Goal: Task Accomplishment & Management: Complete application form

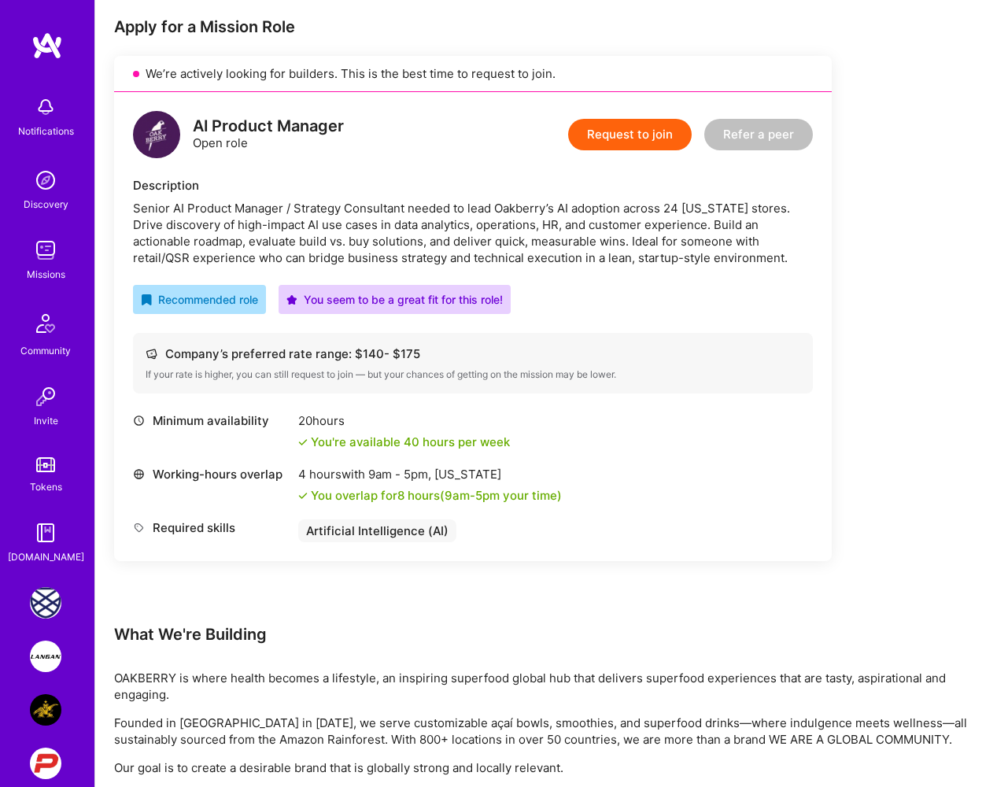
scroll to position [307, 0]
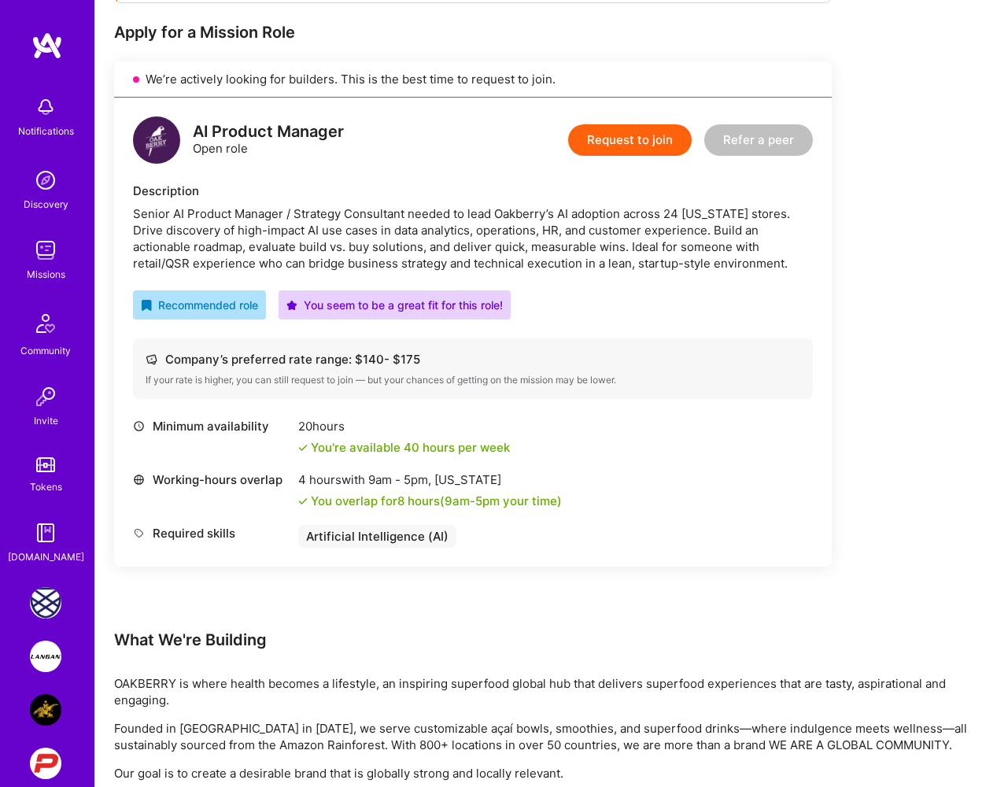
click at [416, 164] on div "AI Product Manager Open role Request to join Refer a peer Description Senior AI…" at bounding box center [472, 332] width 717 height 469
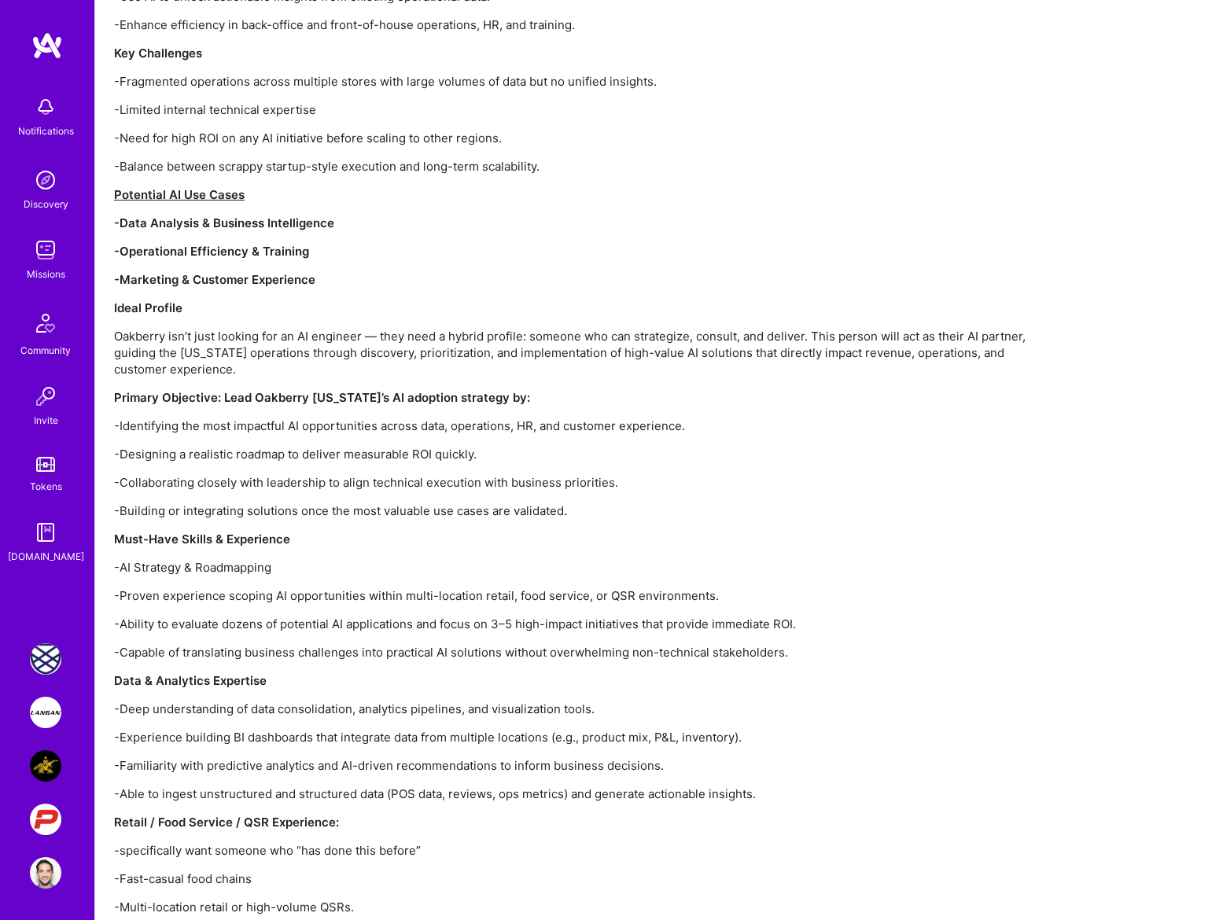
scroll to position [1557, 0]
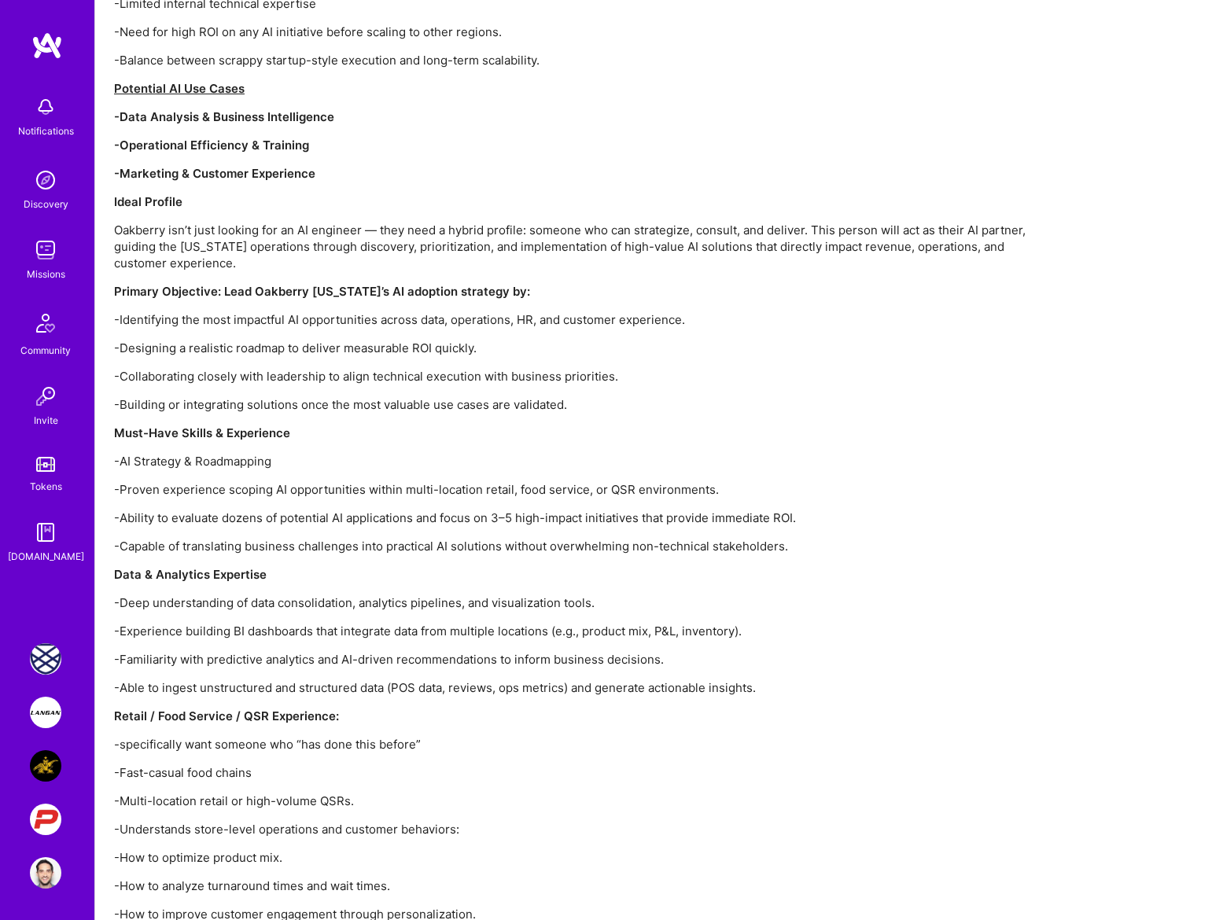
click at [270, 311] on p "-Identifying the most impactful AI opportunities across data, operations, HR, a…" at bounding box center [586, 319] width 944 height 17
click at [271, 340] on p "-Designing a realistic roadmap to deliver measurable ROI quickly." at bounding box center [586, 348] width 944 height 17
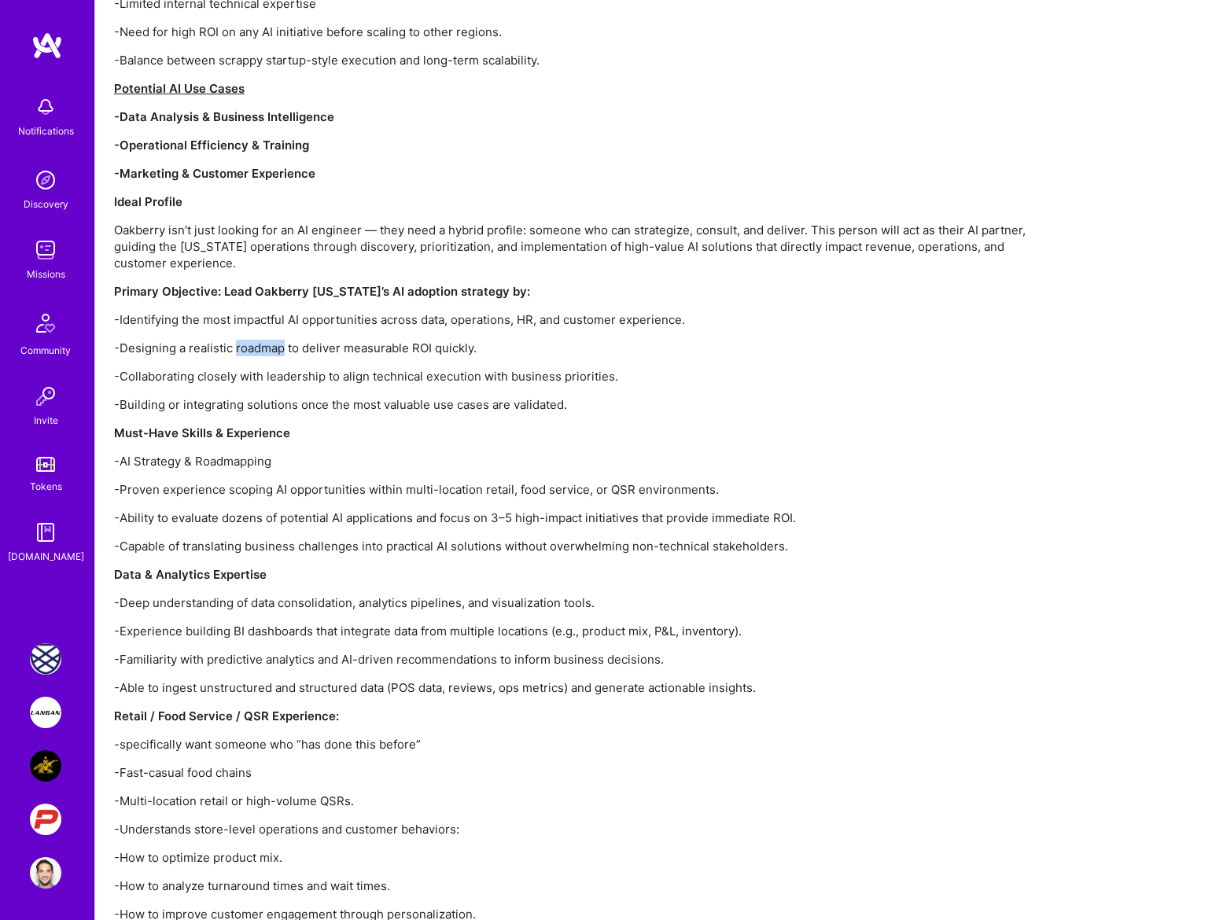
click at [271, 340] on p "-Designing a realistic roadmap to deliver measurable ROI quickly." at bounding box center [586, 348] width 944 height 17
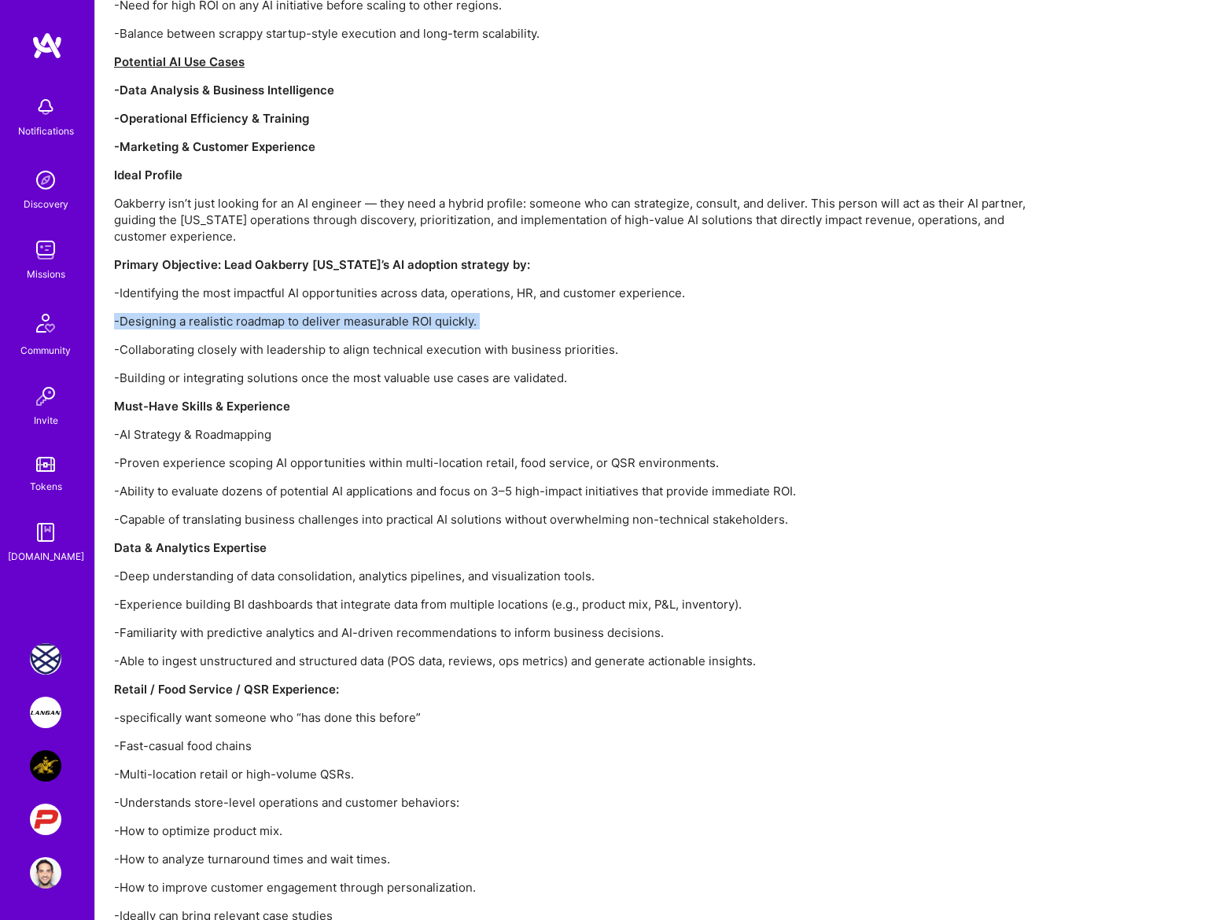
click at [271, 341] on p "-Collaborating closely with leadership to align technical execution with busine…" at bounding box center [586, 349] width 944 height 17
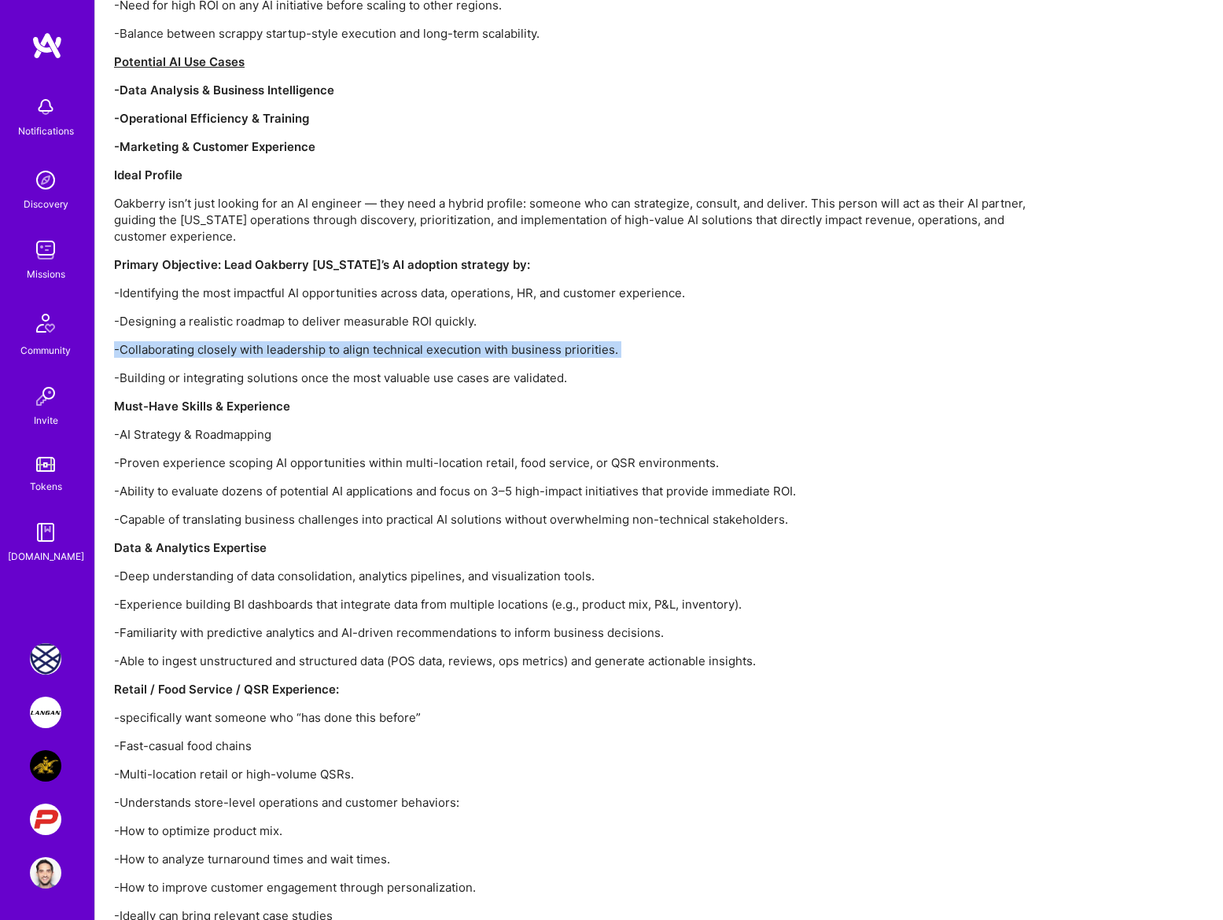
scroll to position [1594, 0]
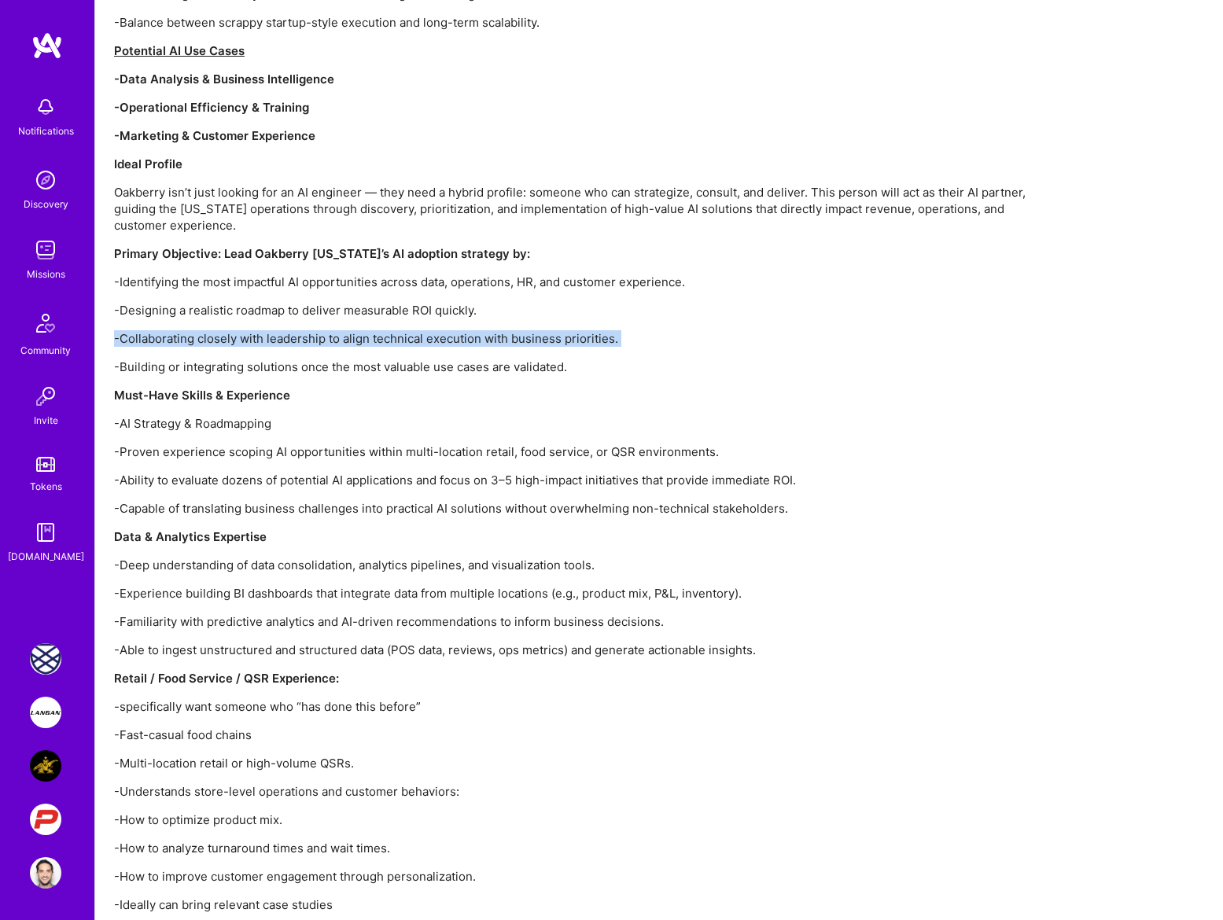
click at [269, 361] on div "Project Overview – Oakberry AI Enablement Oakberry is exploring ways to integra…" at bounding box center [586, 340] width 944 height 1430
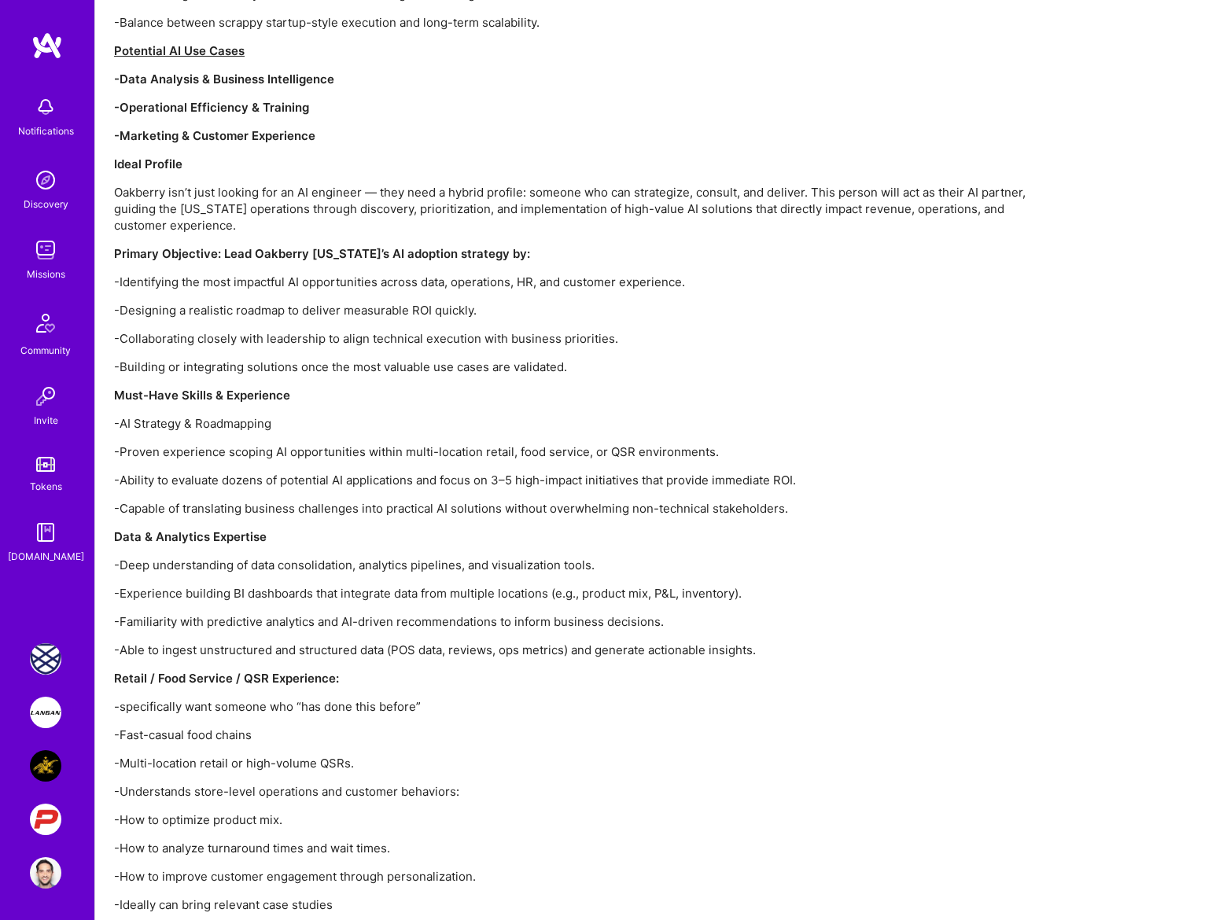
click at [269, 361] on div "Project Overview – Oakberry AI Enablement Oakberry is exploring ways to integra…" at bounding box center [586, 340] width 944 height 1430
click at [269, 359] on p "-Building or integrating solutions once the most valuable use cases are validat…" at bounding box center [586, 367] width 944 height 17
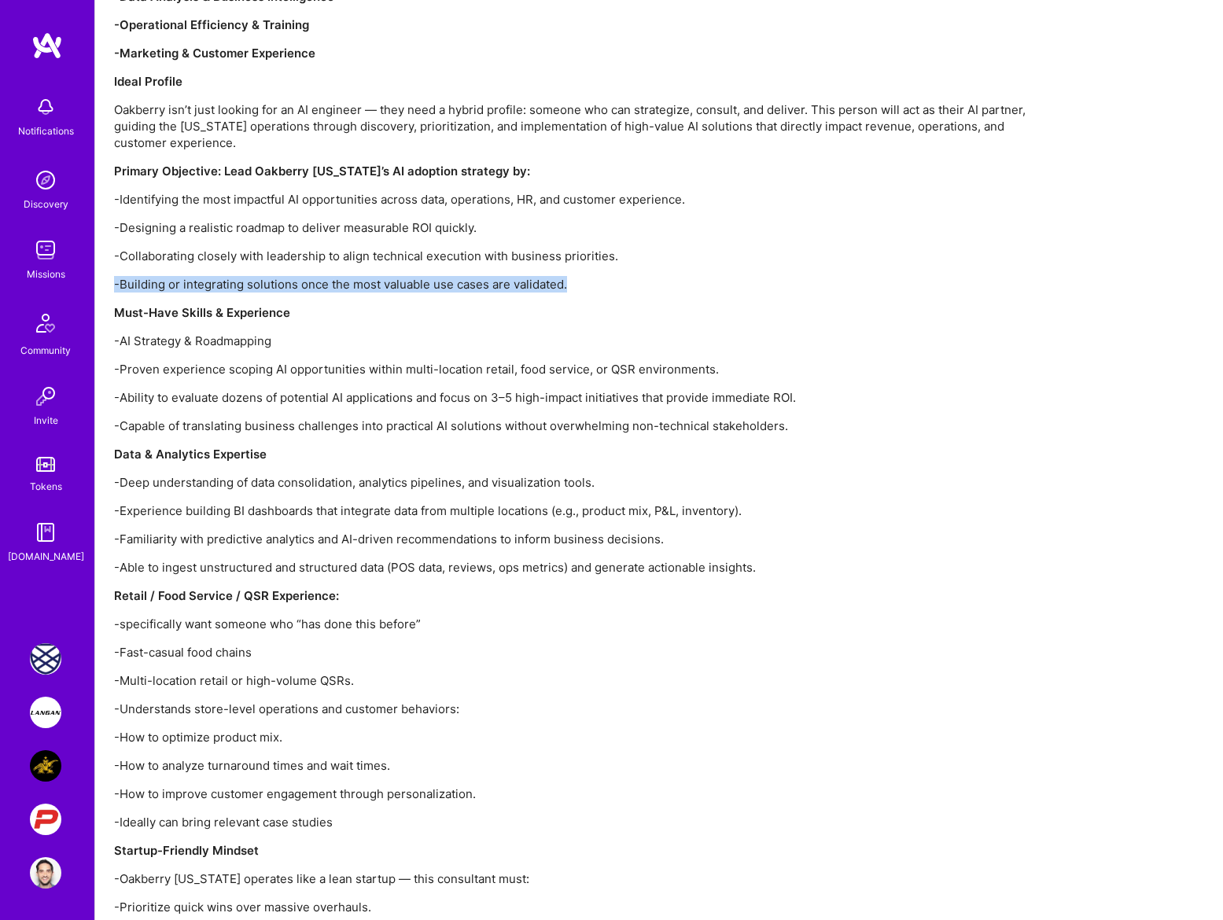
scroll to position [1684, 0]
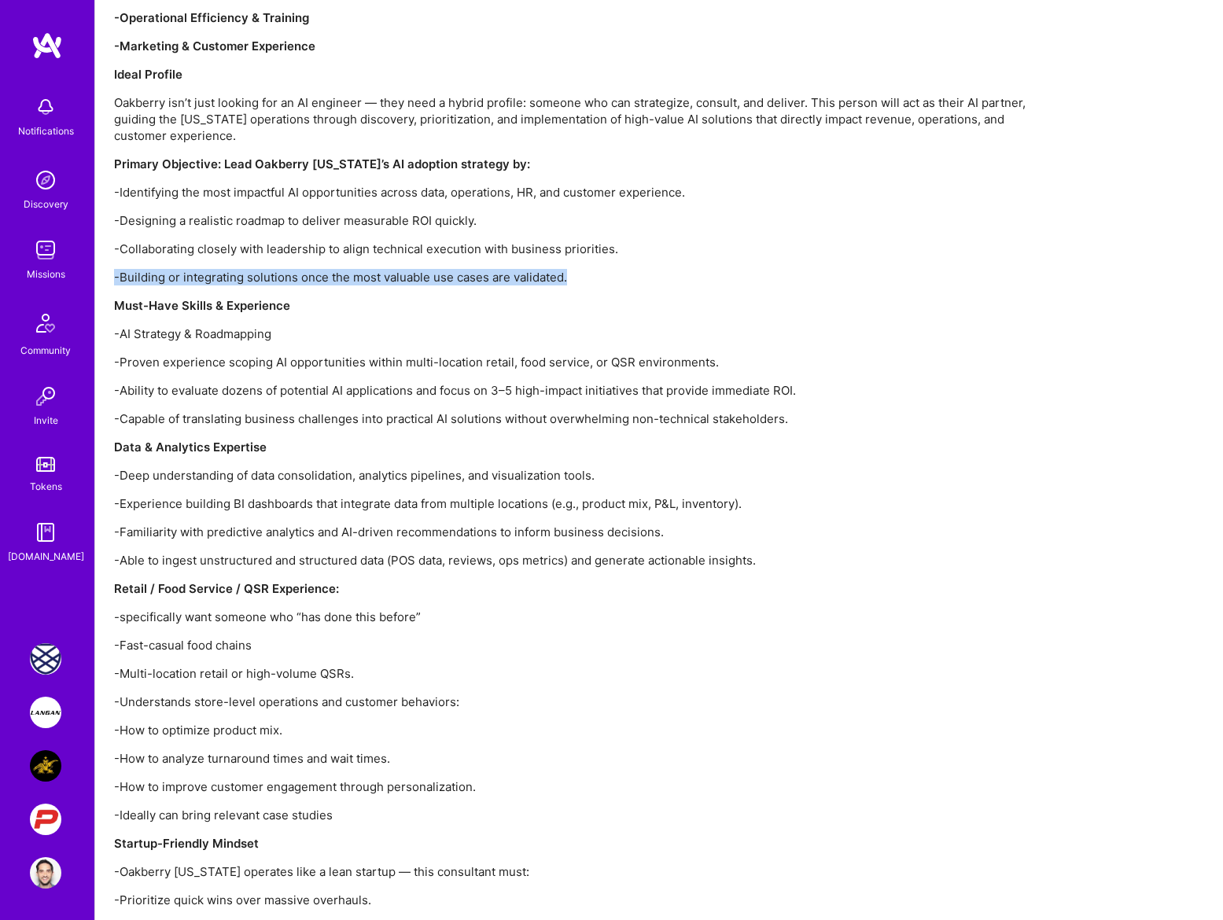
click at [253, 326] on p "-AI Strategy & Roadmapping" at bounding box center [586, 334] width 944 height 17
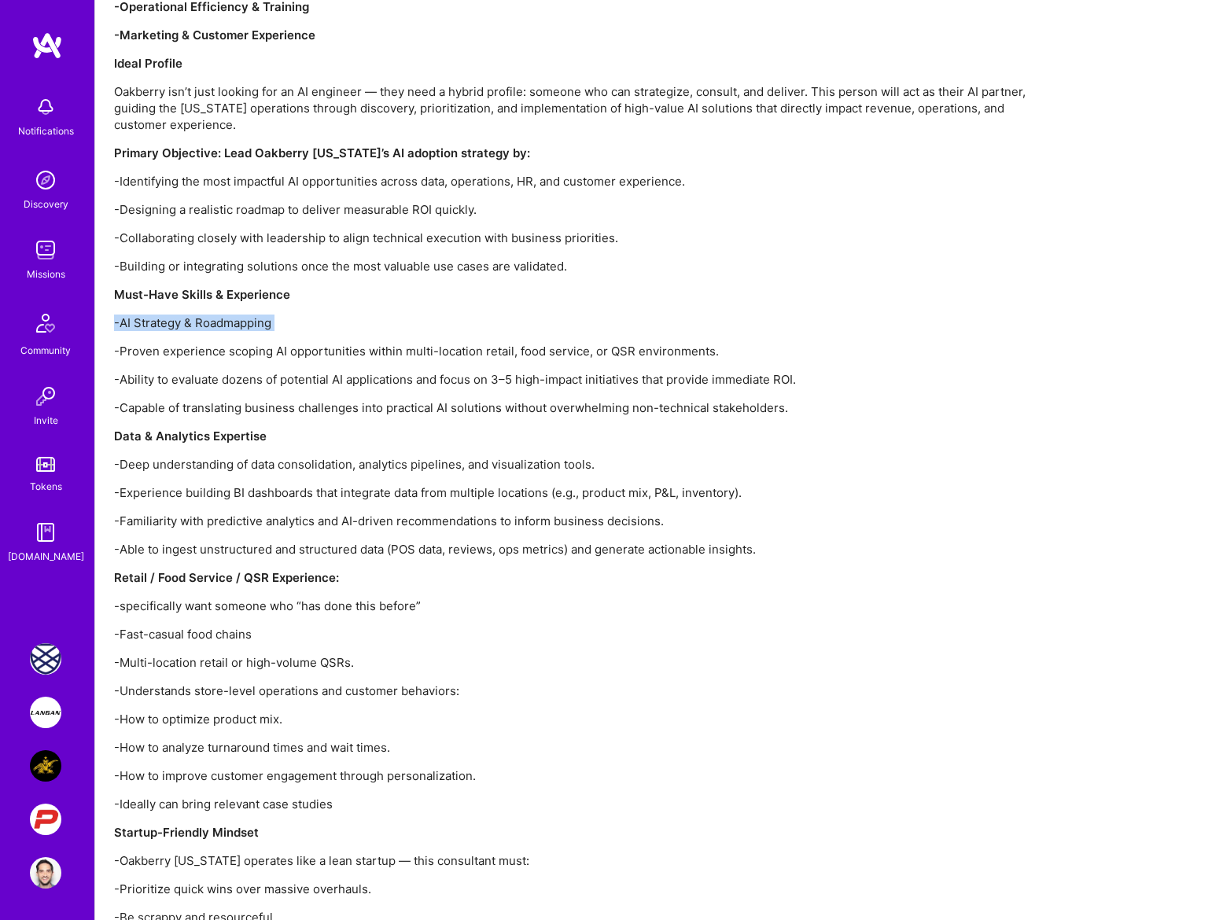
scroll to position [1696, 0]
click at [249, 342] on p "-Proven experience scoping AI opportunities within multi-location retail, food …" at bounding box center [586, 350] width 944 height 17
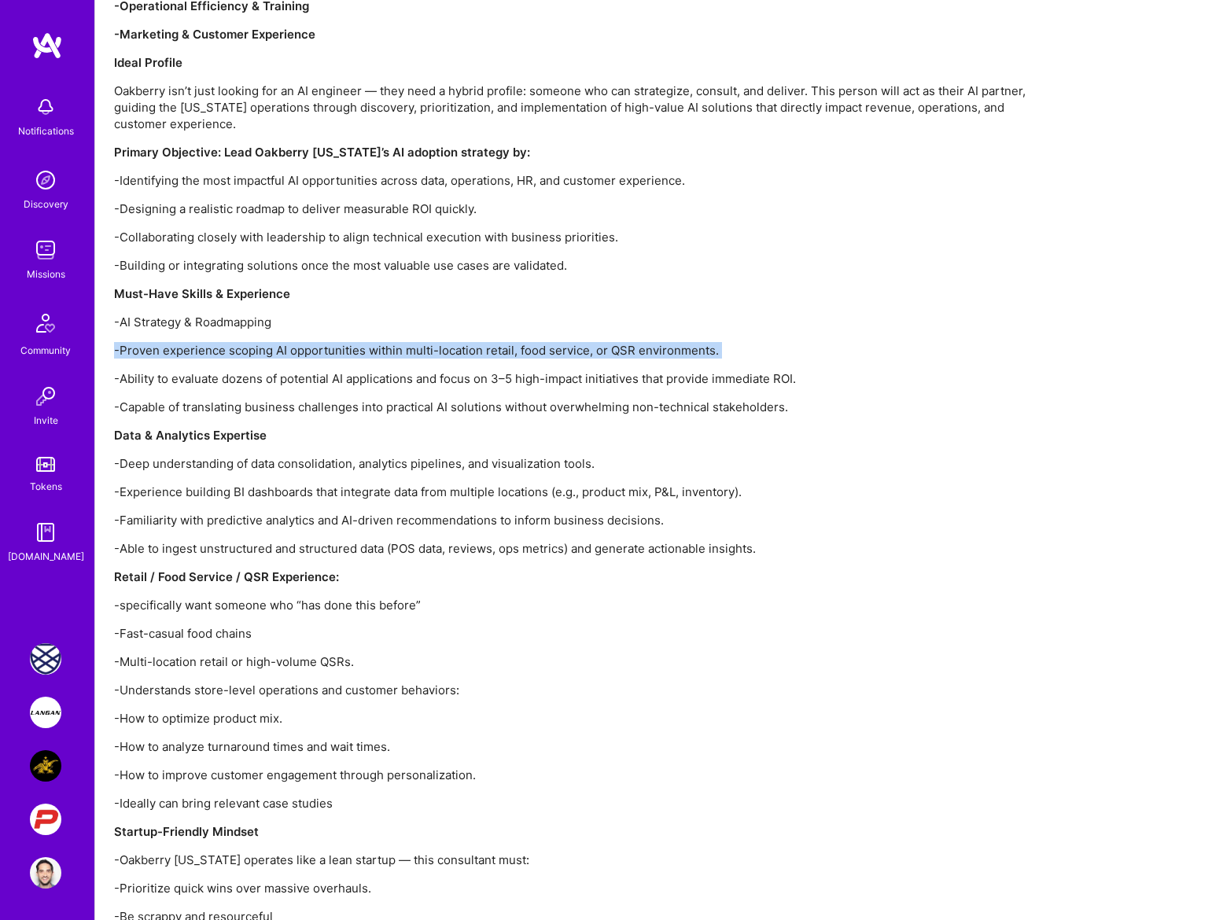
click at [232, 370] on p "-Ability to evaluate dozens of potential AI applications and focus on 3–5 high-…" at bounding box center [586, 378] width 944 height 17
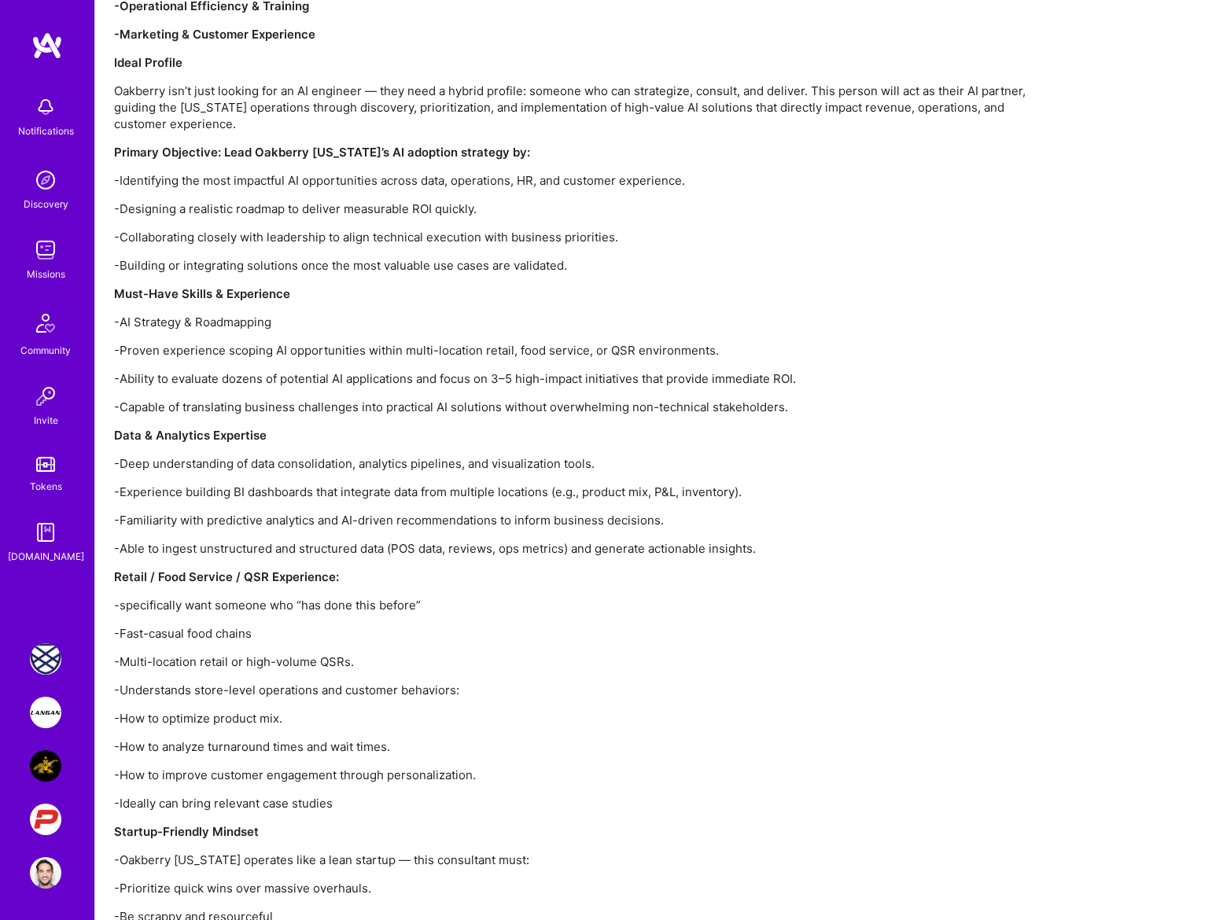
click at [232, 370] on p "-Ability to evaluate dozens of potential AI applications and focus on 3–5 high-…" at bounding box center [586, 378] width 944 height 17
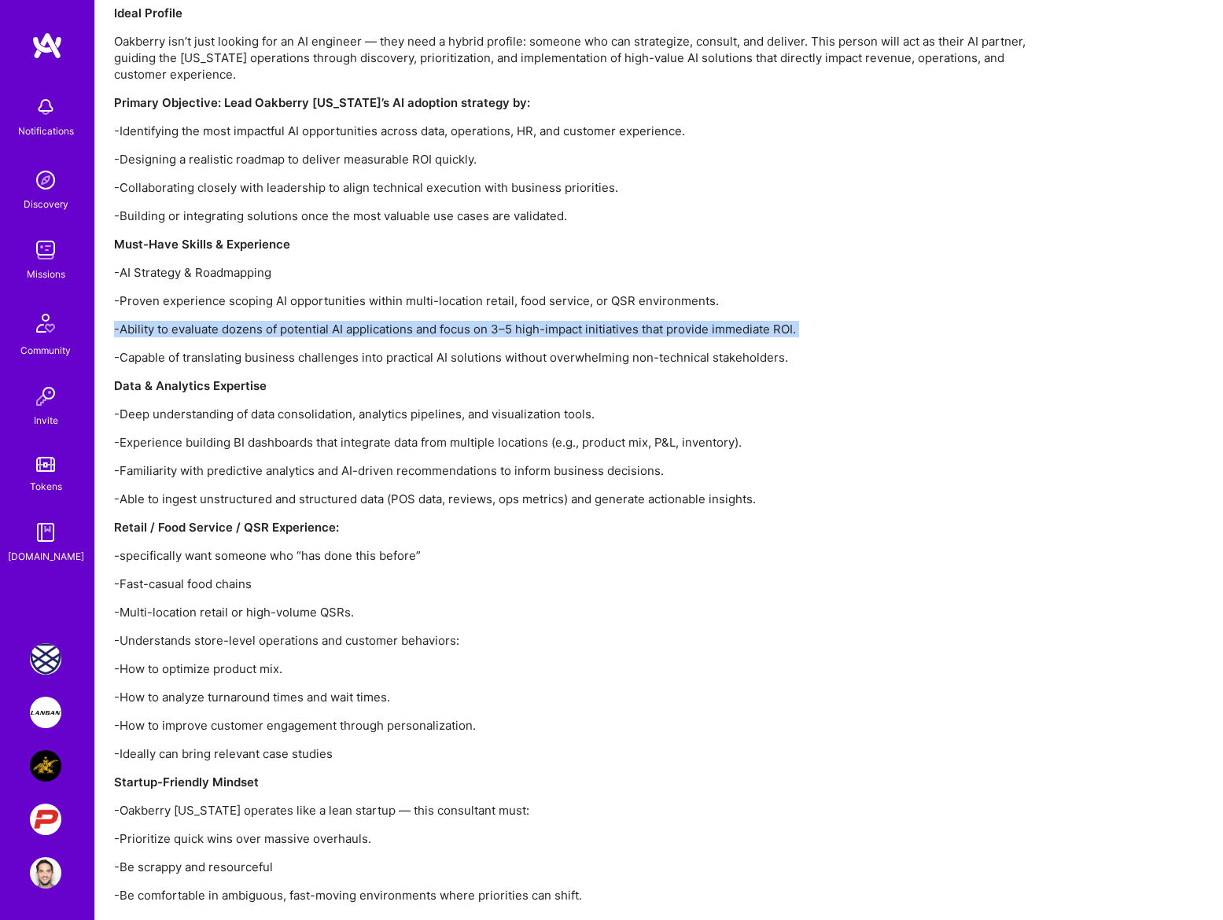
scroll to position [1746, 0]
click at [232, 348] on p "-Capable of translating business challenges into practical AI solutions without…" at bounding box center [586, 356] width 944 height 17
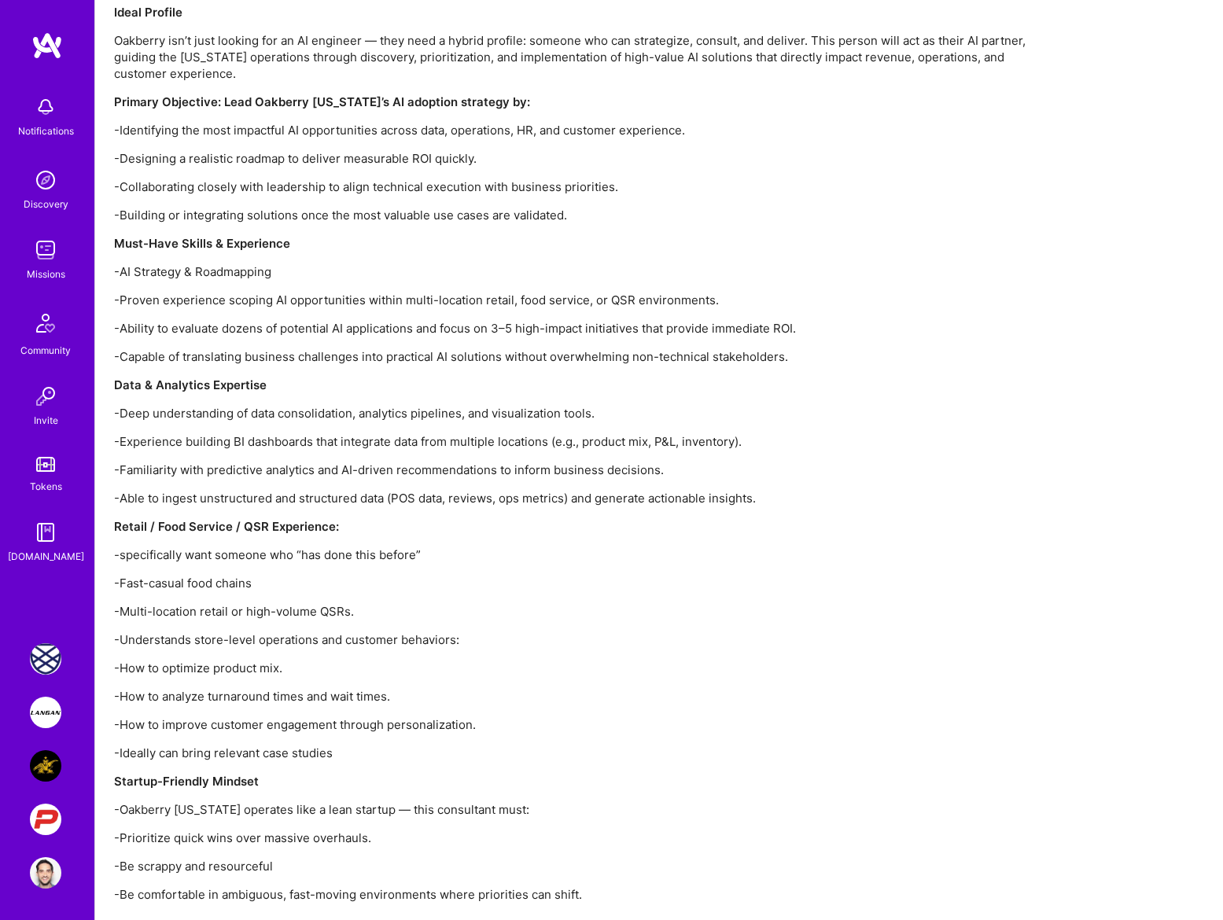
click at [232, 348] on p "-Capable of translating business challenges into practical AI solutions without…" at bounding box center [586, 356] width 944 height 17
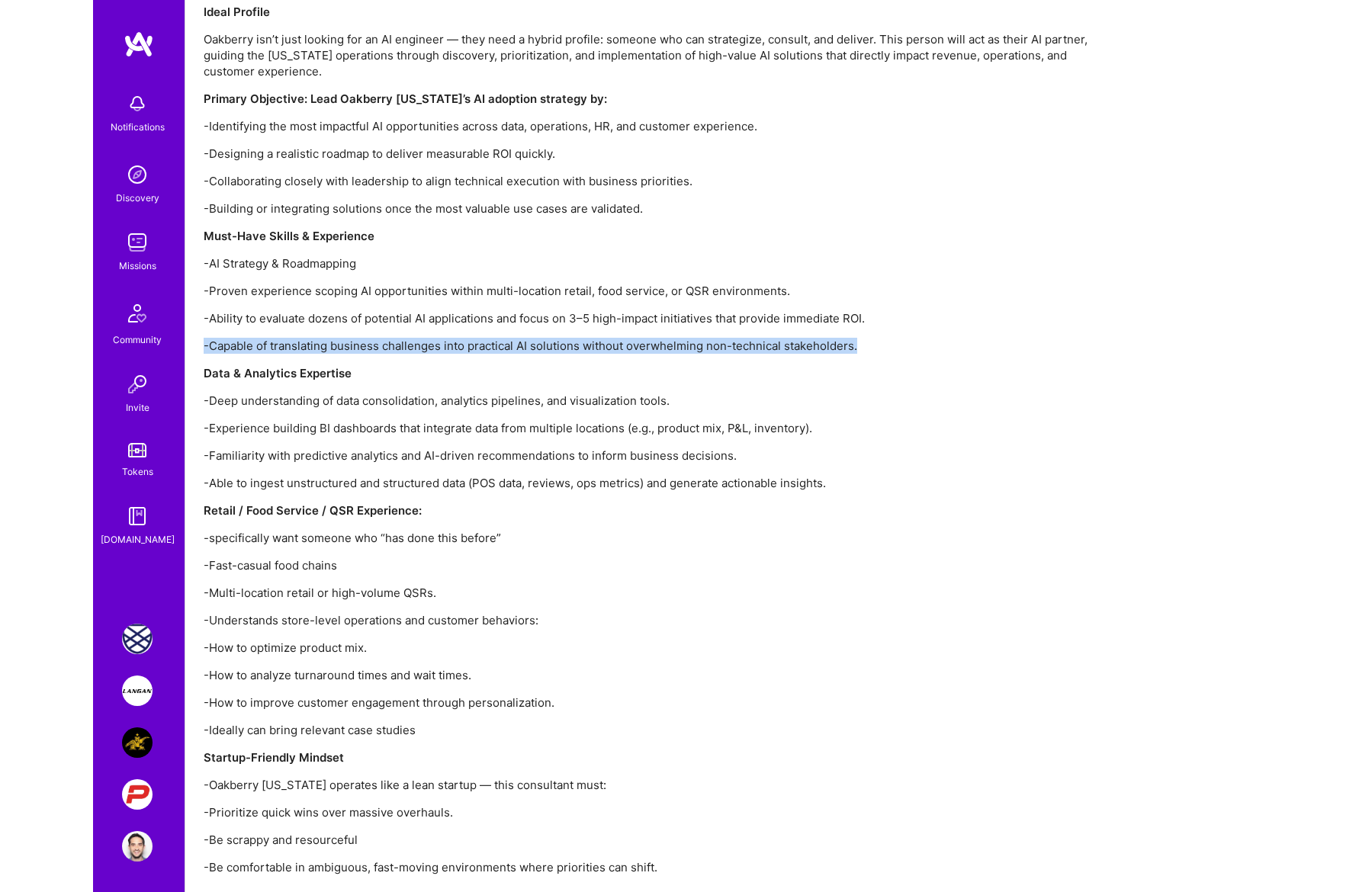
scroll to position [1739, 0]
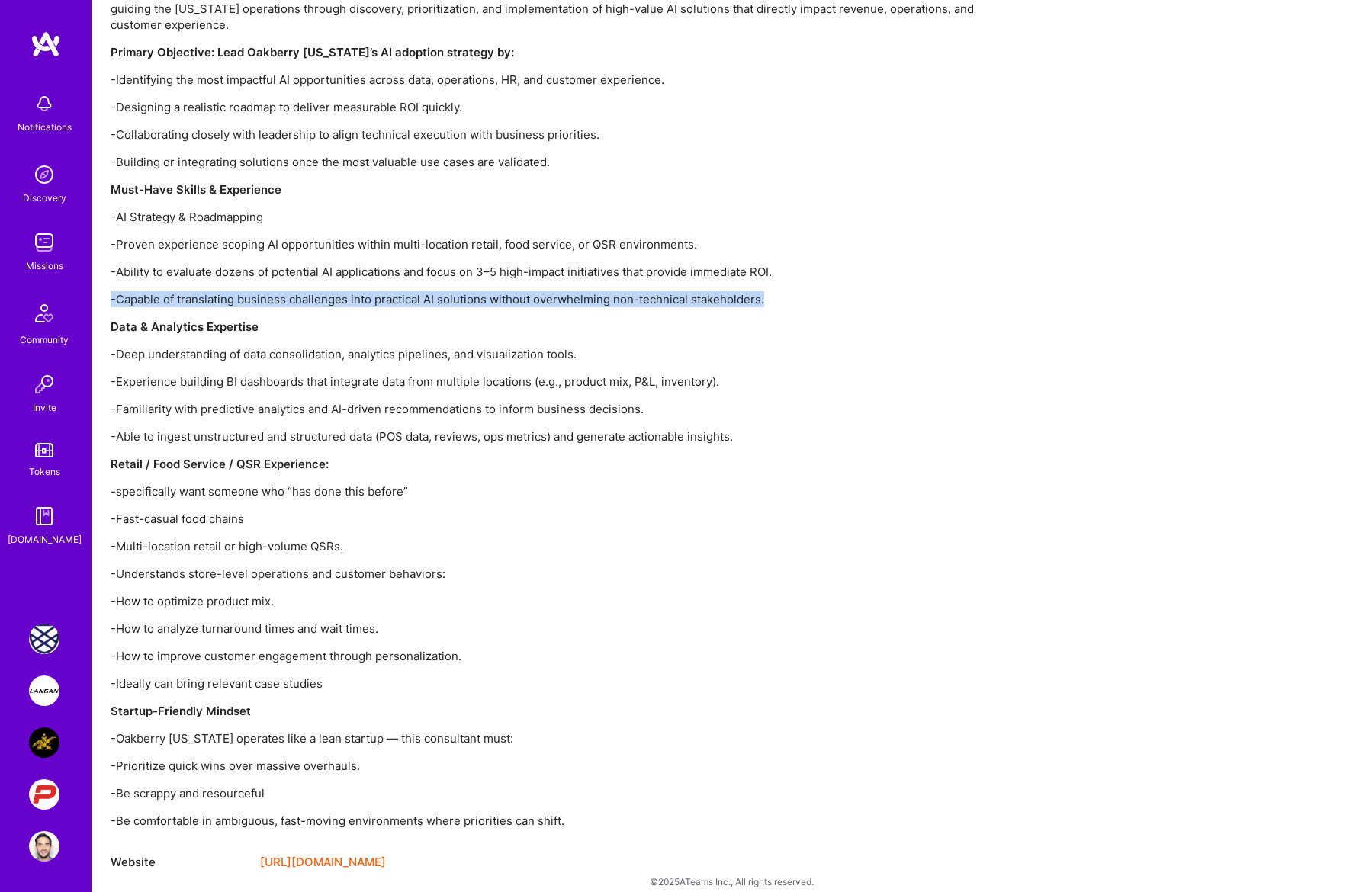
click at [301, 209] on p "-AI Strategy & Roadmapping" at bounding box center [568, 217] width 915 height 16
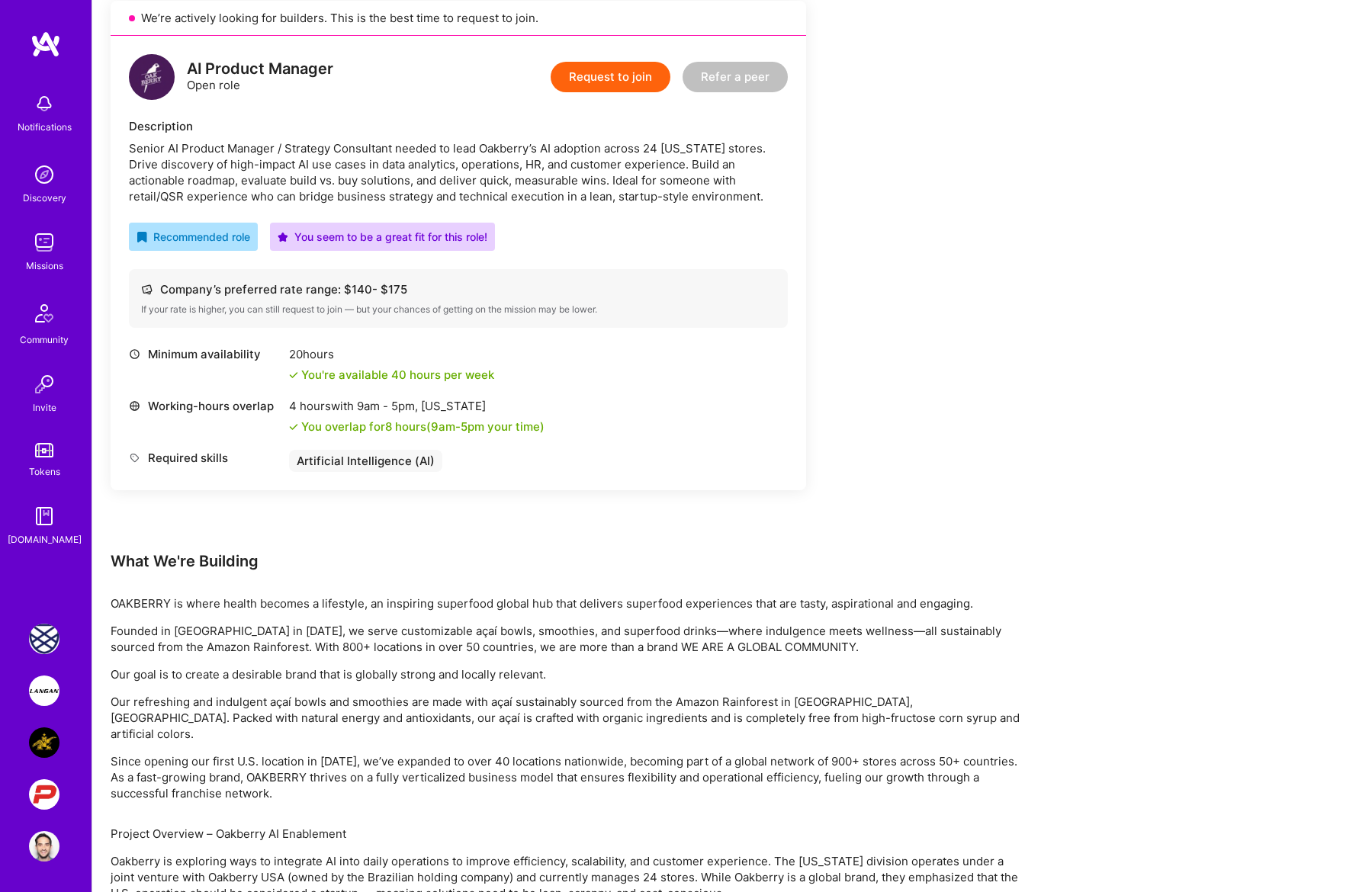
scroll to position [0, 0]
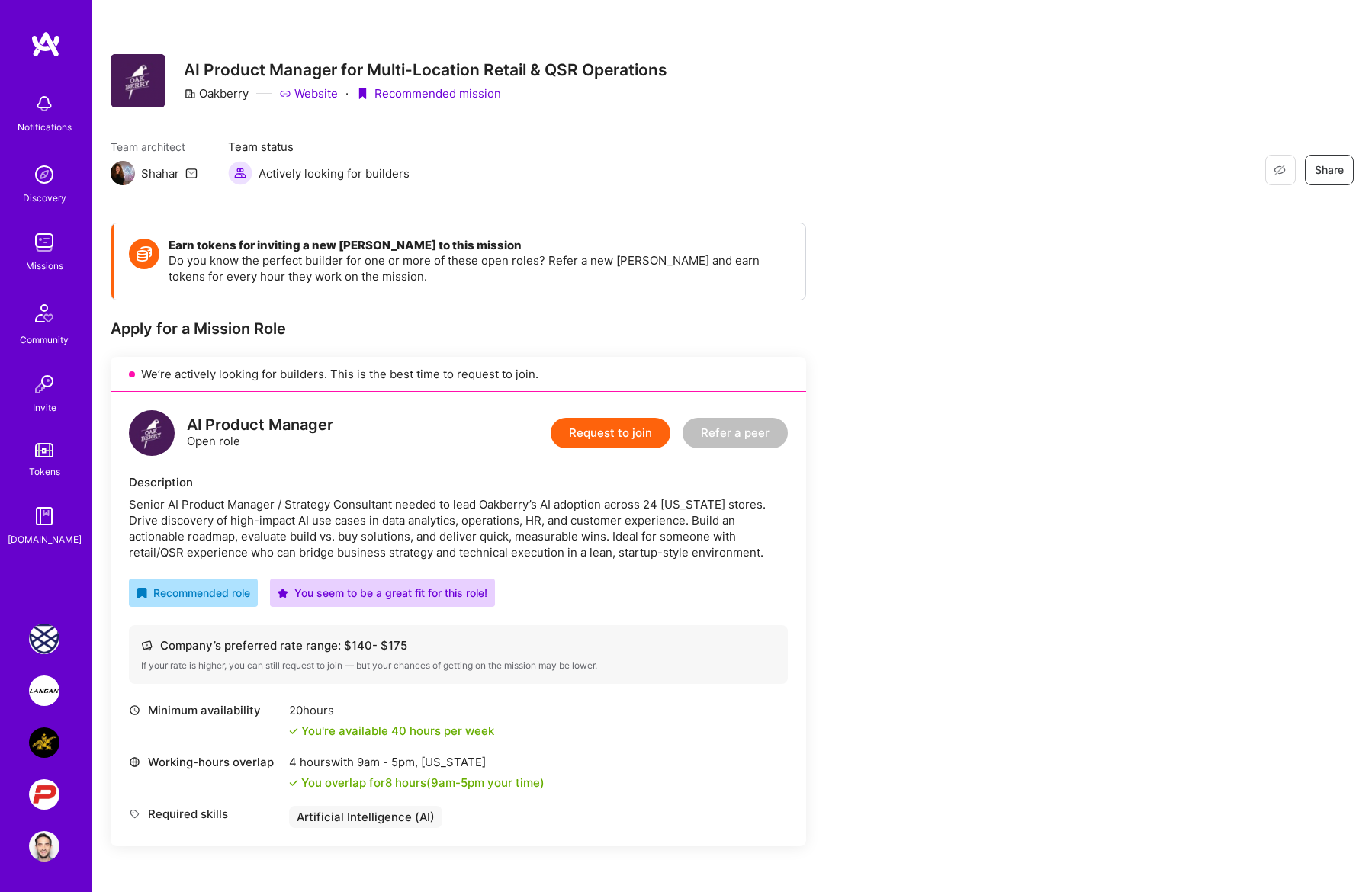
click at [595, 438] on button "Request to join" at bounding box center [610, 432] width 119 height 30
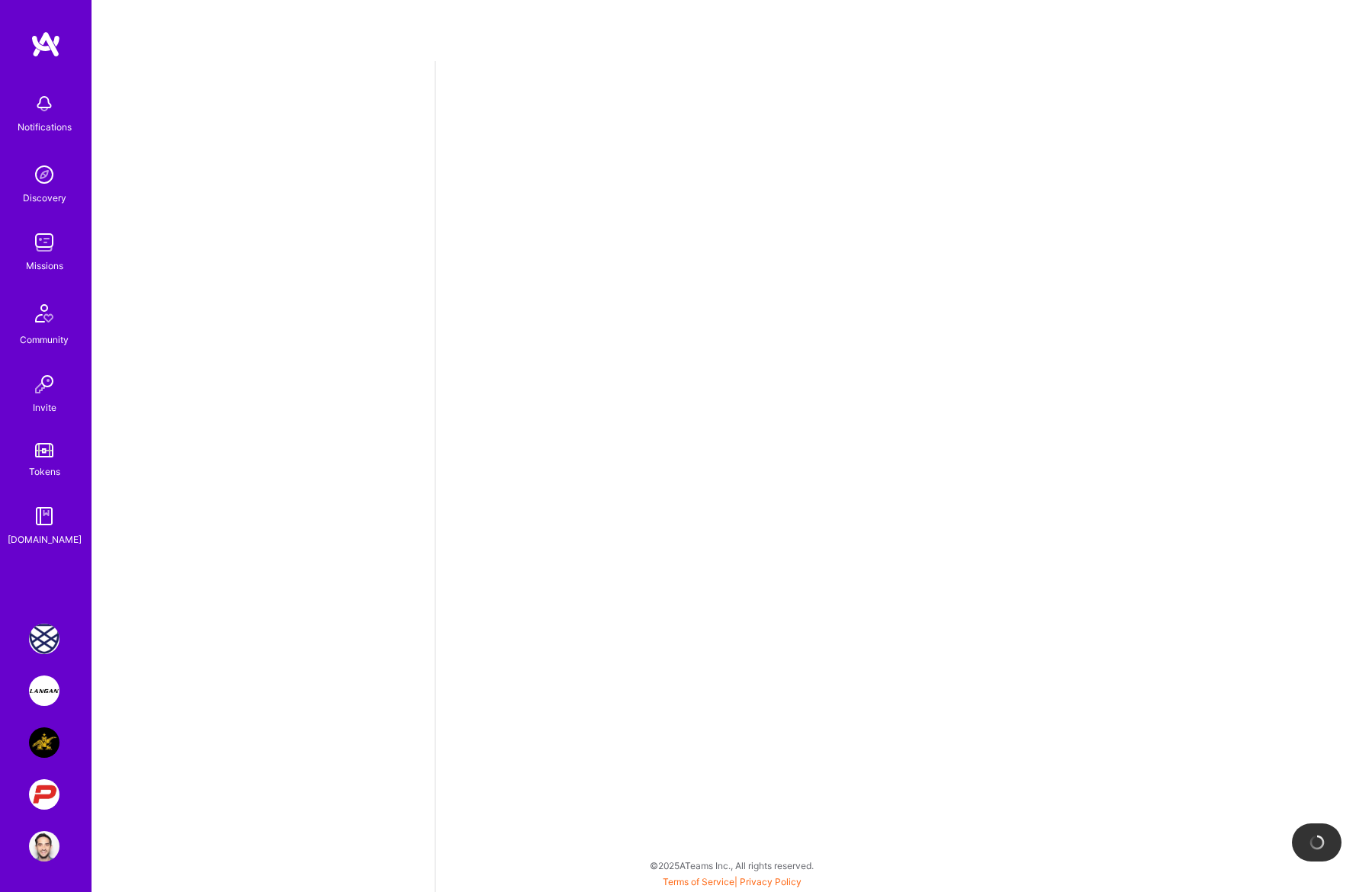
select select "US"
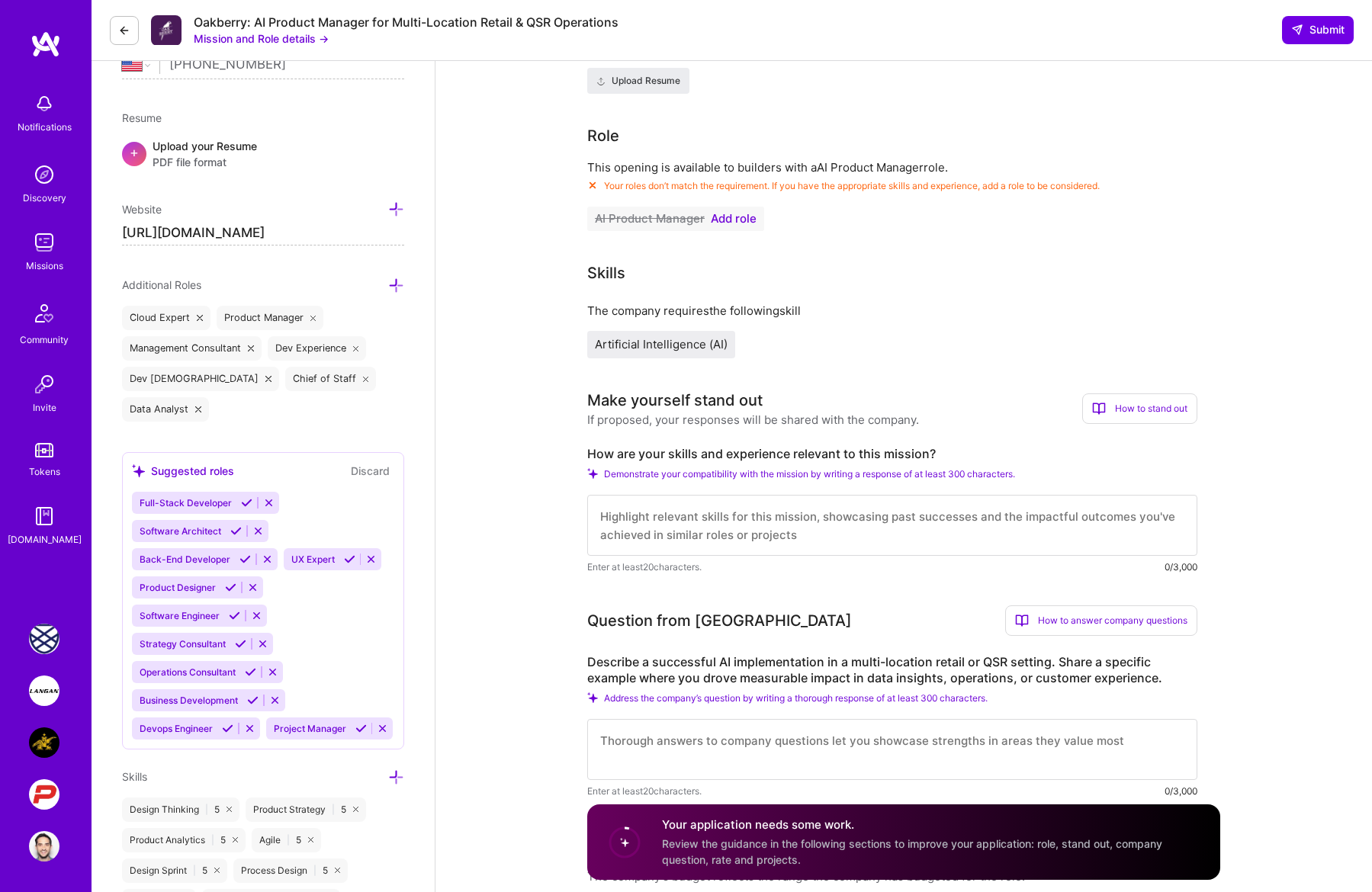
scroll to position [390, 0]
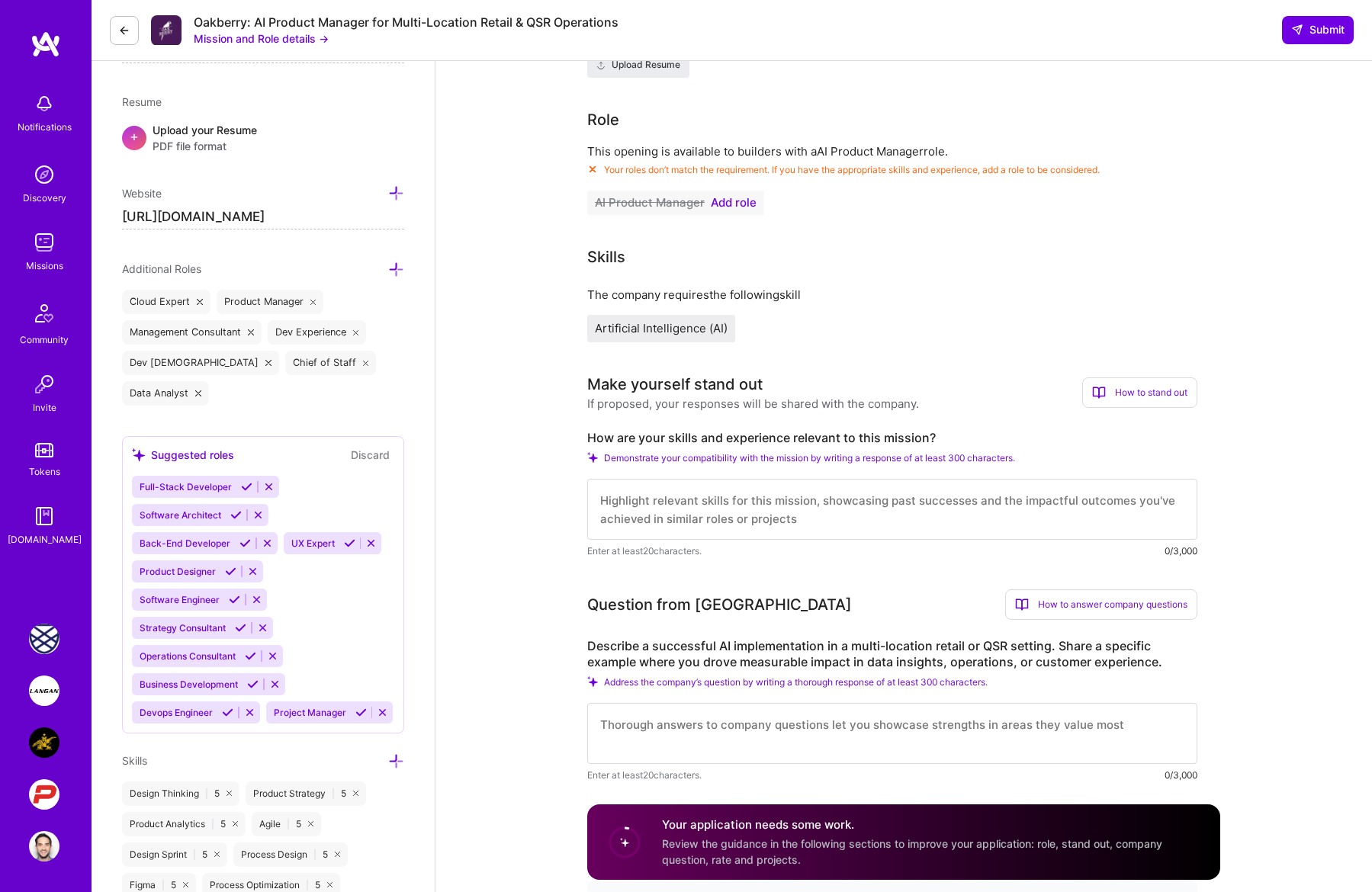
click at [685, 523] on textarea at bounding box center [892, 509] width 610 height 61
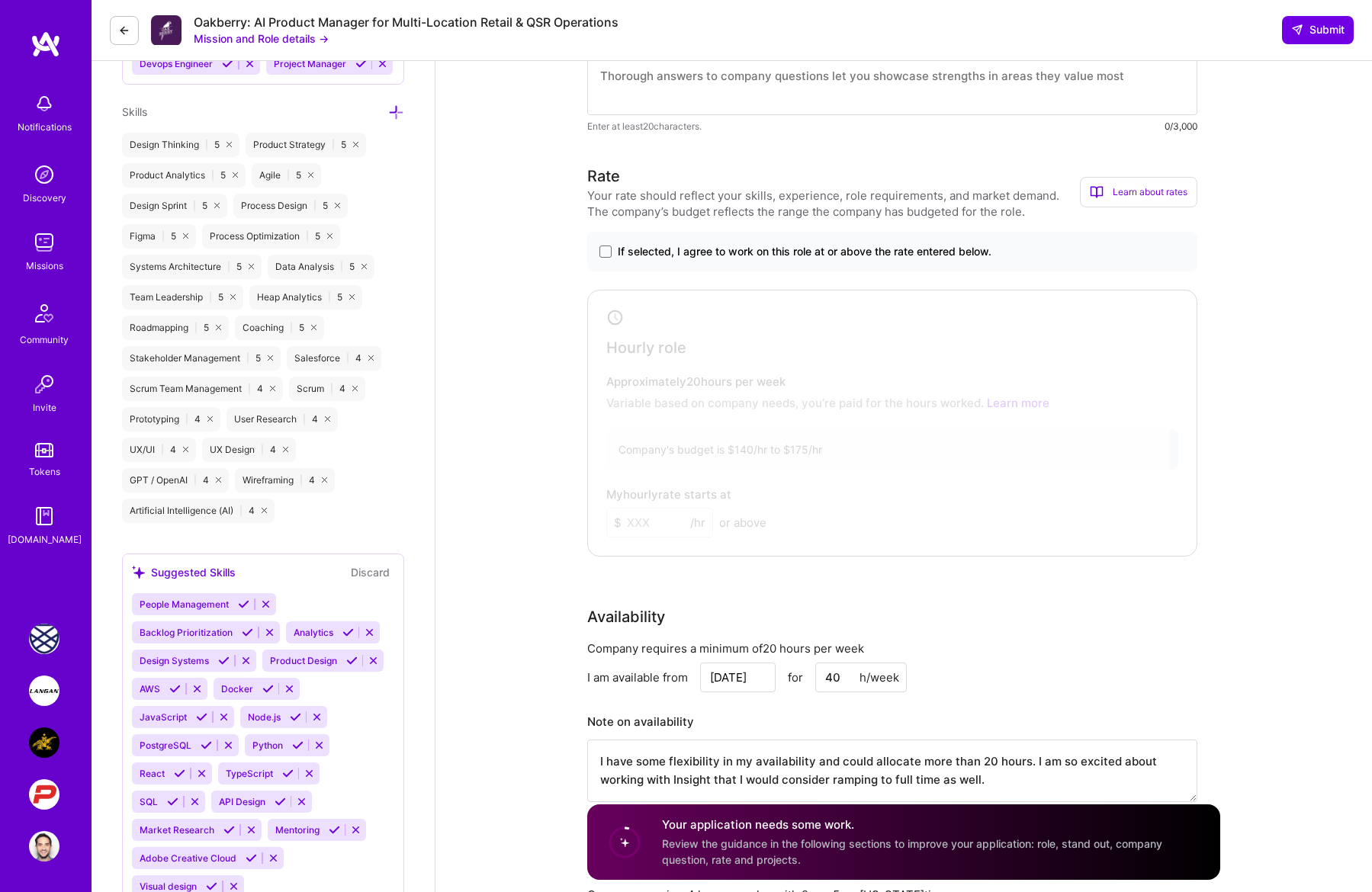
scroll to position [1056, 0]
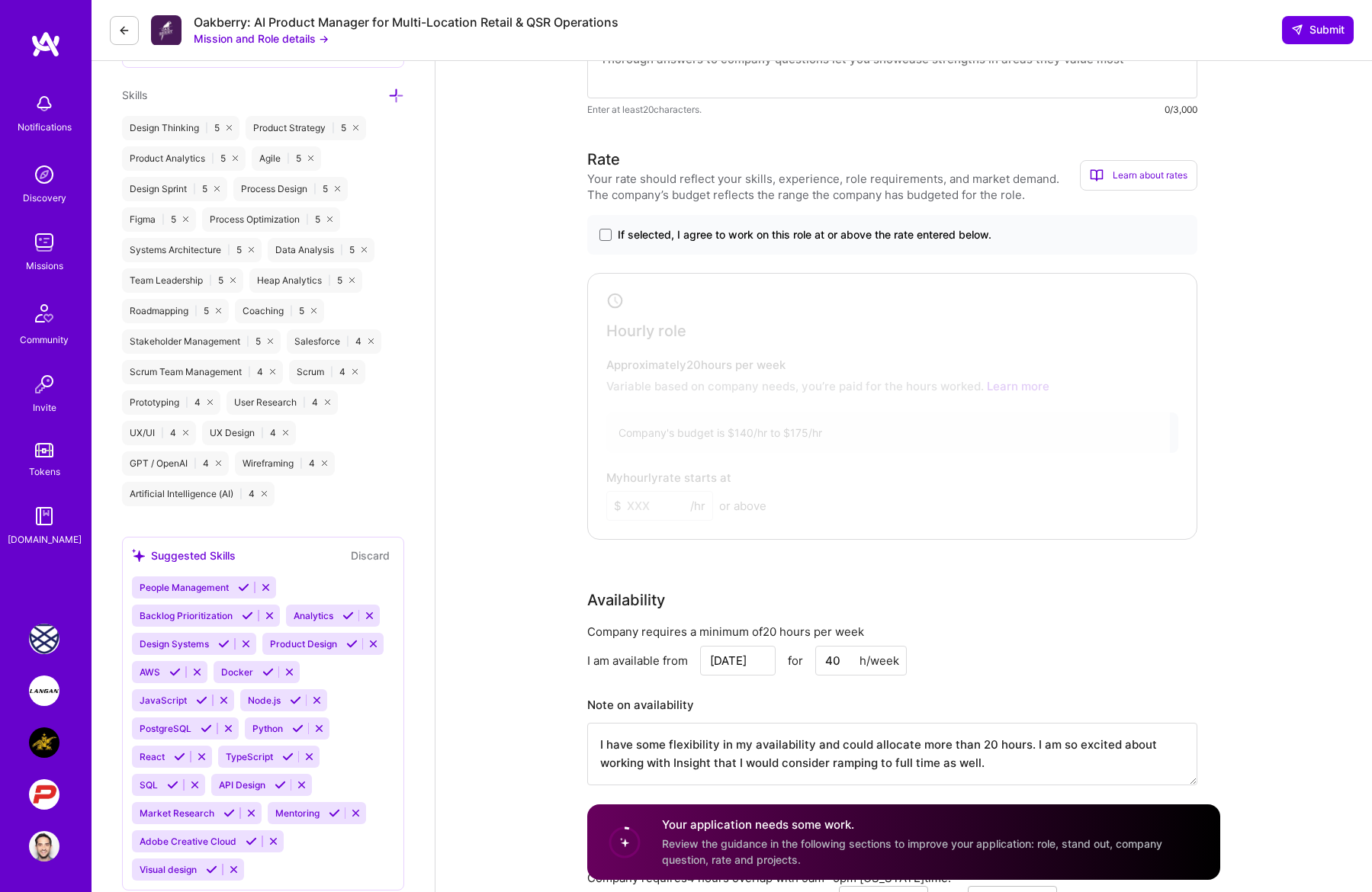
click at [672, 233] on span "If selected, I agree to work on this role at or above the rate entered below." at bounding box center [804, 235] width 373 height 16
click at [0, 0] on input "If selected, I agree to work on this role at or above the rate entered below." at bounding box center [0, 0] width 0 height 0
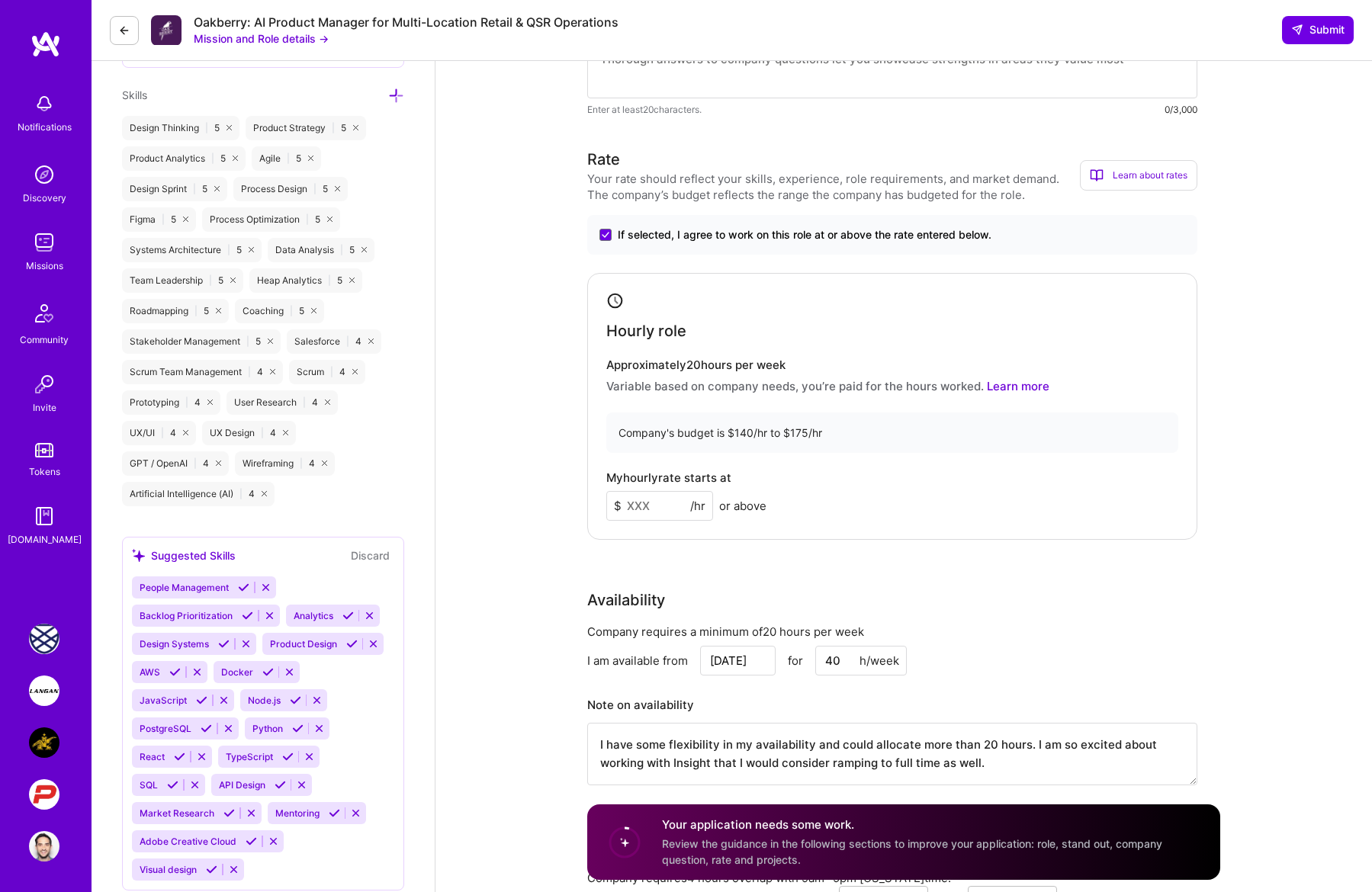
click at [649, 512] on input at bounding box center [659, 506] width 107 height 30
type input "2"
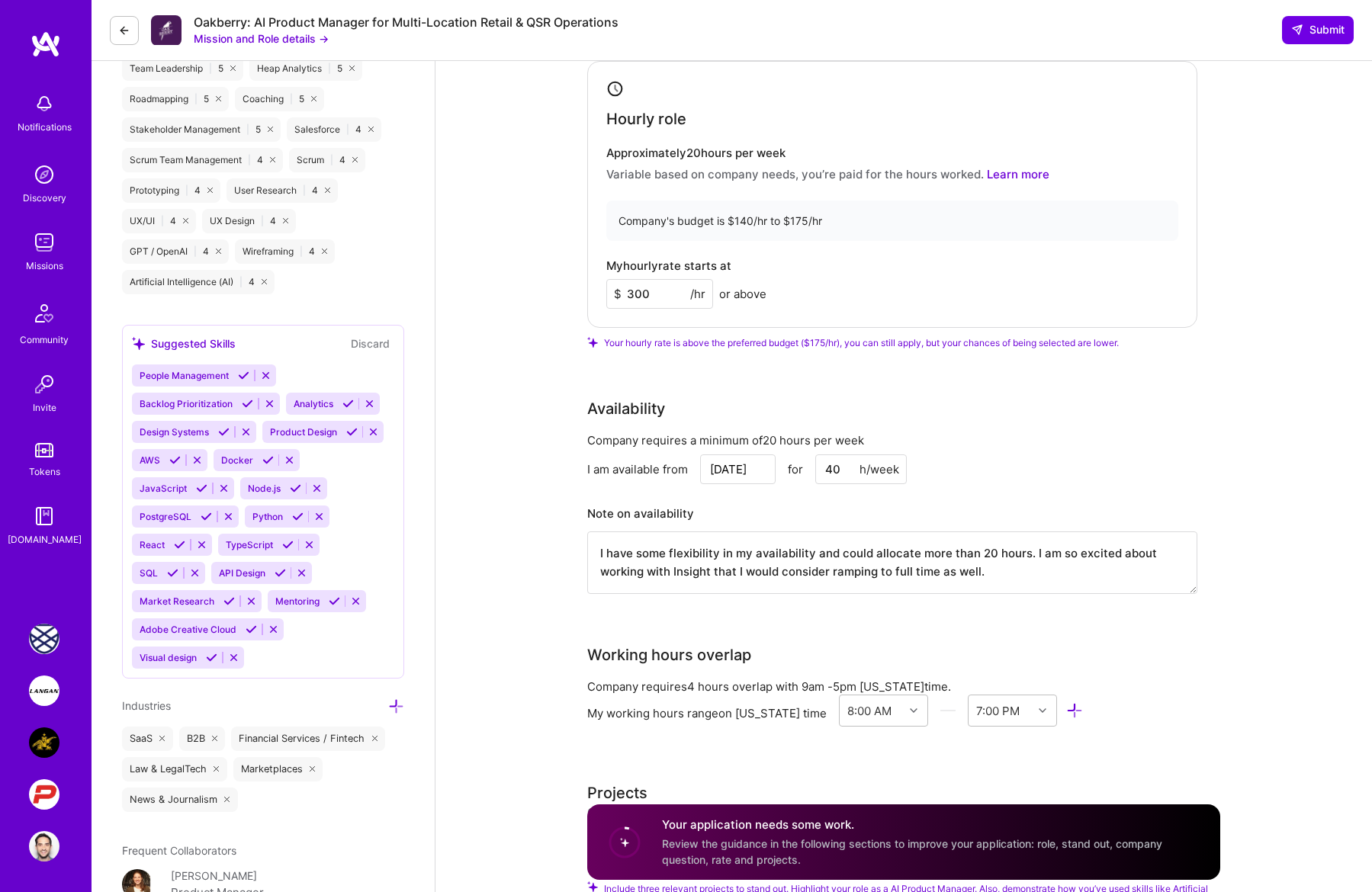
scroll to position [1268, 0]
type input "300"
click at [827, 473] on input "40" at bounding box center [861, 468] width 91 height 30
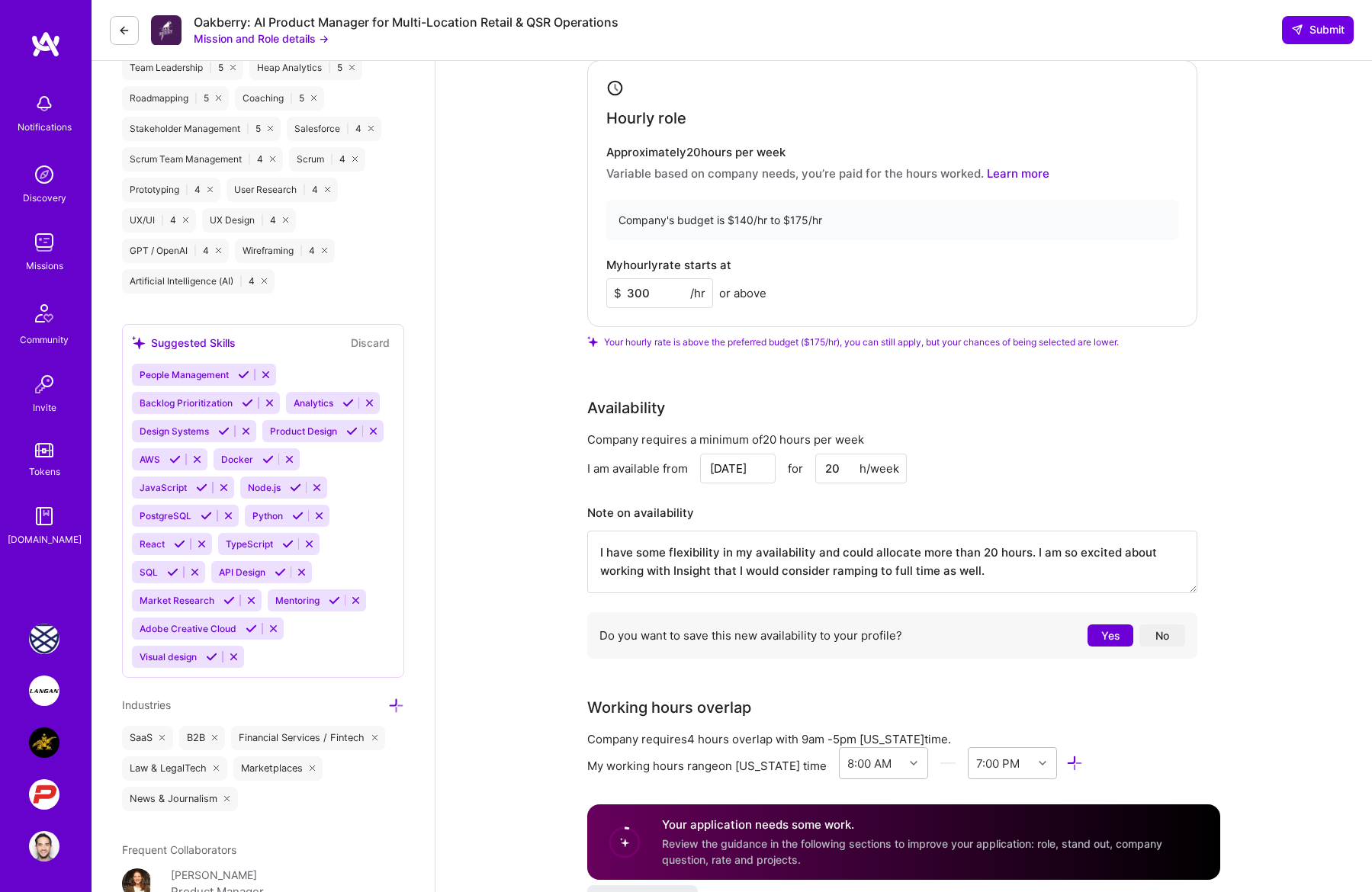
type input "20"
click at [717, 456] on input "[DATE]" at bounding box center [738, 468] width 76 height 30
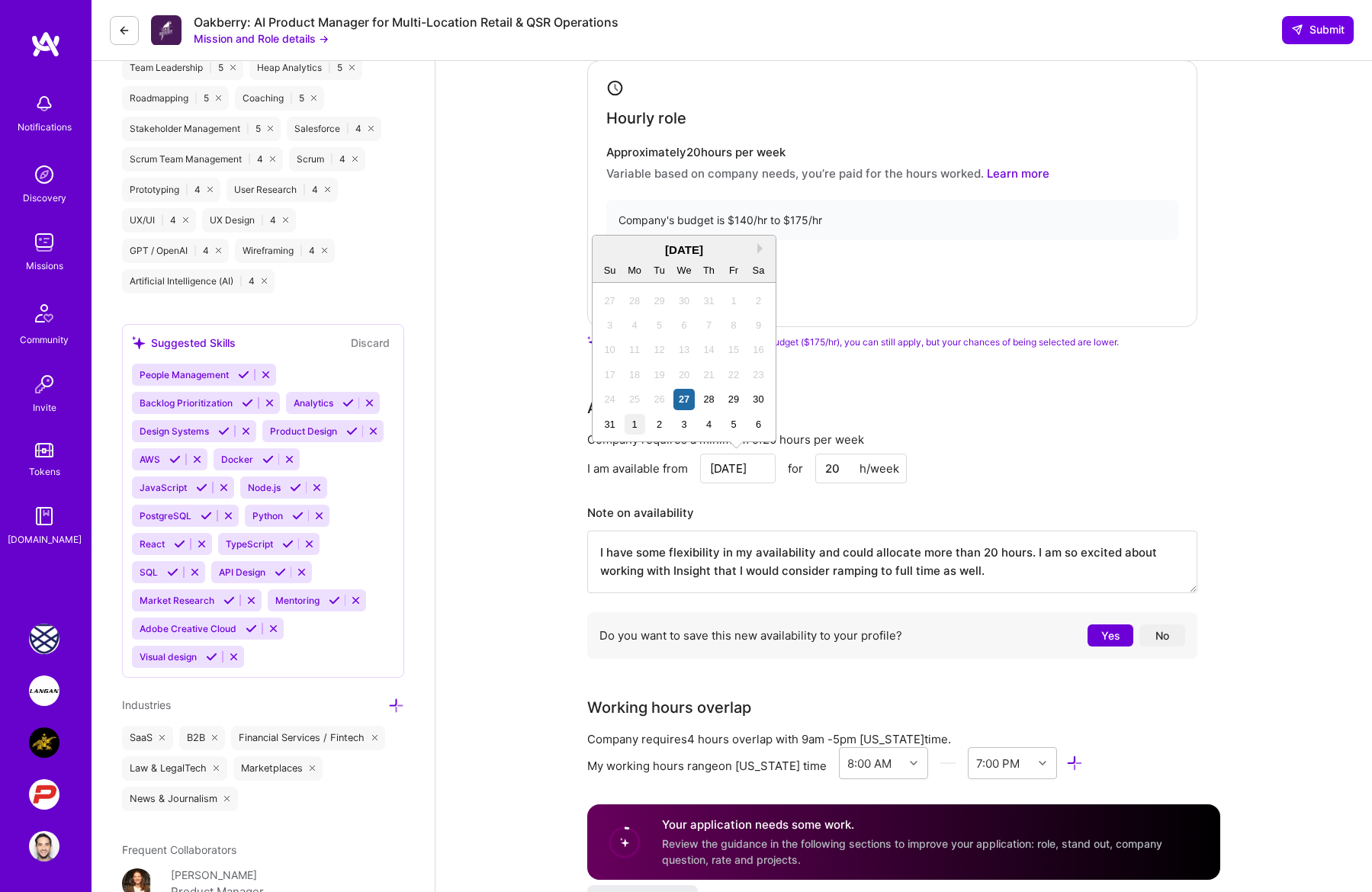
click at [639, 423] on div "1" at bounding box center [634, 424] width 20 height 20
type input "[DATE]"
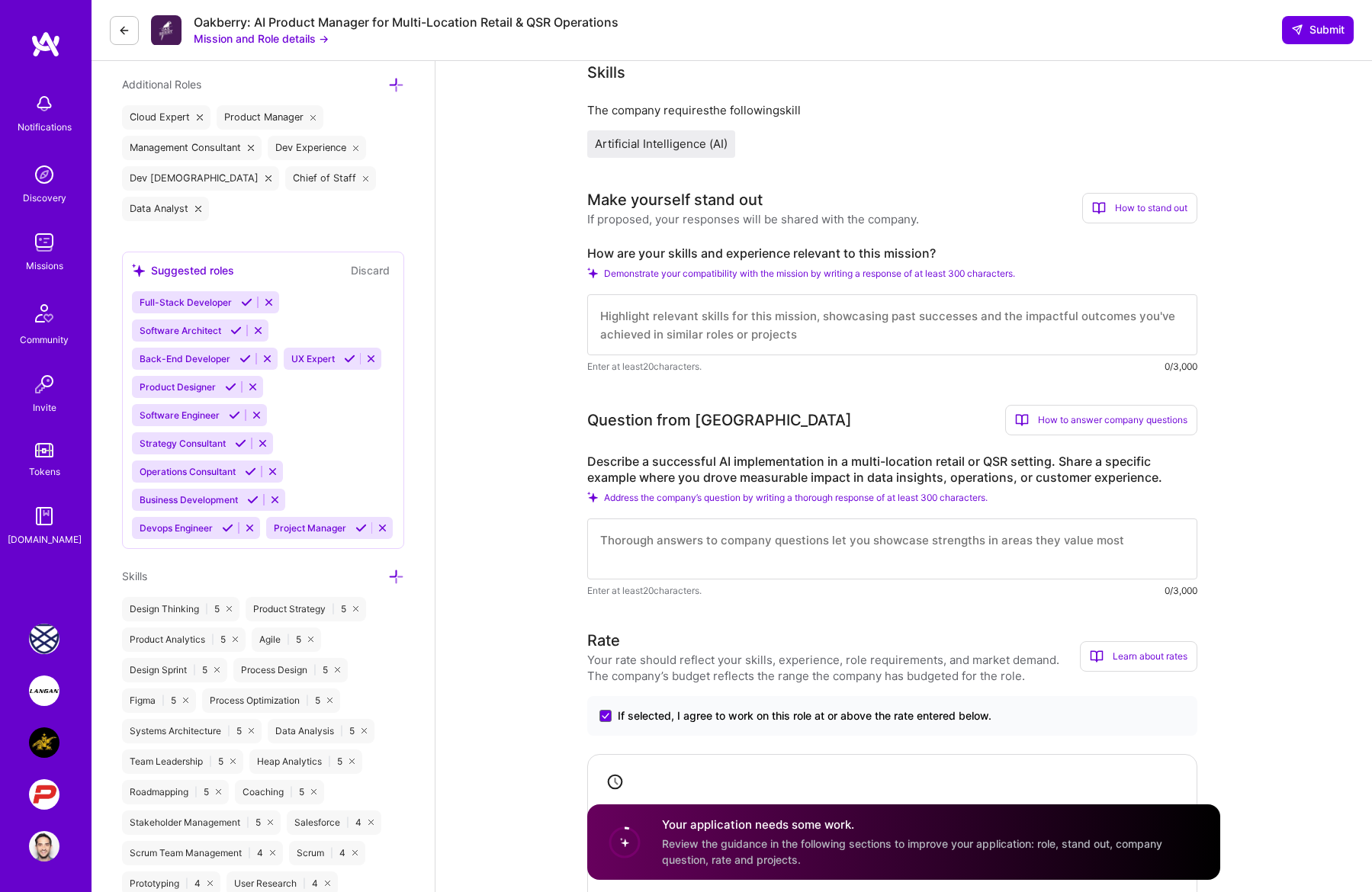
scroll to position [516, 0]
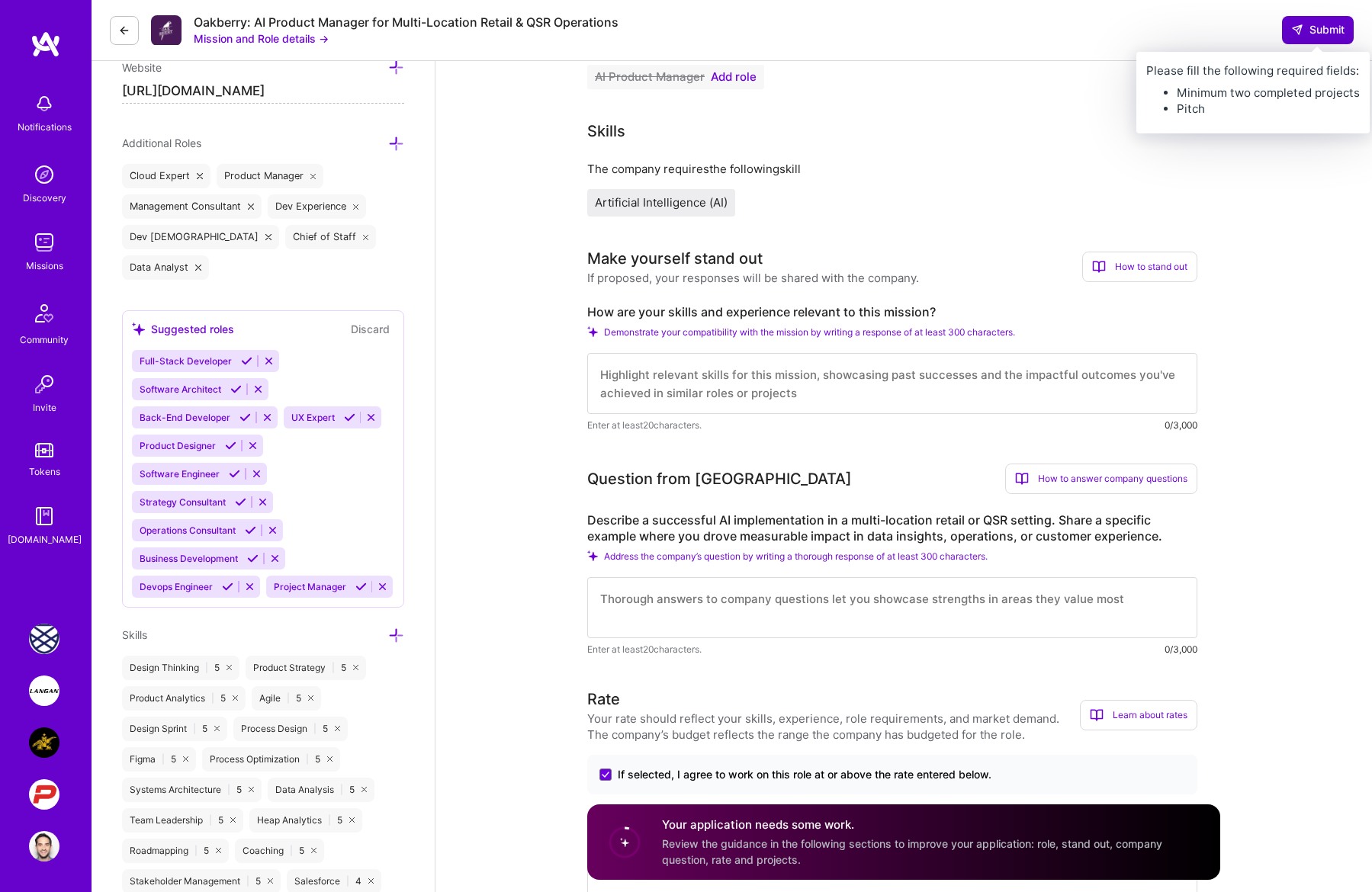
click at [976, 30] on span "Submit" at bounding box center [1318, 30] width 53 height 16
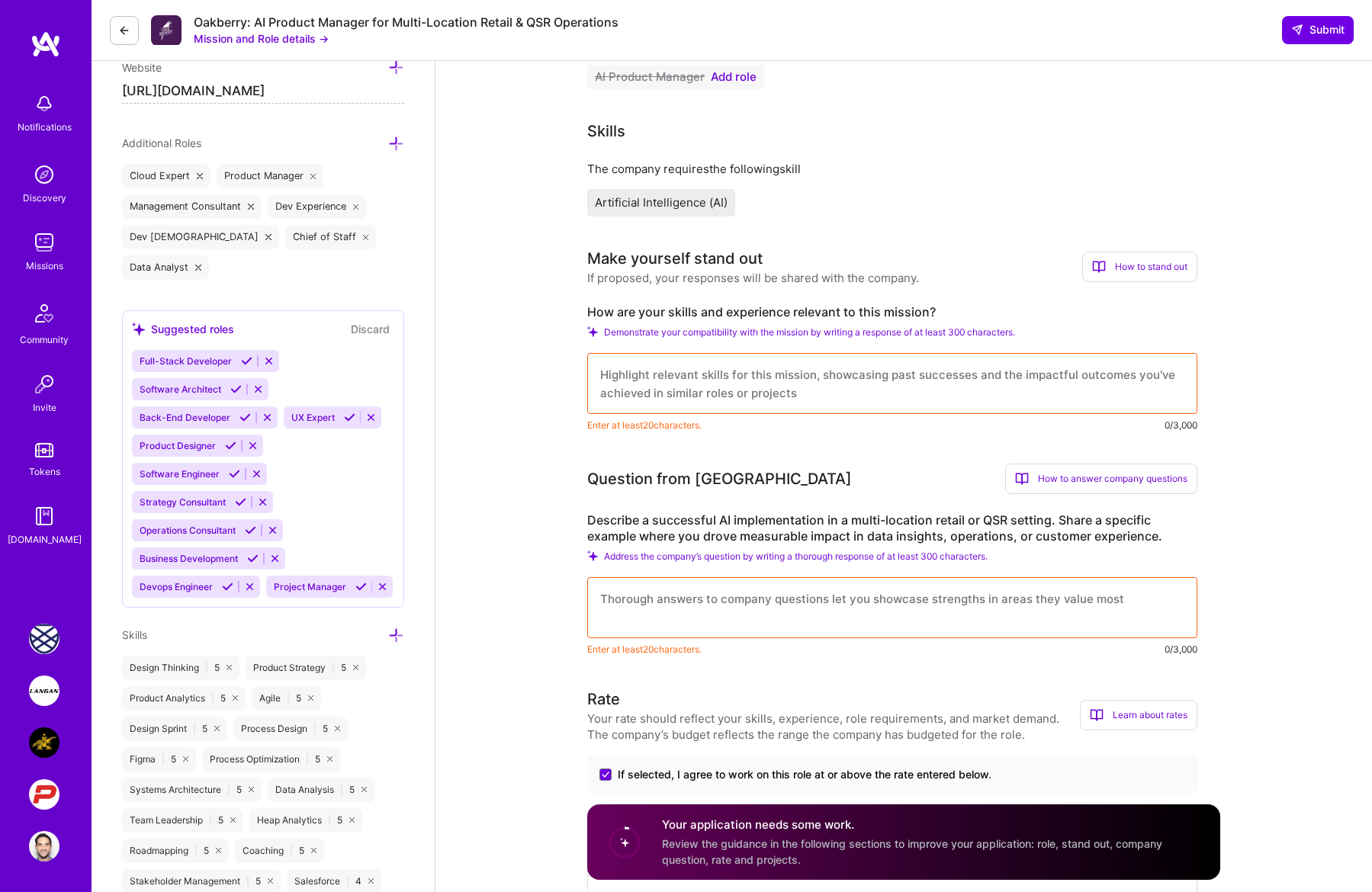
click at [693, 392] on textarea at bounding box center [892, 383] width 610 height 61
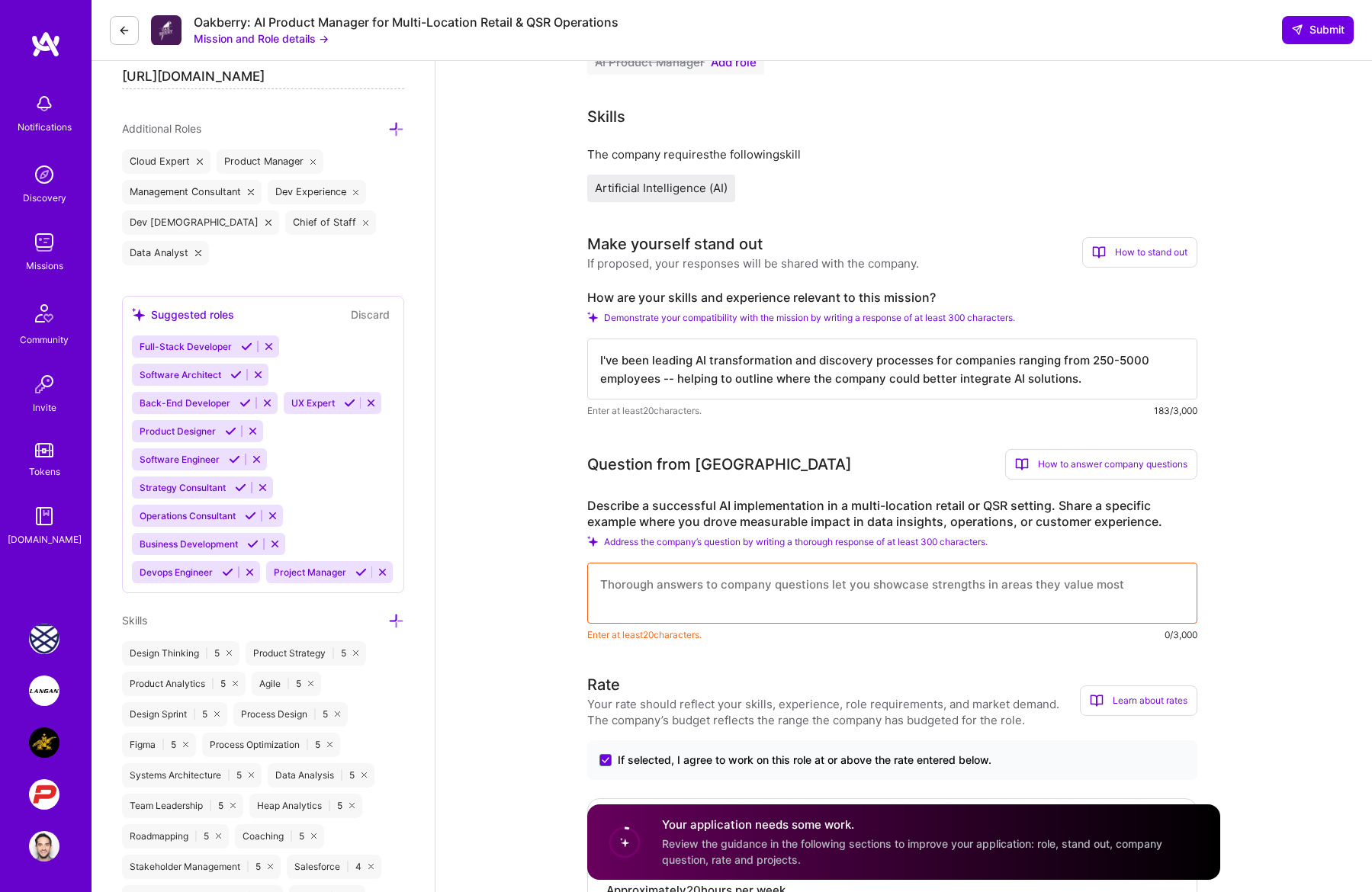
scroll to position [530, 0]
type textarea "I've been leading AI transformation and discovery processes for companies rangi…"
click at [703, 575] on textarea at bounding box center [892, 592] width 610 height 61
click at [711, 513] on label "Describe a successful AI implementation in a multi-location retail or QSR setti…" at bounding box center [892, 513] width 610 height 32
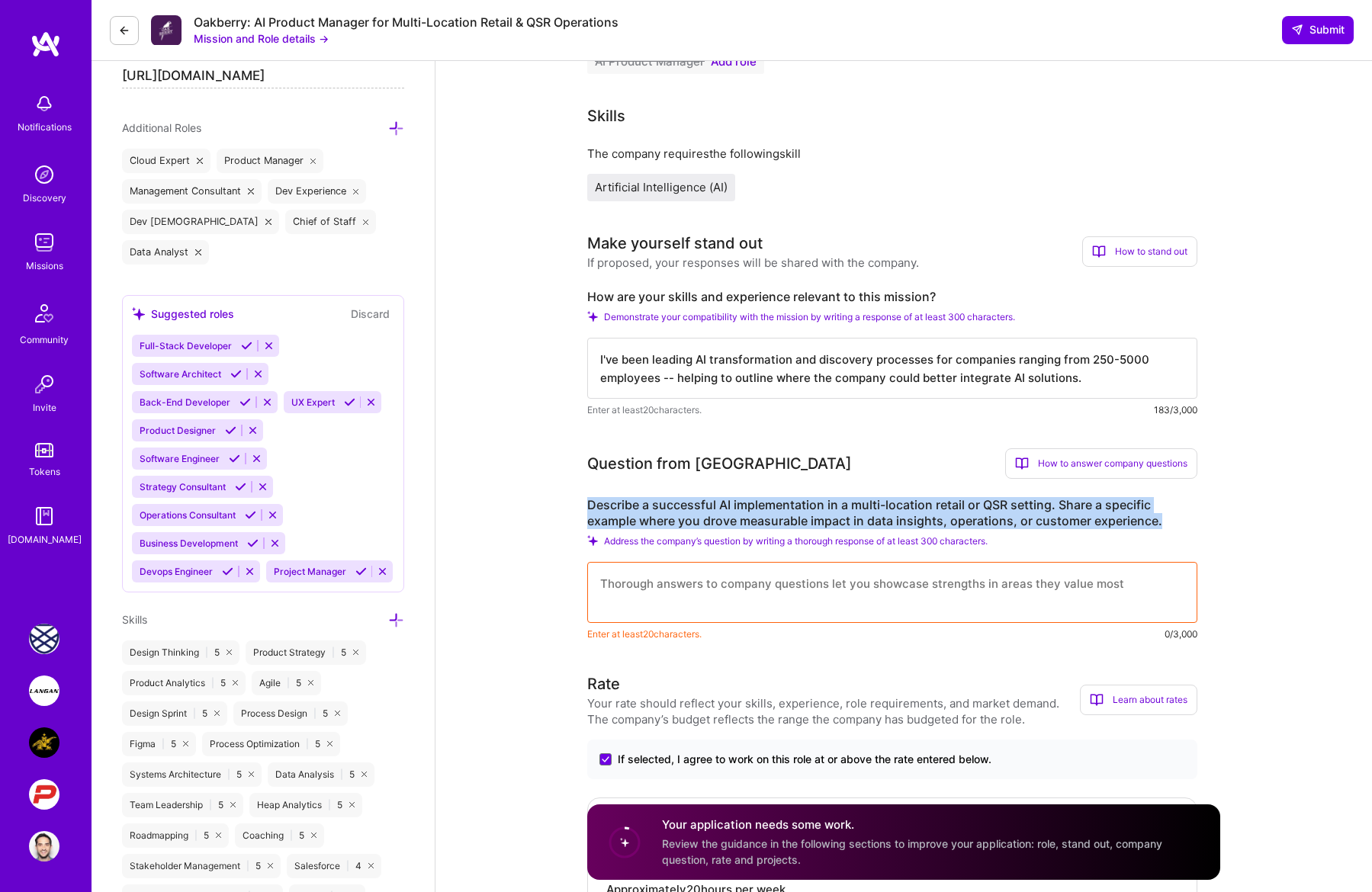
click at [711, 513] on label "Describe a successful AI implementation in a multi-location retail or QSR setti…" at bounding box center [892, 513] width 610 height 32
copy label "Describe a successful AI implementation in a multi-location retail or QSR setti…"
click at [770, 569] on textarea at bounding box center [892, 592] width 610 height 61
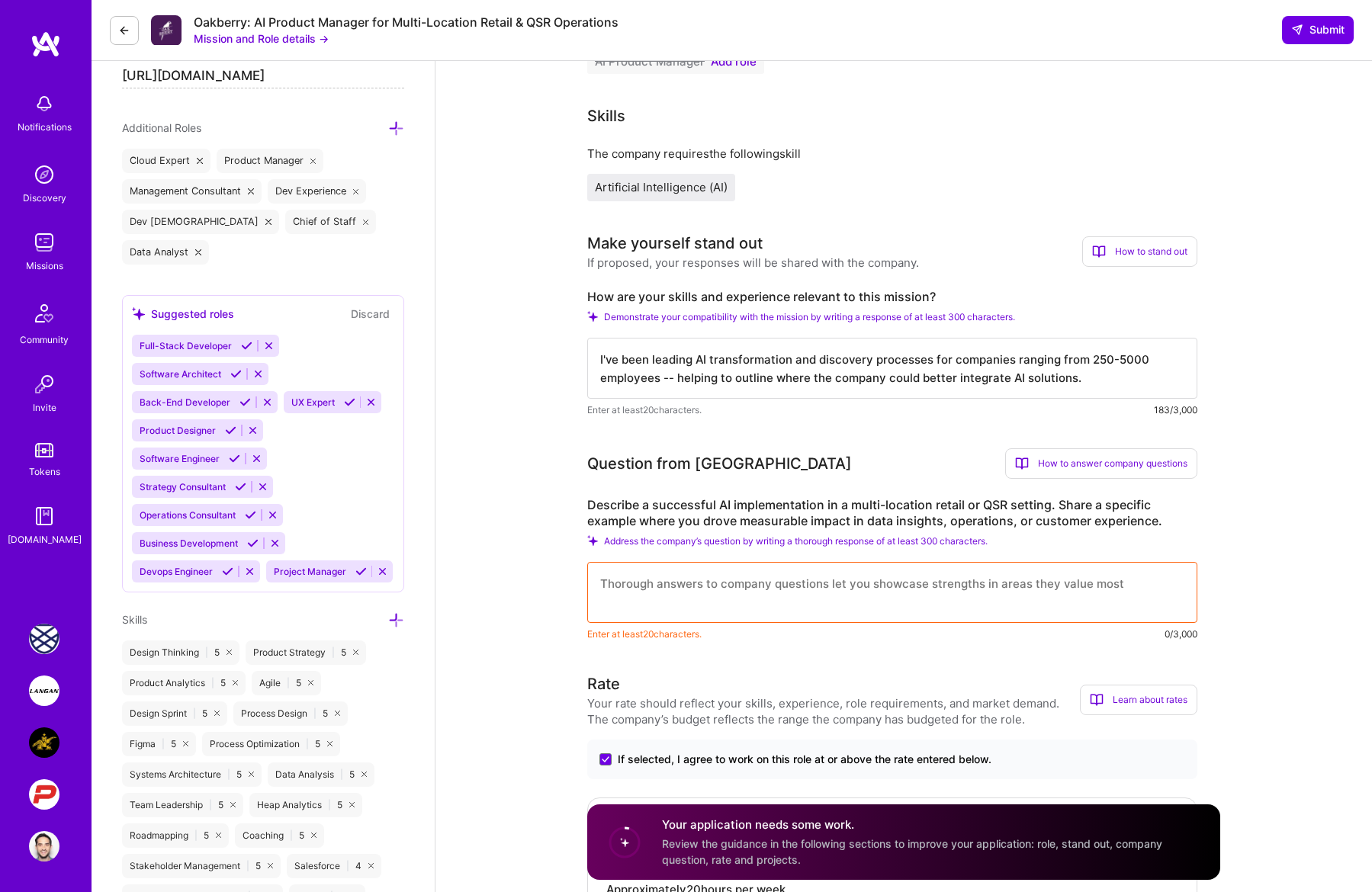
click at [792, 578] on textarea at bounding box center [892, 592] width 610 height 61
paste textarea "Computer vision systems in kitchens that analyze pizza quality in real-time Pre…"
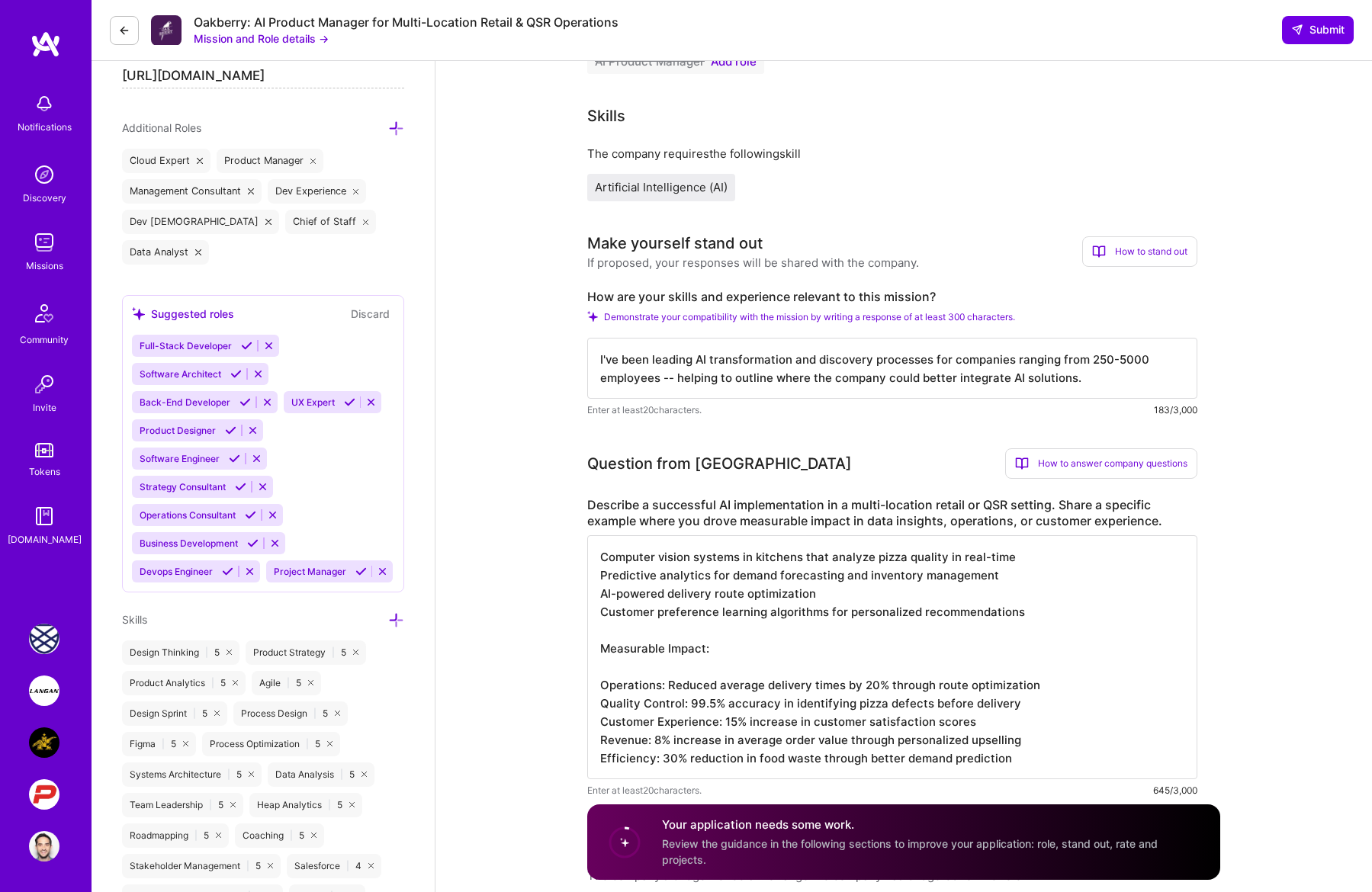
click at [753, 535] on textarea "Computer vision systems in kitchens that analyze pizza quality in real-time Pre…" at bounding box center [892, 657] width 610 height 244
click at [596, 553] on textarea "Computer vision systems in kitchens that analyze pizza quality in real-time Pre…" at bounding box center [892, 666] width 610 height 263
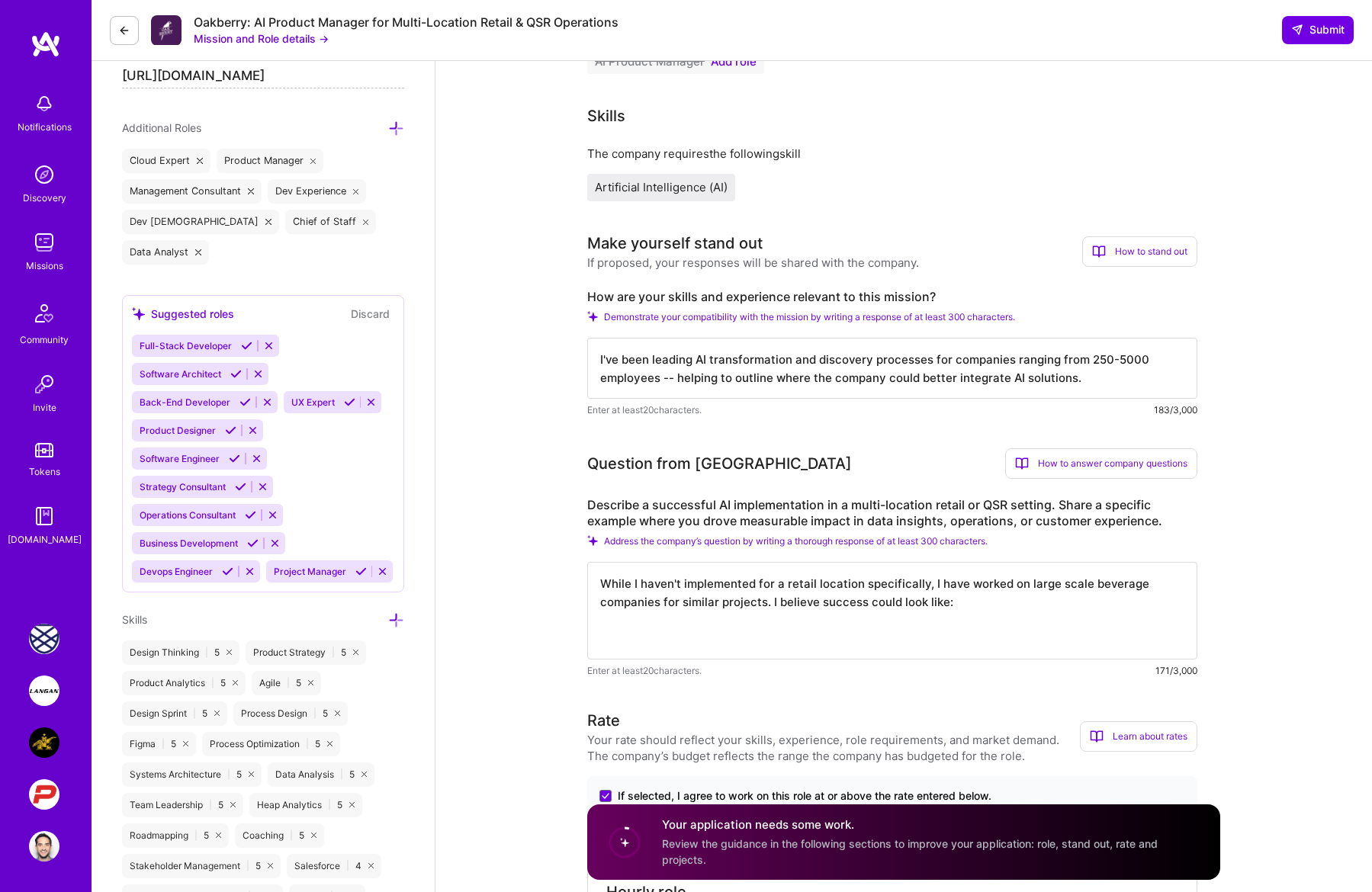
paste textarea "Computer vision systems in kitchens that analyze pizza quality in real-time Pre…"
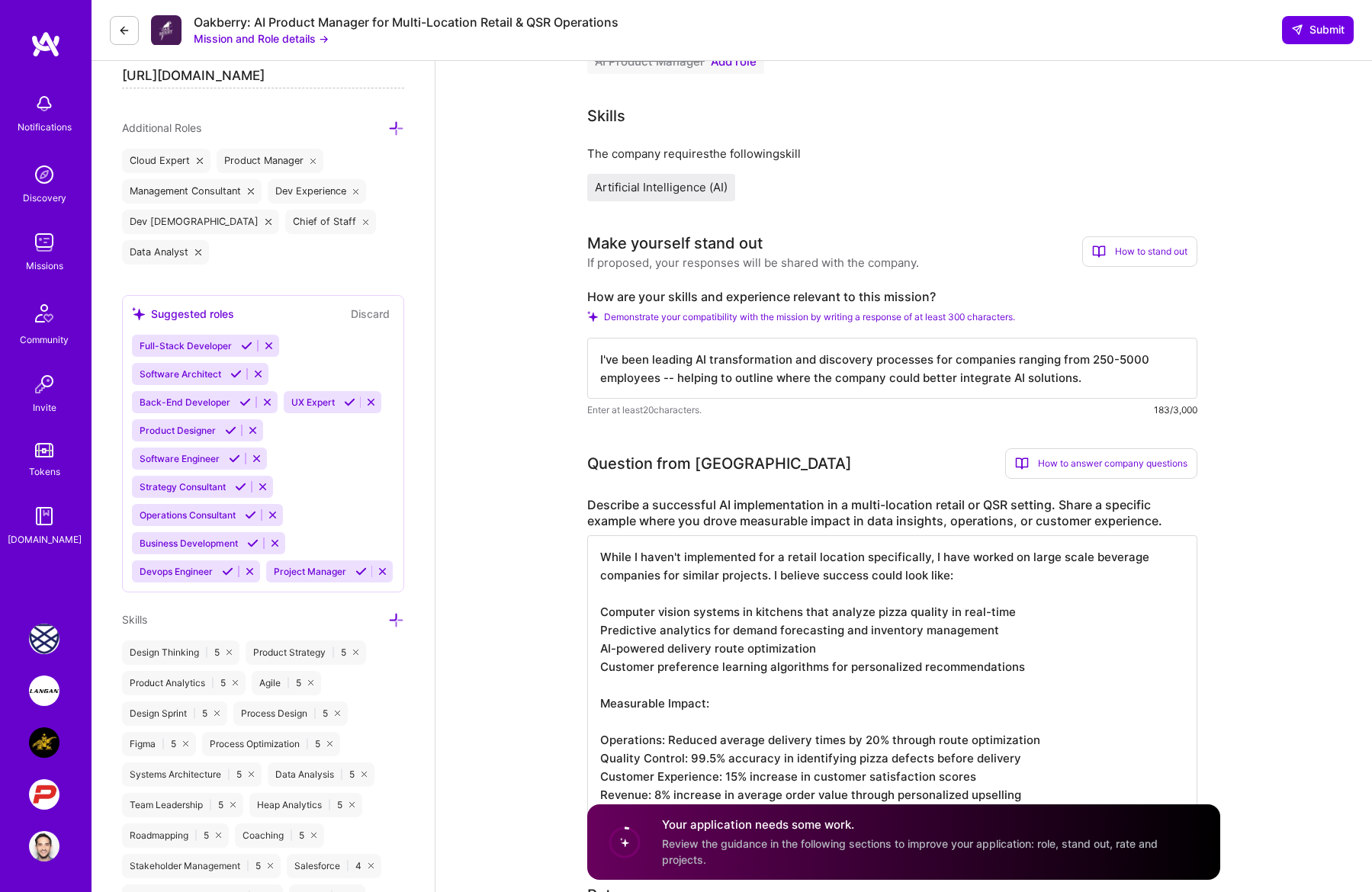
click at [598, 599] on textarea "While I haven't implemented for a retail location specifically, I have worked o…" at bounding box center [892, 685] width 610 height 299
click at [891, 609] on textarea "While I haven't implemented for a retail location specifically, I have worked o…" at bounding box center [892, 685] width 610 height 299
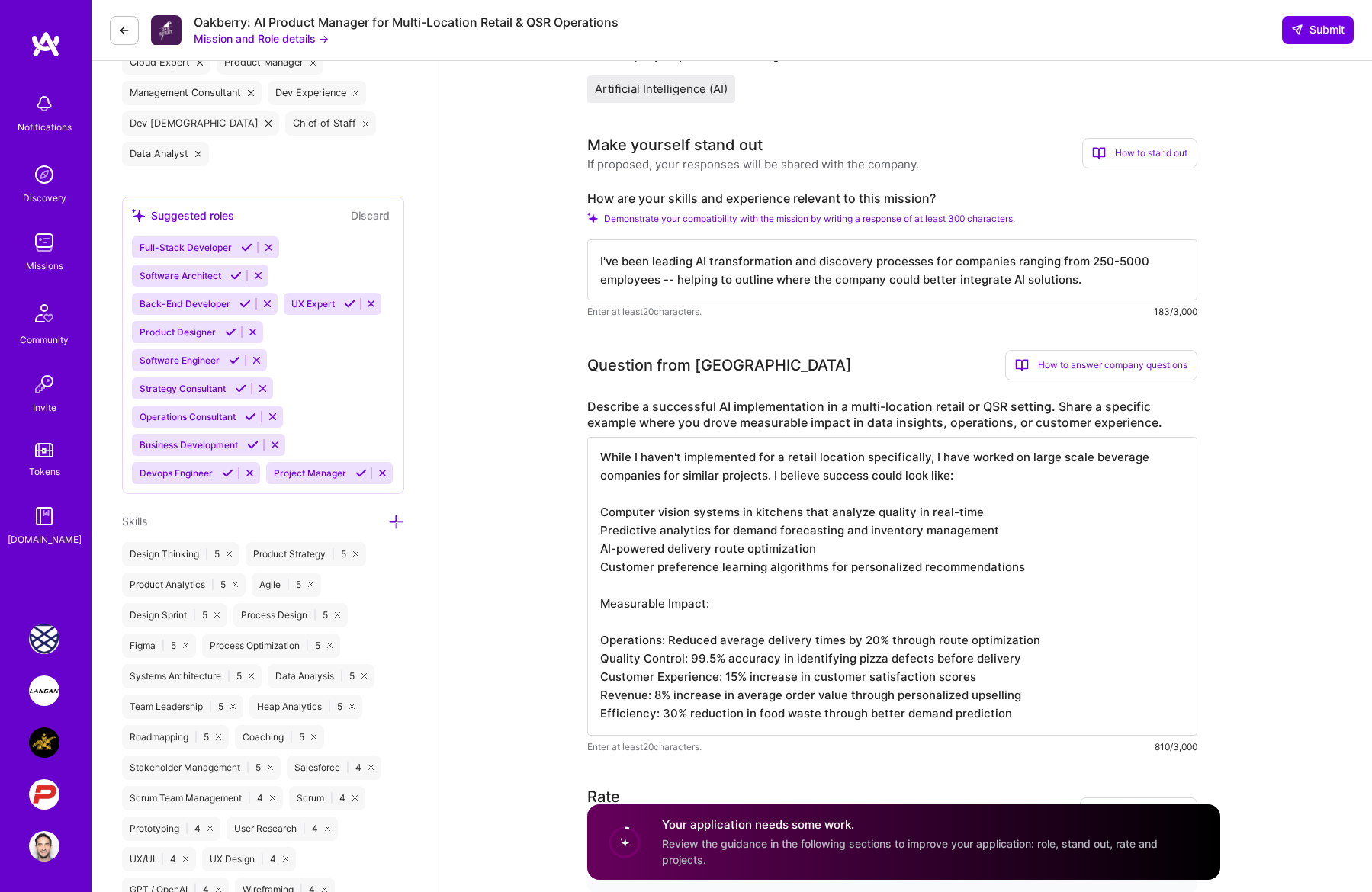
scroll to position [628, 0]
click at [899, 526] on textarea "While I haven't implemented for a retail location specifically, I have worked o…" at bounding box center [892, 588] width 610 height 299
click at [923, 529] on textarea "While I haven't implemented for a retail location specifically, I have worked o…" at bounding box center [892, 588] width 610 height 299
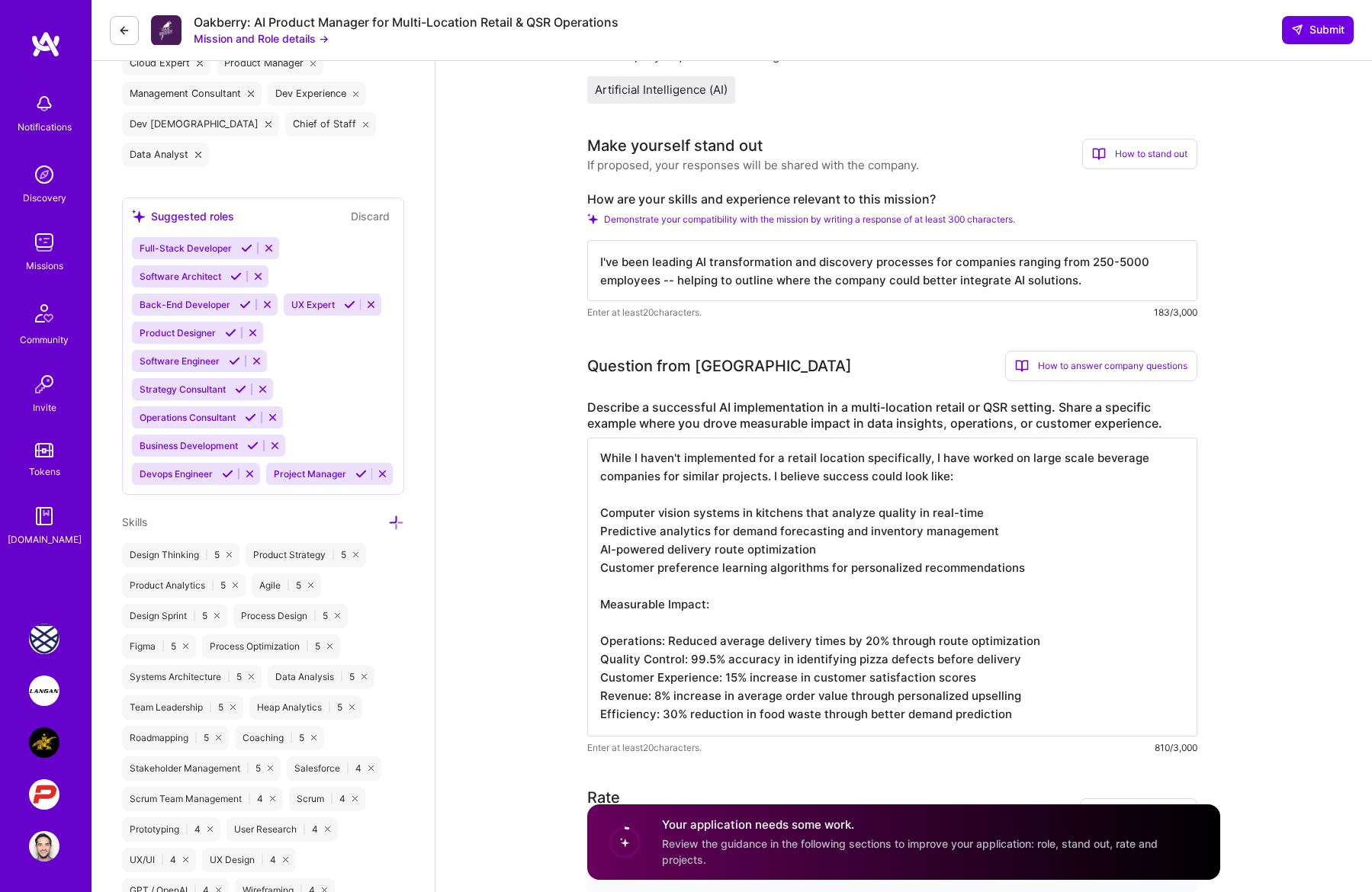
click at [760, 535] on textarea "While I haven't implemented for a retail location specifically, I have worked o…" at bounding box center [892, 588] width 610 height 299
click at [745, 556] on textarea "While I haven't implemented for a retail location specifically, I have worked o…" at bounding box center [892, 588] width 610 height 299
click at [714, 551] on textarea "While I haven't implemented for a retail location specifically, I have worked o…" at bounding box center [892, 588] width 610 height 299
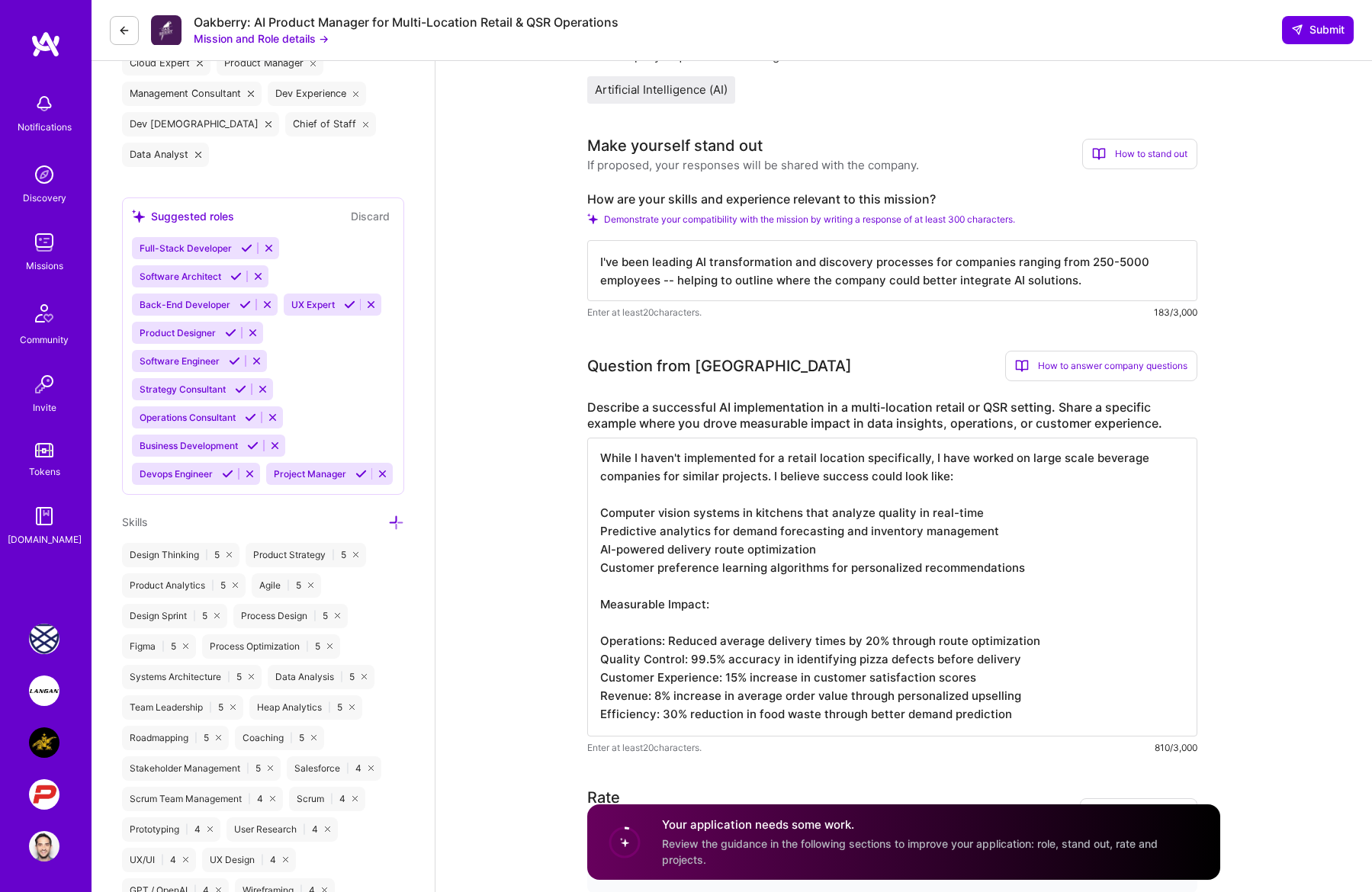
click at [714, 551] on textarea "While I haven't implemented for a retail location specifically, I have worked o…" at bounding box center [892, 588] width 610 height 299
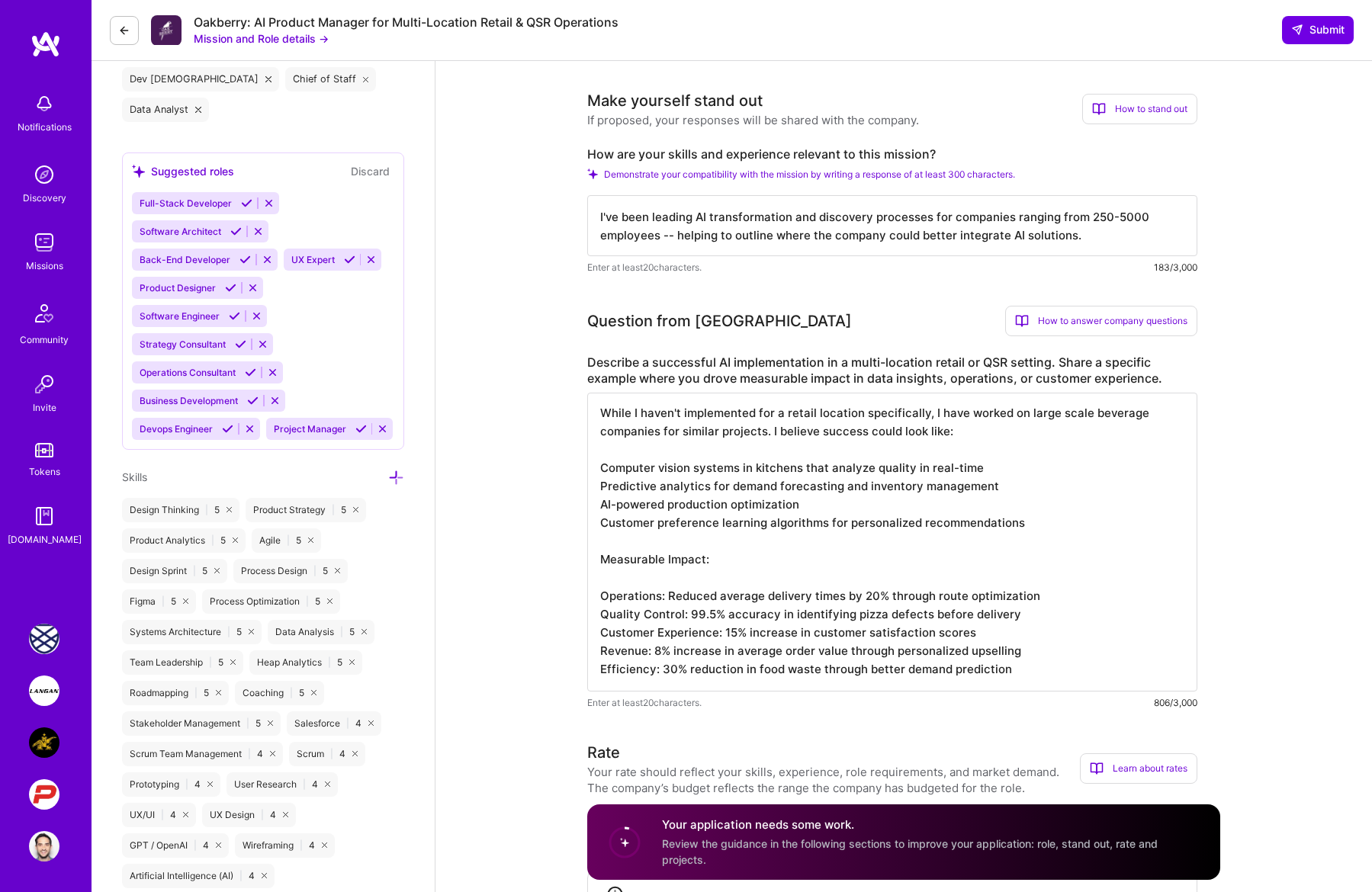
scroll to position [679, 0]
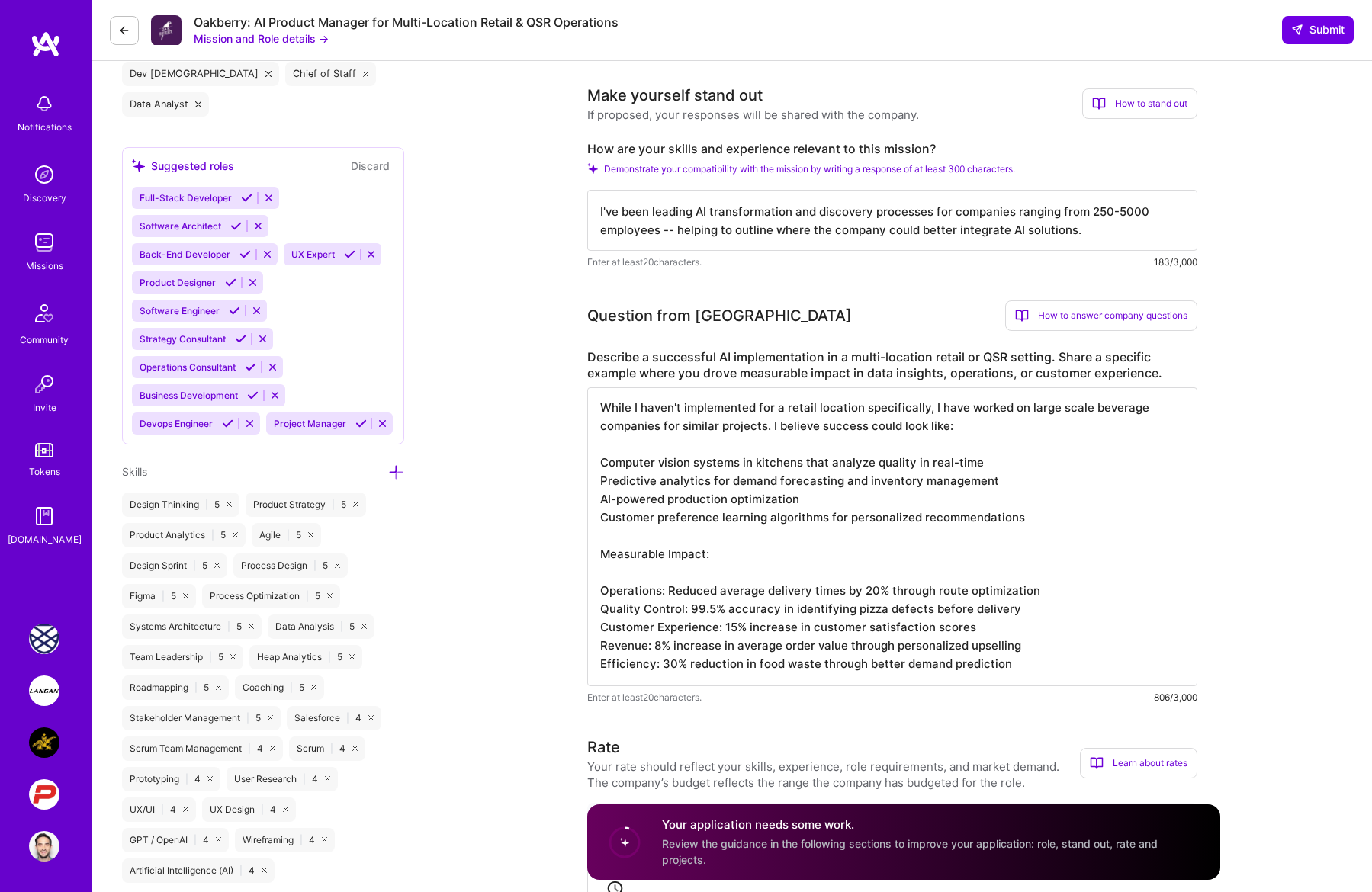
click at [743, 524] on textarea "While I haven't implemented for a retail location specifically, I have worked o…" at bounding box center [892, 537] width 610 height 299
click at [695, 570] on textarea "While I haven't implemented for a retail location specifically, I have worked o…" at bounding box center [892, 537] width 610 height 299
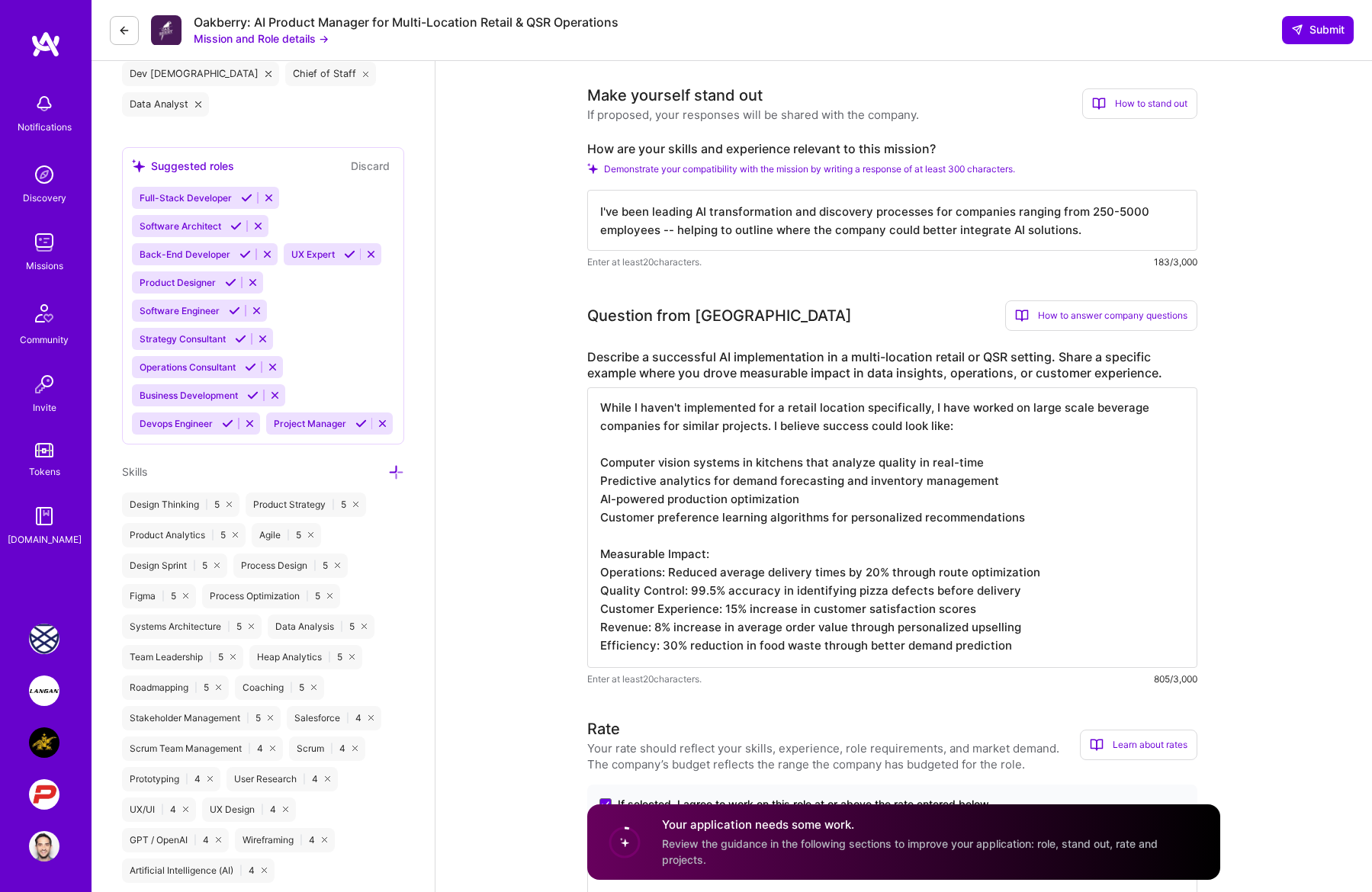
scroll to position [0, 0]
click at [817, 574] on textarea "While I haven't implemented for a retail location specifically, I have worked o…" at bounding box center [892, 527] width 610 height 280
click at [783, 577] on textarea "While I haven't implemented for a retail location specifically, I have worked o…" at bounding box center [892, 527] width 610 height 280
click at [871, 592] on textarea "While I haven't implemented for a retail location specifically, I have worked o…" at bounding box center [892, 527] width 610 height 280
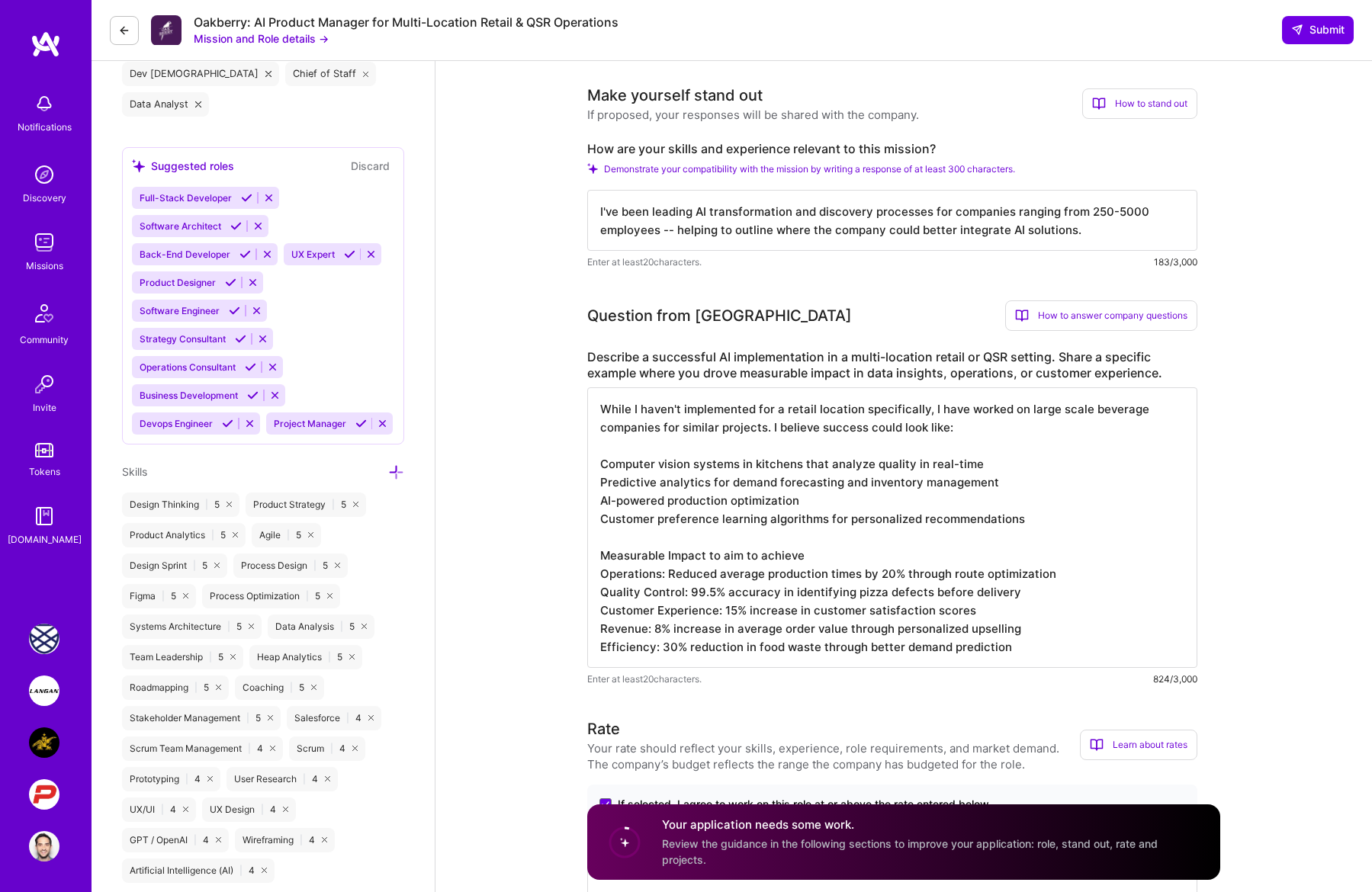
click at [871, 592] on textarea "While I haven't implemented for a retail location specifically, I have worked o…" at bounding box center [892, 527] width 610 height 280
click at [961, 595] on textarea "While I haven't implemented for a retail location specifically, I have worked o…" at bounding box center [892, 527] width 610 height 280
click at [940, 605] on textarea "While I haven't implemented for a retail location specifically, I have worked o…" at bounding box center [892, 527] width 610 height 280
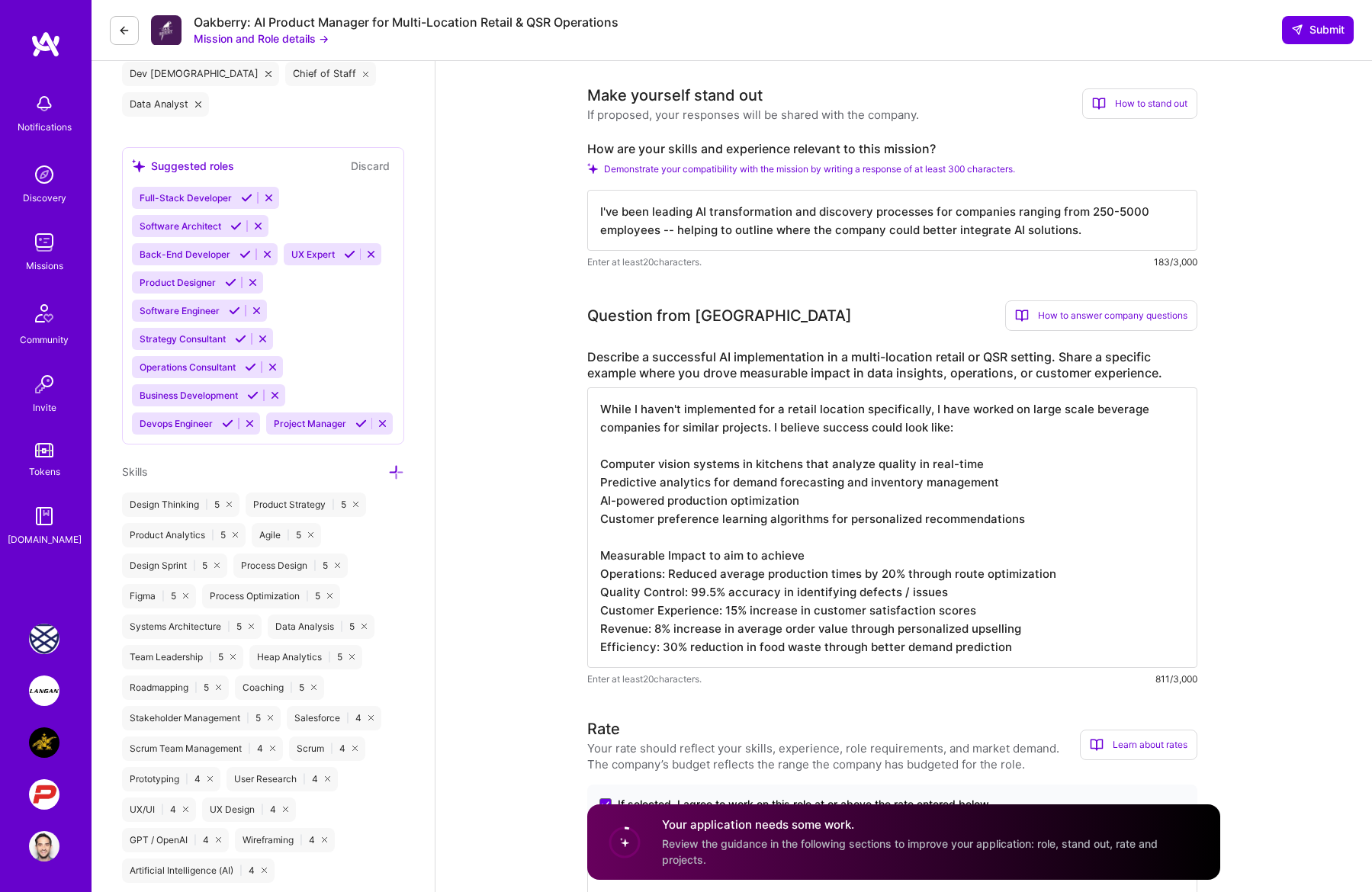
click at [940, 605] on textarea "While I haven't implemented for a retail location specifically, I have worked o…" at bounding box center [892, 527] width 610 height 280
click at [956, 609] on textarea "While I haven't implemented for a retail location specifically, I have worked o…" at bounding box center [892, 527] width 610 height 280
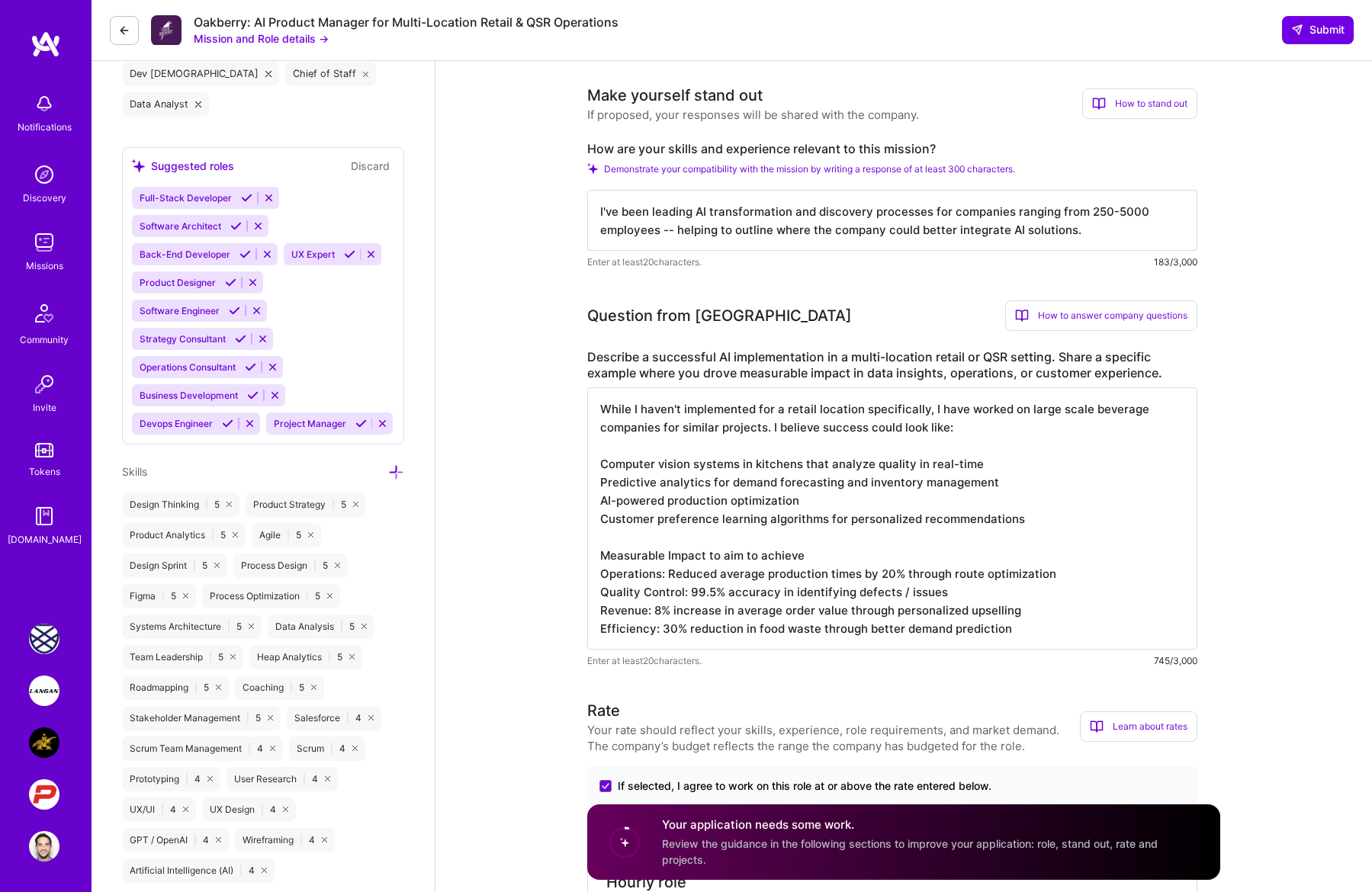
click at [962, 615] on textarea "While I haven't implemented for a retail location specifically, I have worked o…" at bounding box center [892, 519] width 610 height 263
click at [865, 623] on textarea "While I haven't implemented for a retail location specifically, I have worked o…" at bounding box center [892, 519] width 610 height 263
click at [683, 631] on textarea "While I haven't implemented for a retail location specifically, I have worked o…" at bounding box center [892, 519] width 610 height 263
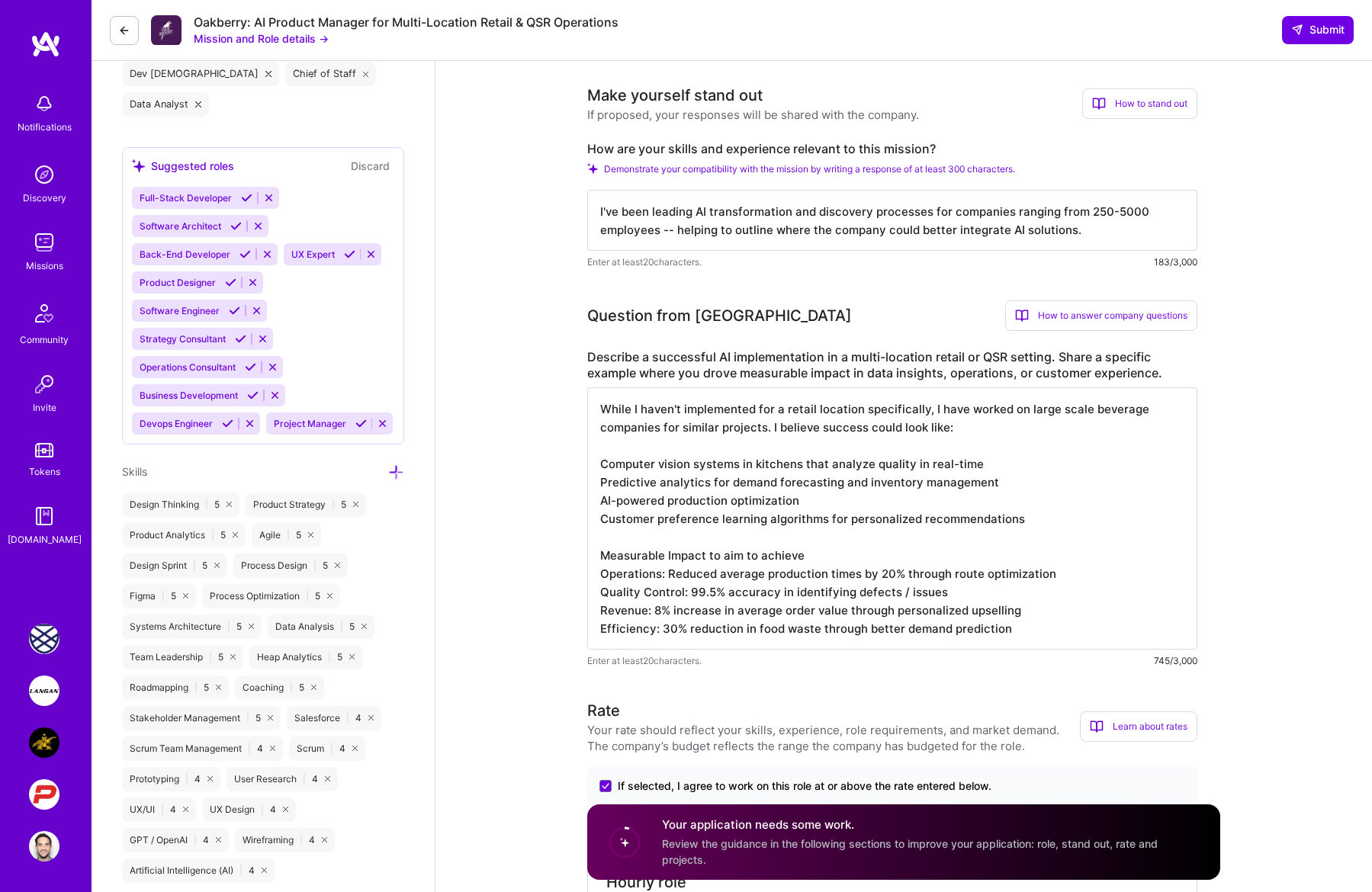
click at [683, 631] on textarea "While I haven't implemented for a retail location specifically, I have worked o…" at bounding box center [892, 519] width 610 height 263
click at [828, 555] on textarea "While I haven't implemented for a retail location specifically, I have worked o…" at bounding box center [892, 519] width 610 height 263
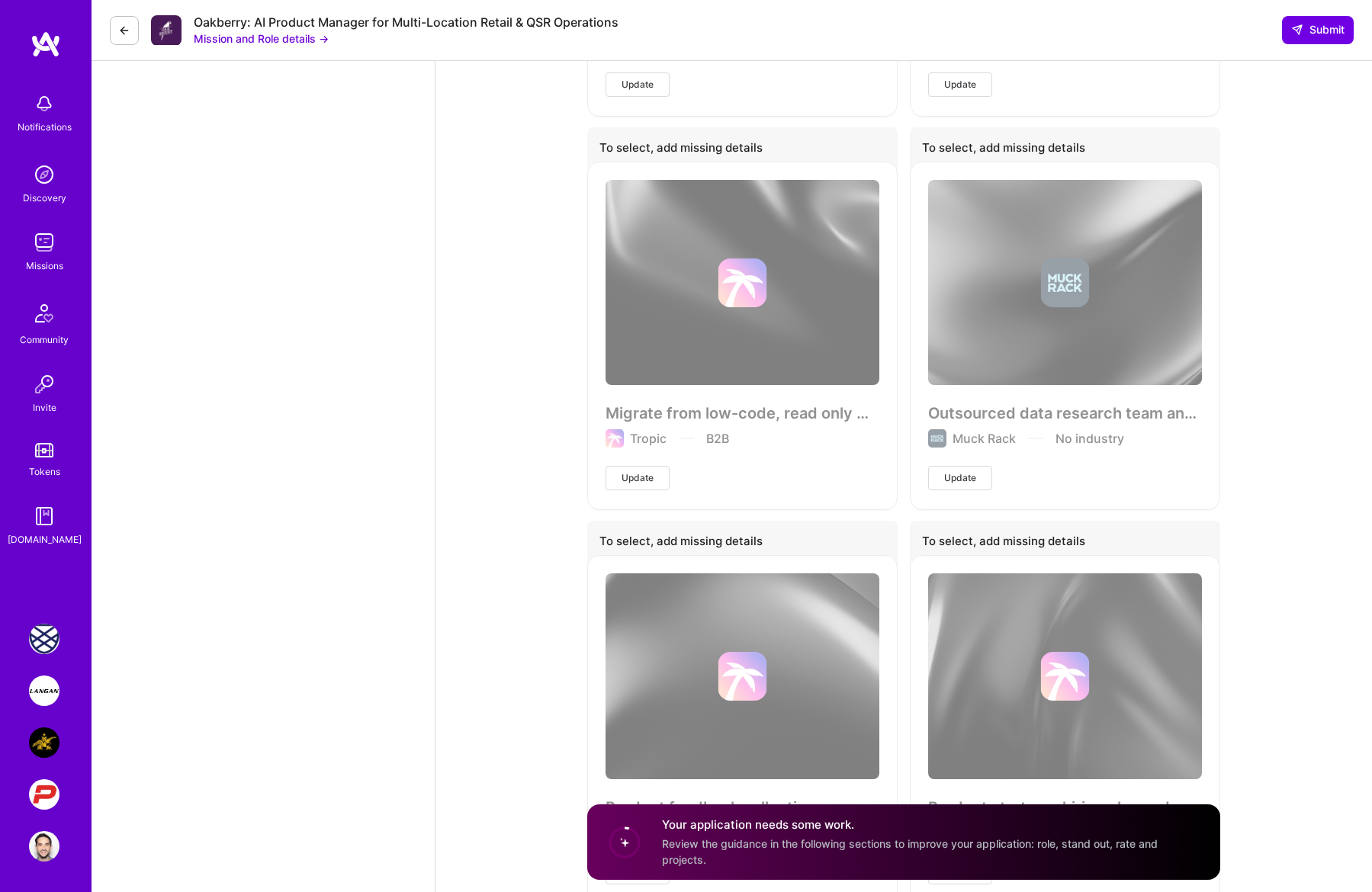
scroll to position [3322, 0]
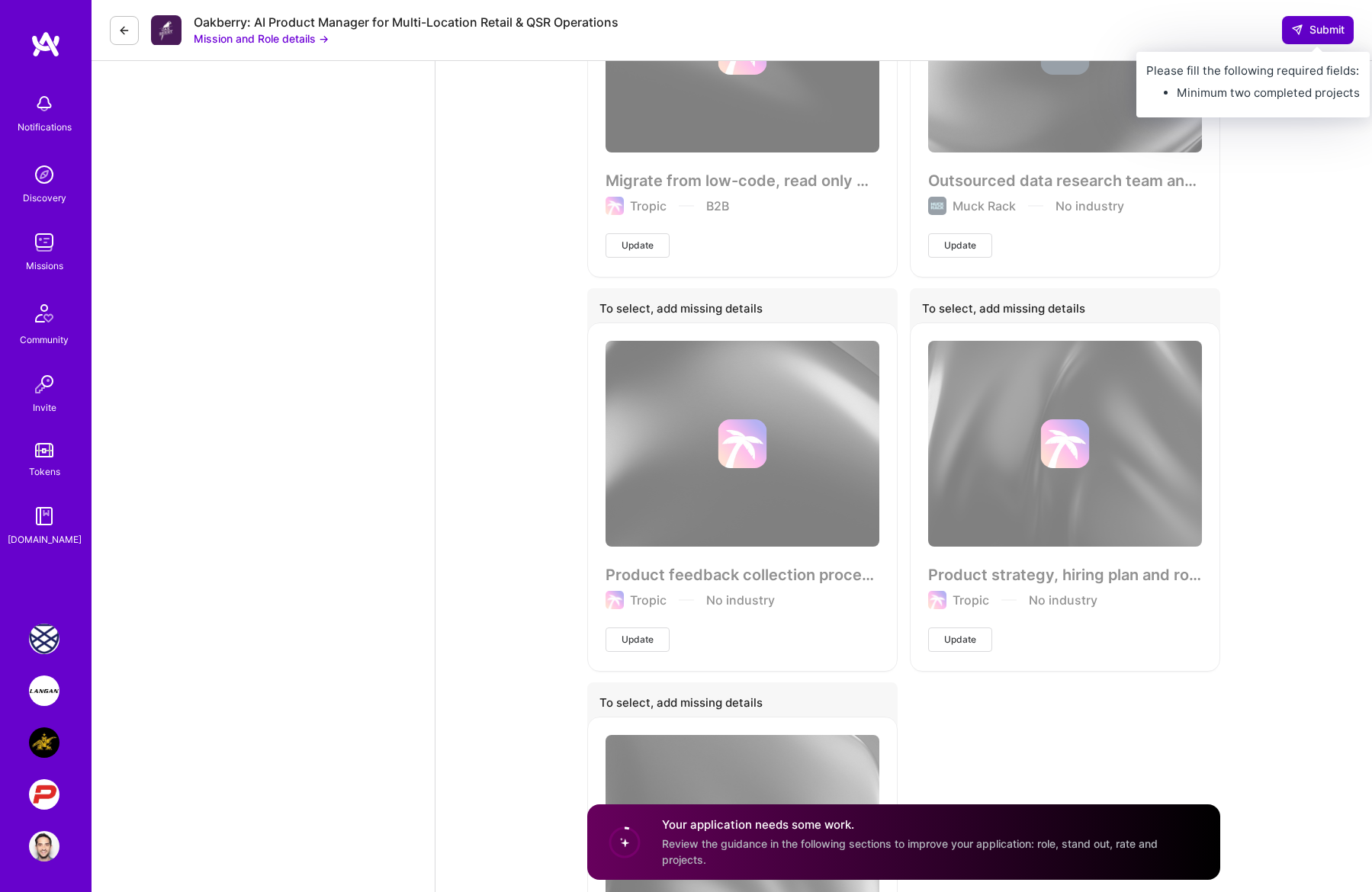
type textarea "While I haven't implemented for a retail location specifically, I have worked o…"
click at [976, 30] on span "Submit" at bounding box center [1318, 30] width 53 height 16
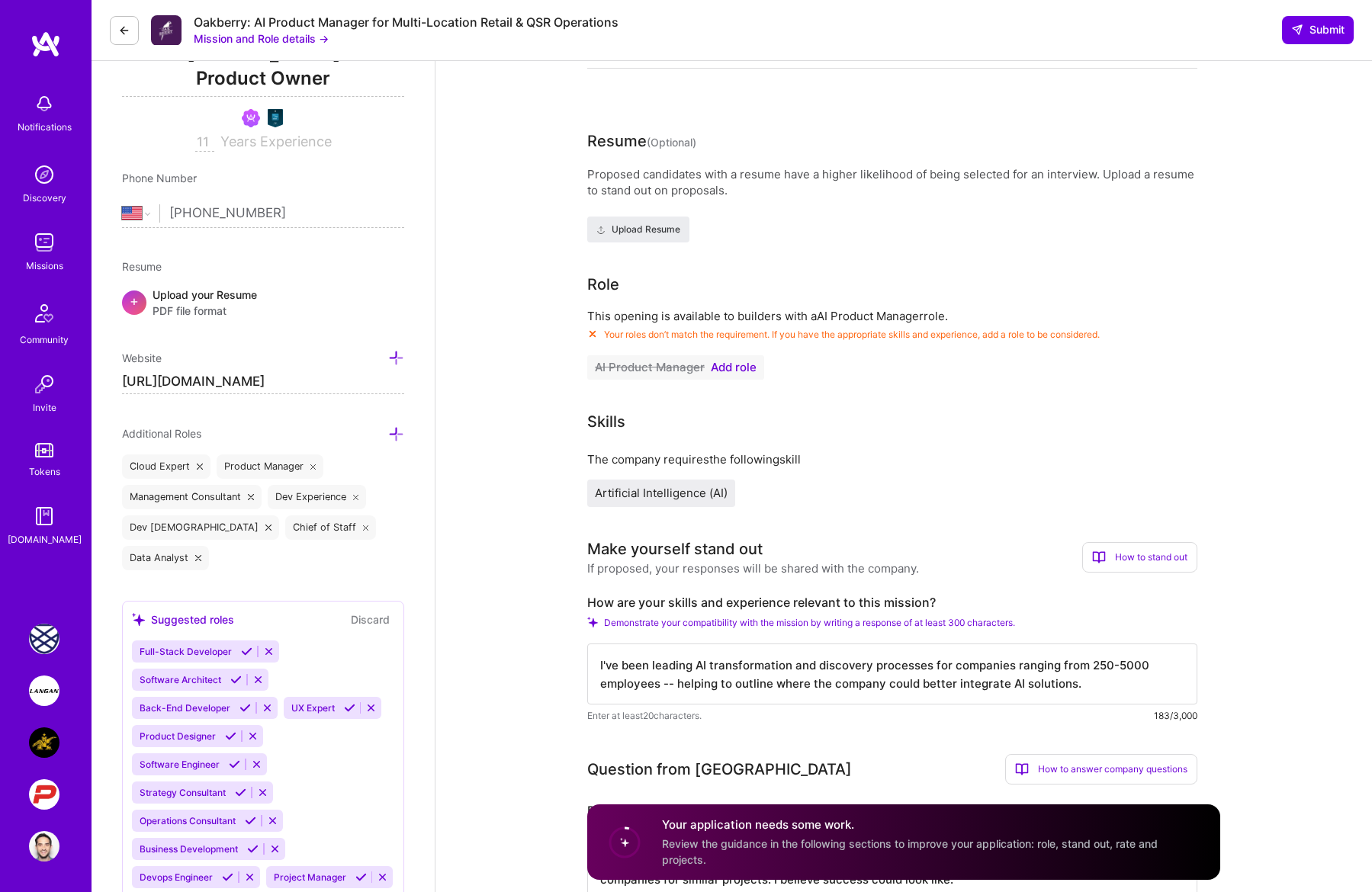
scroll to position [209, 0]
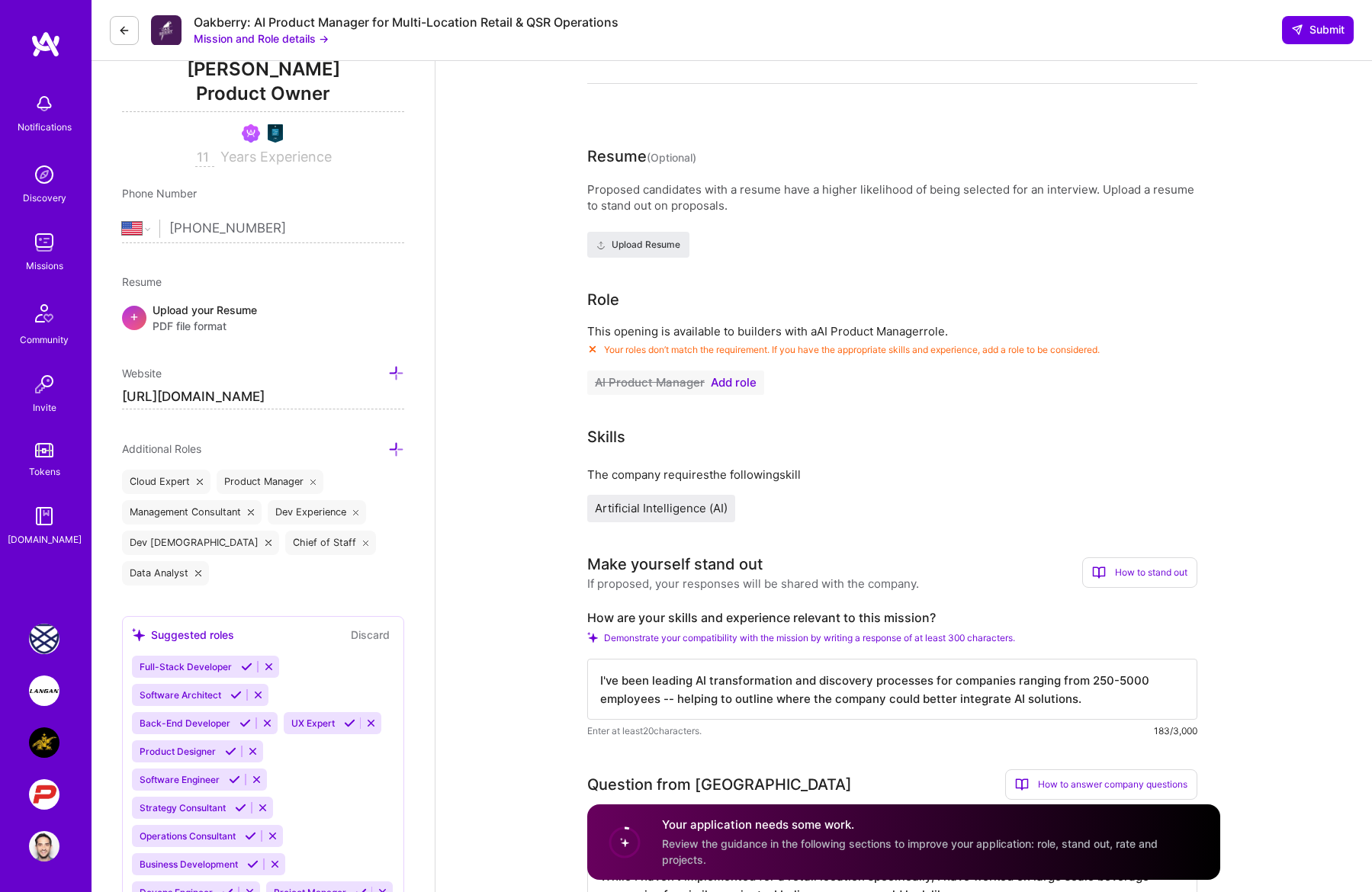
click at [738, 388] on span "Add role" at bounding box center [733, 383] width 46 height 13
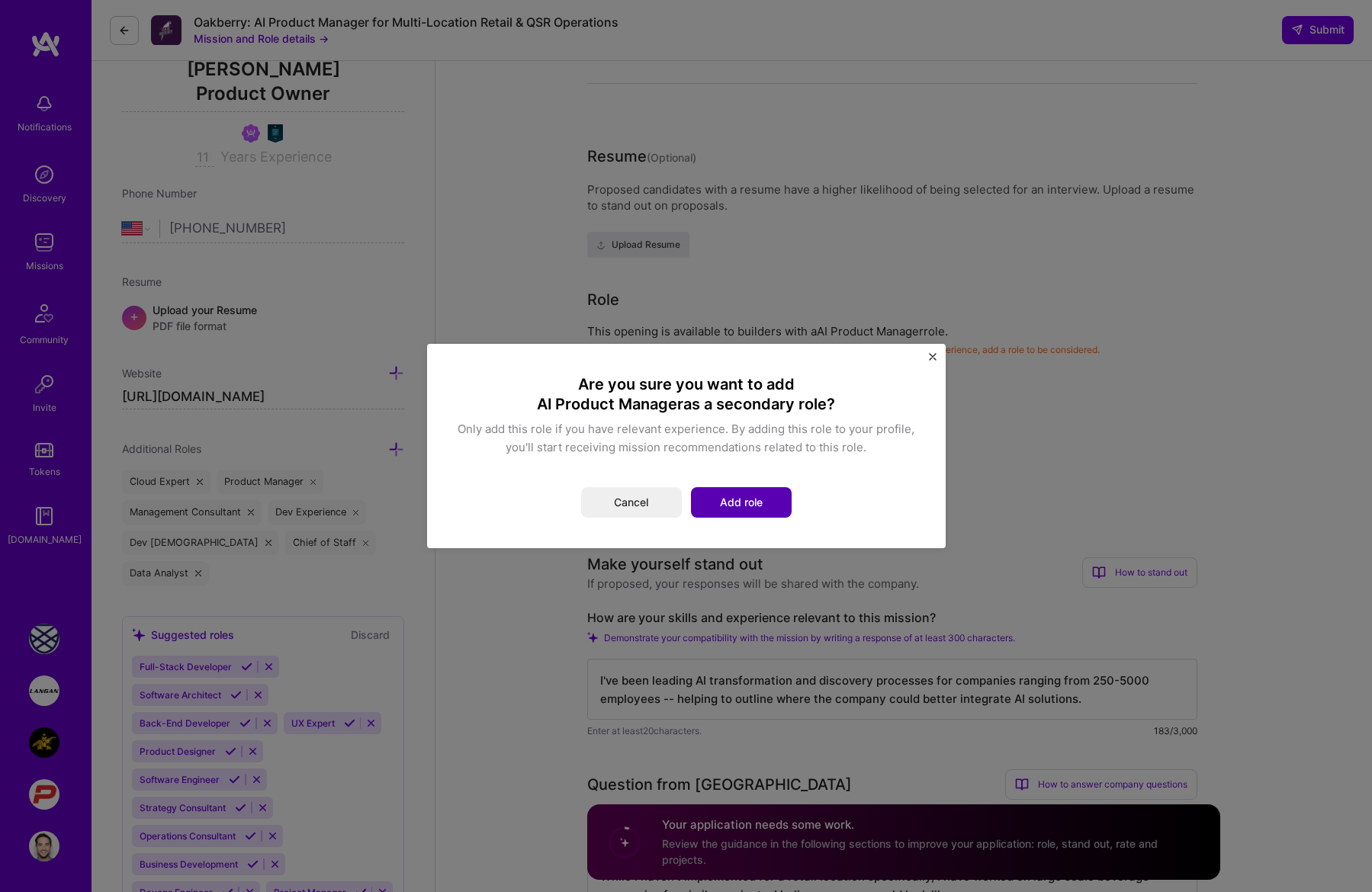
click at [737, 501] on button "Add role" at bounding box center [742, 502] width 101 height 30
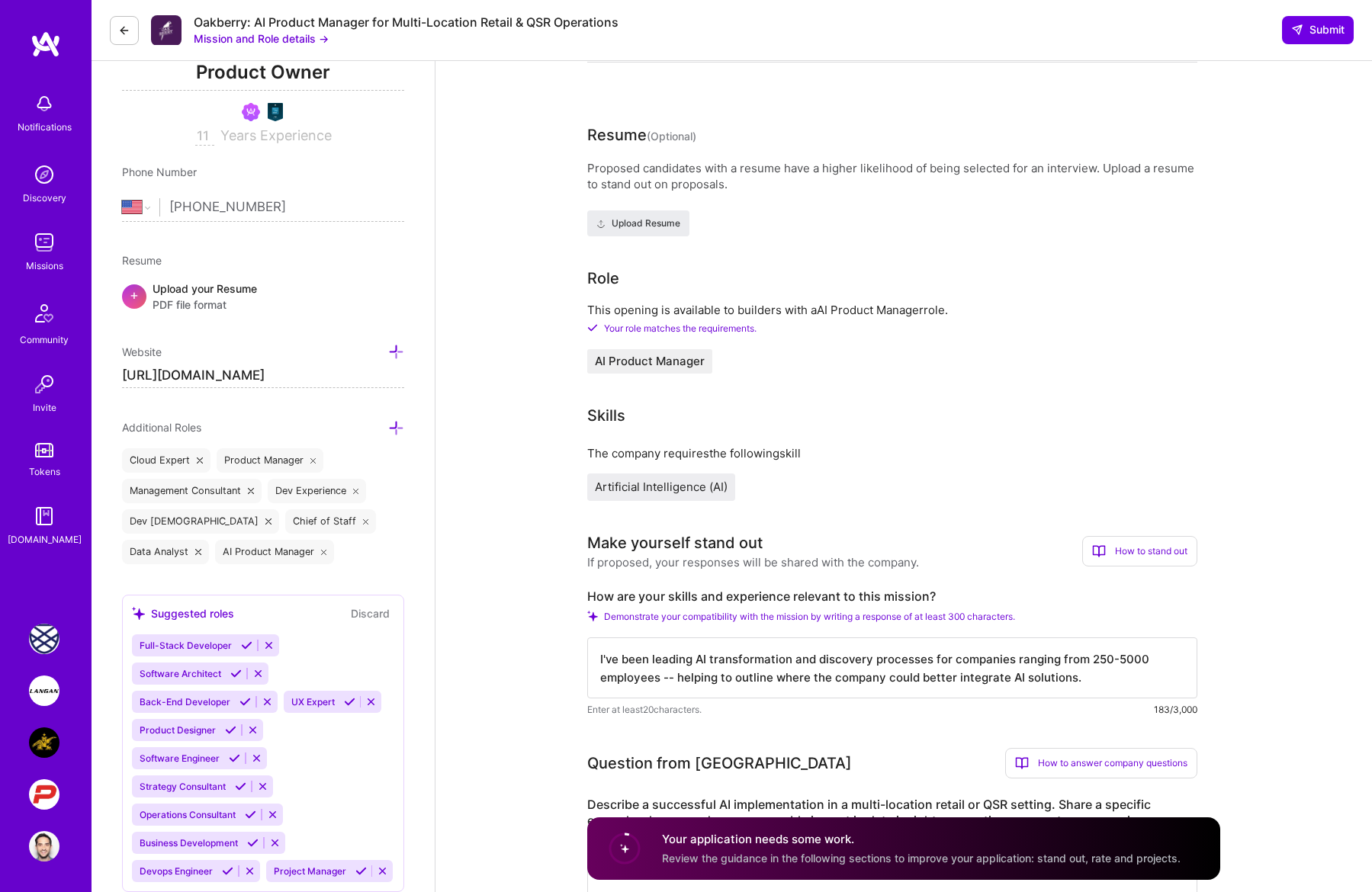
scroll to position [0, 0]
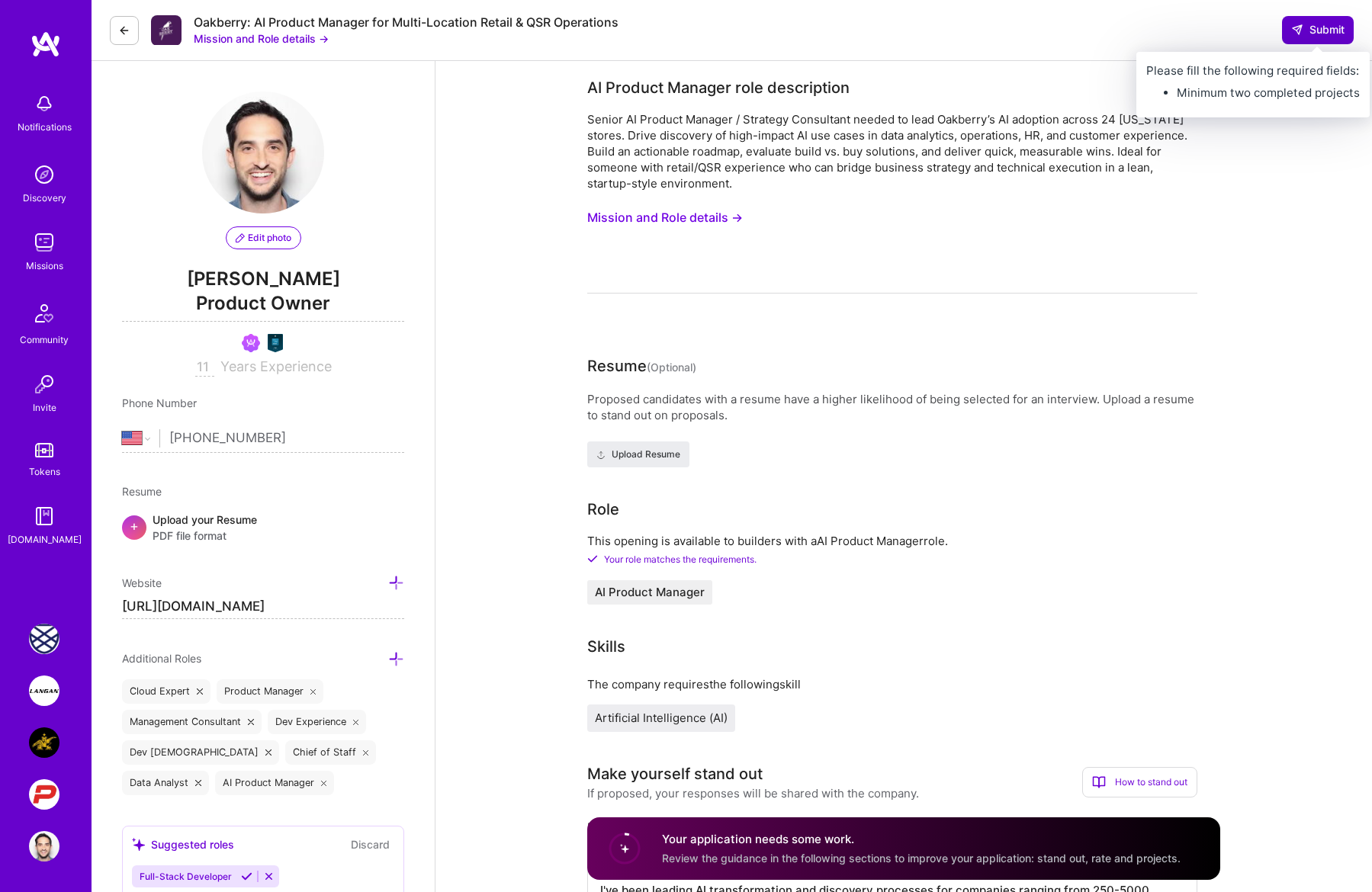
click at [976, 23] on span "Submit" at bounding box center [1318, 30] width 53 height 16
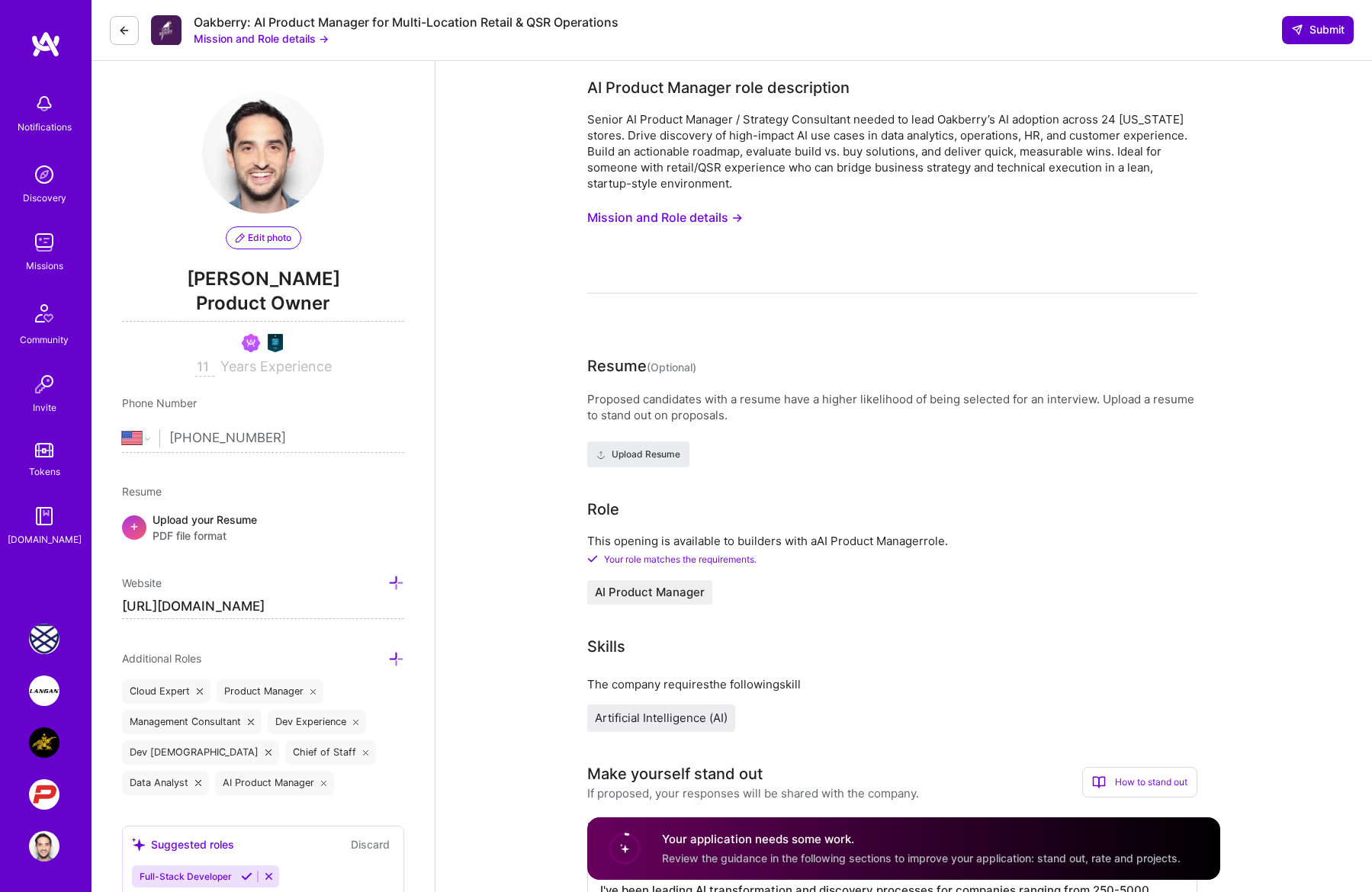
click at [976, 30] on span "Submit" at bounding box center [1318, 30] width 53 height 16
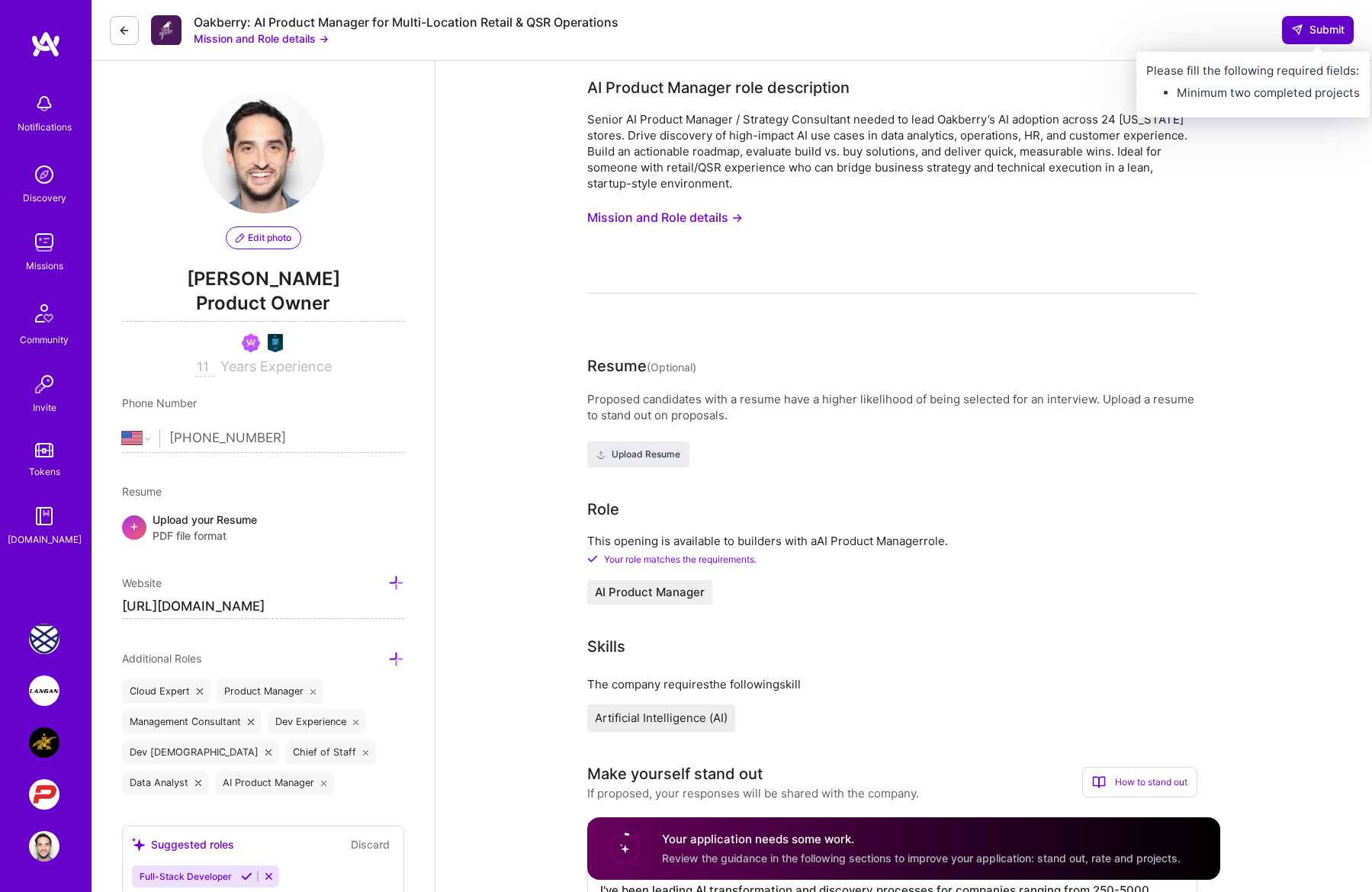
click at [976, 19] on button "Submit" at bounding box center [1318, 30] width 72 height 27
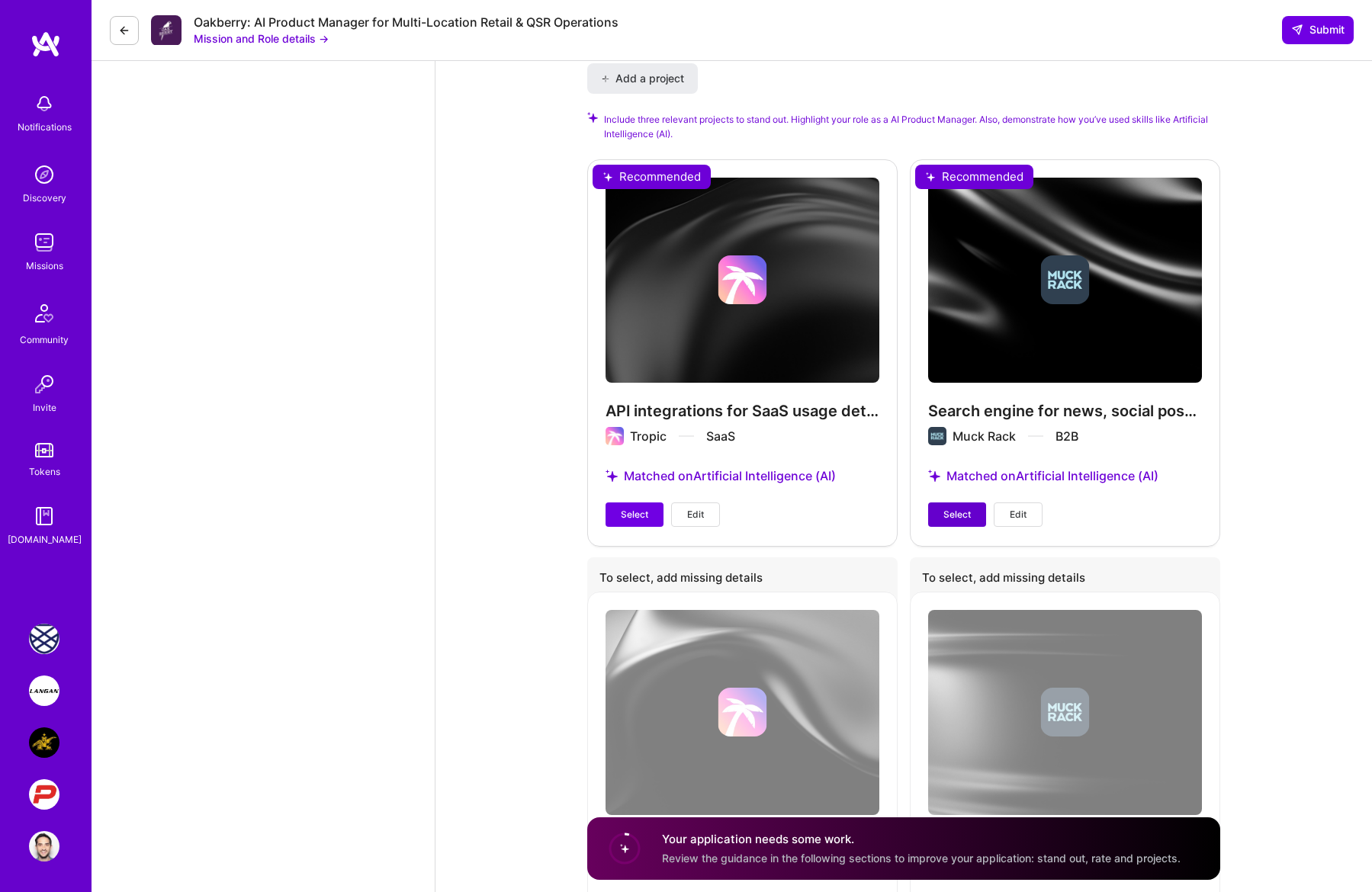
scroll to position [2268, 0]
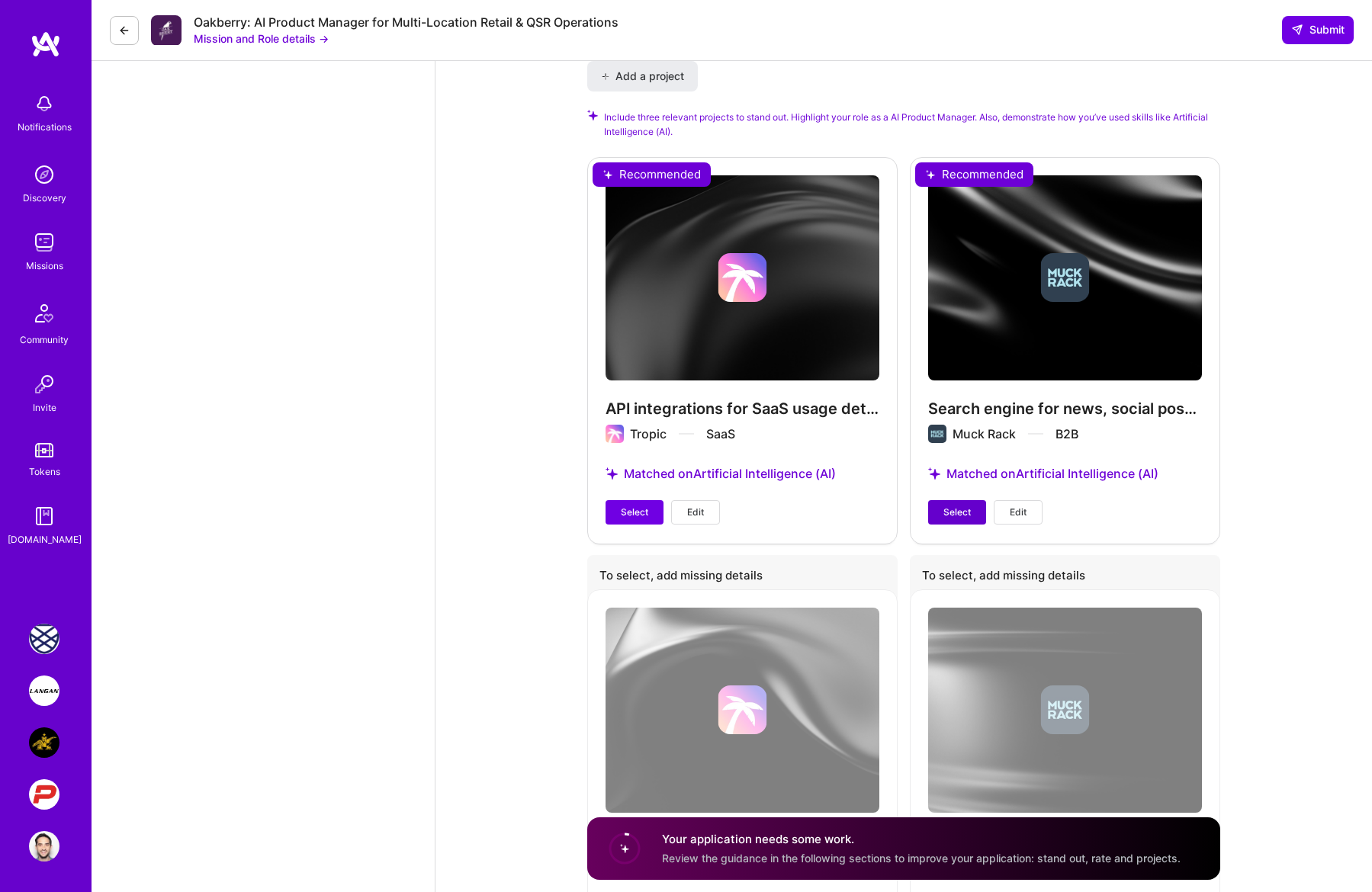
click at [968, 521] on button "Select" at bounding box center [957, 512] width 58 height 24
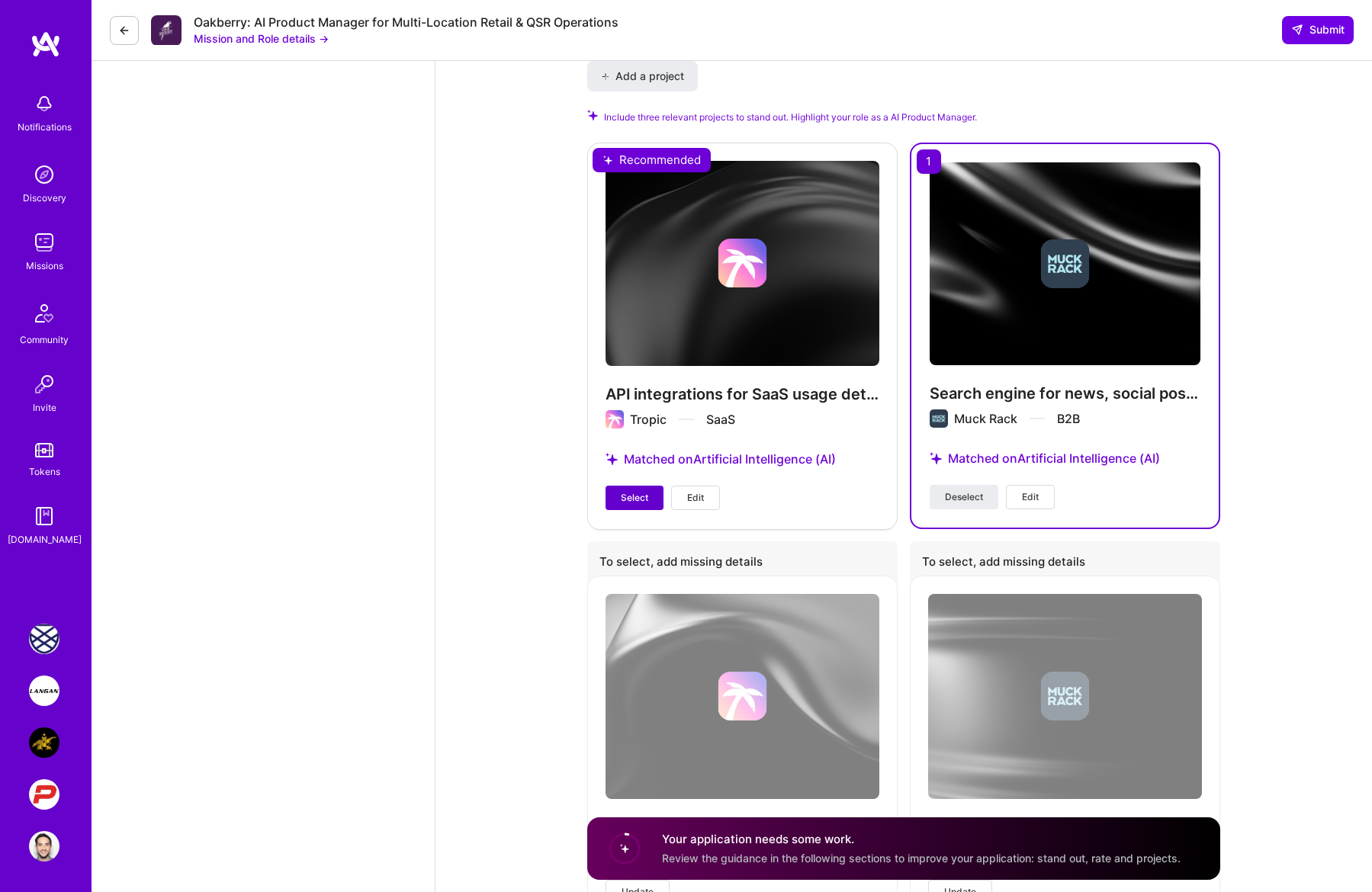
click at [634, 497] on span "Select" at bounding box center [634, 498] width 27 height 14
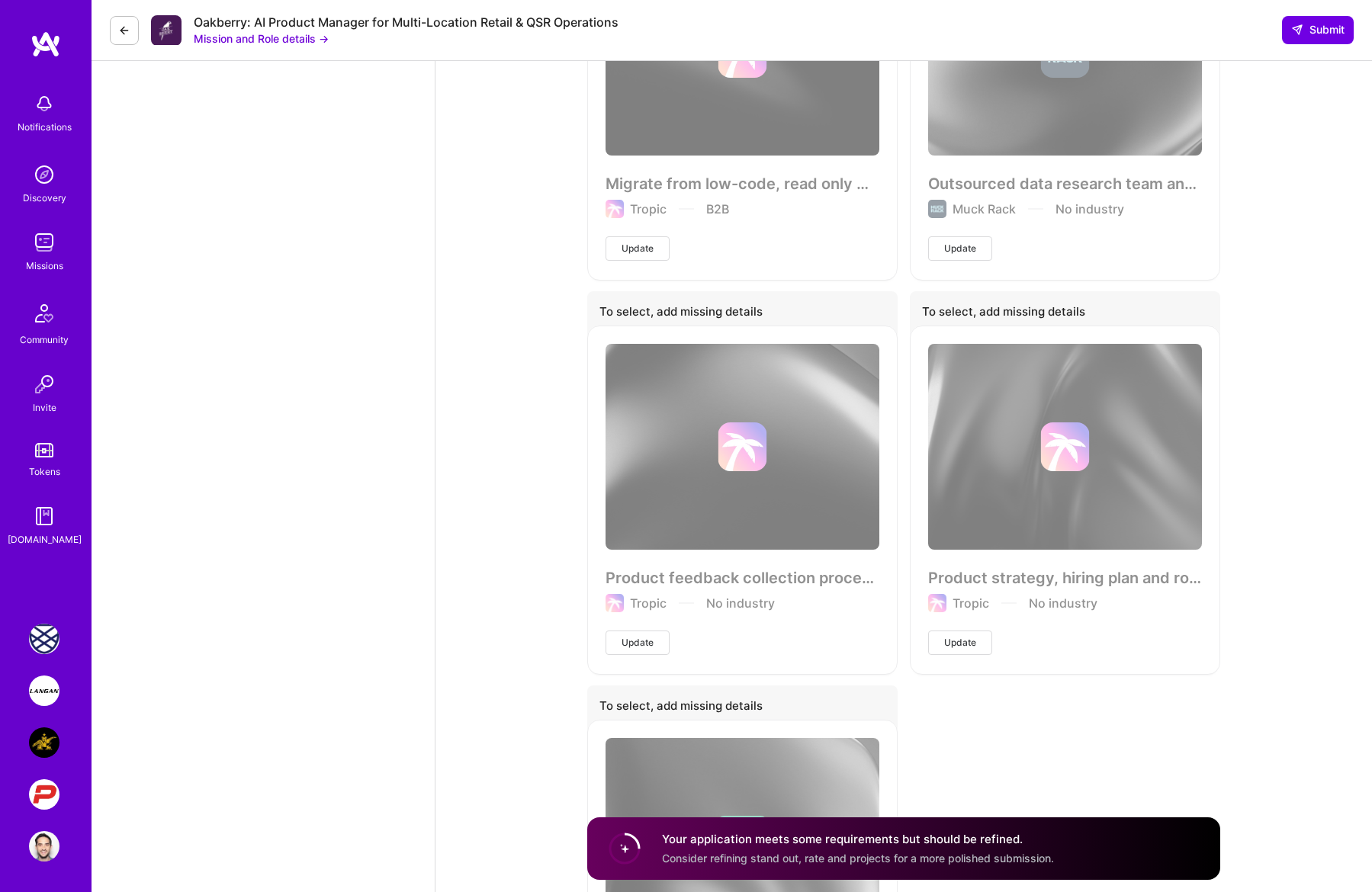
scroll to position [3587, 0]
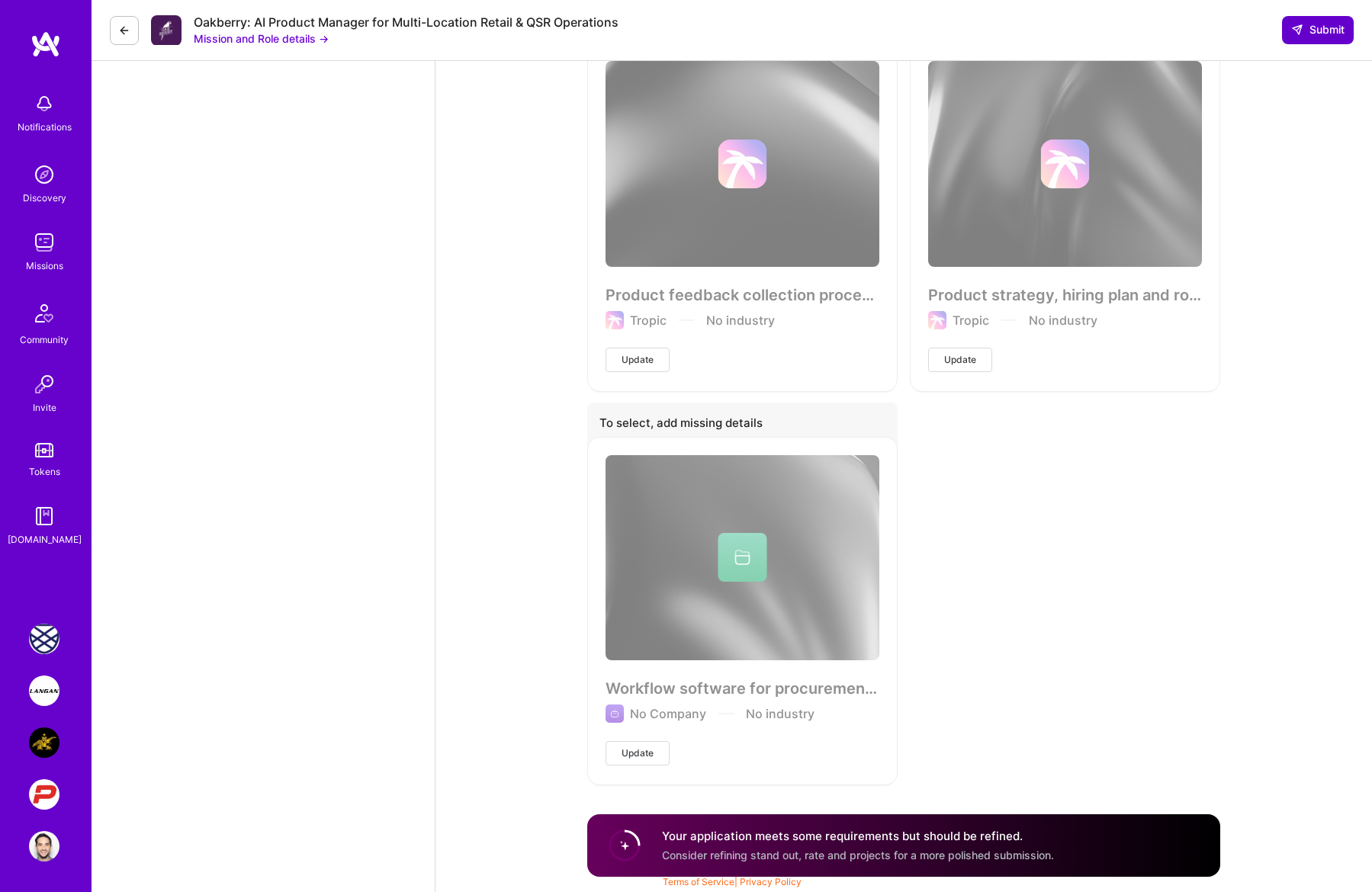
click at [976, 30] on span "Submit" at bounding box center [1318, 30] width 53 height 16
